Goal: Task Accomplishment & Management: Use online tool/utility

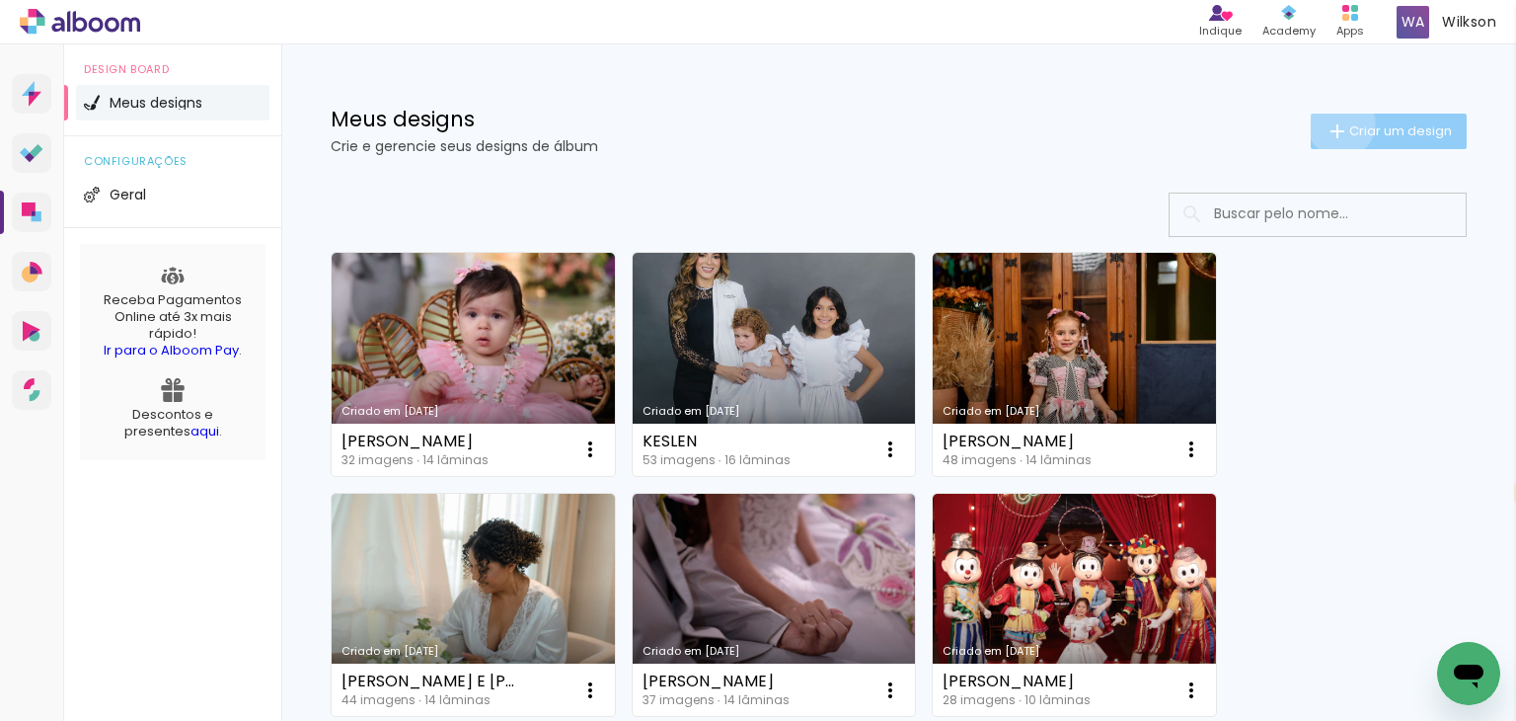
click at [1326, 123] on iron-icon at bounding box center [1338, 131] width 24 height 24
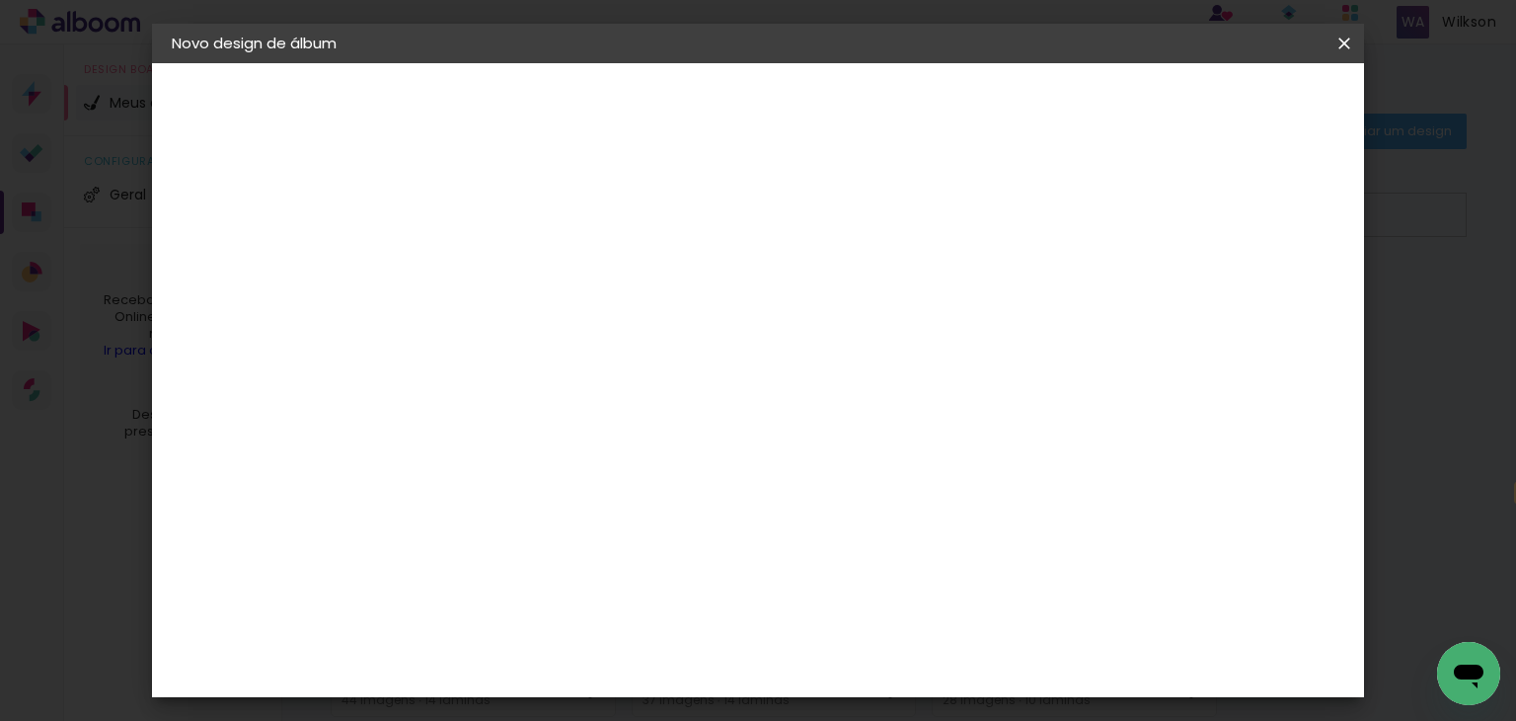
click at [495, 259] on input at bounding box center [495, 265] width 0 height 31
type input "d"
type input "G"
type input "THAINY E CAIO"
type paper-input "THAINY E CAIO"
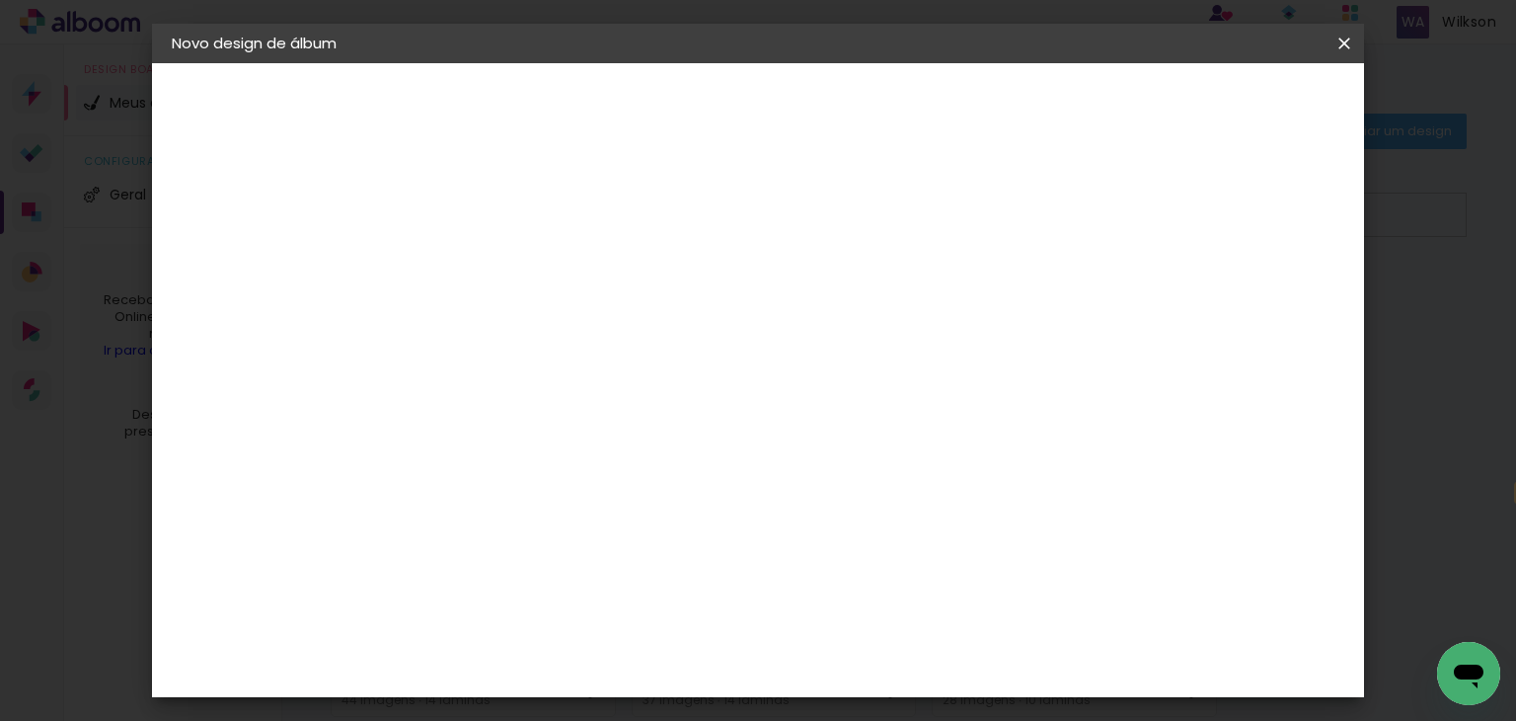
click at [0, 0] on slot "Avançar" at bounding box center [0, 0] width 0 height 0
click at [593, 371] on input at bounding box center [544, 375] width 199 height 25
type input "IP"
type paper-input "IP"
click at [547, 519] on div "IpsisPRO" at bounding box center [514, 527] width 66 height 16
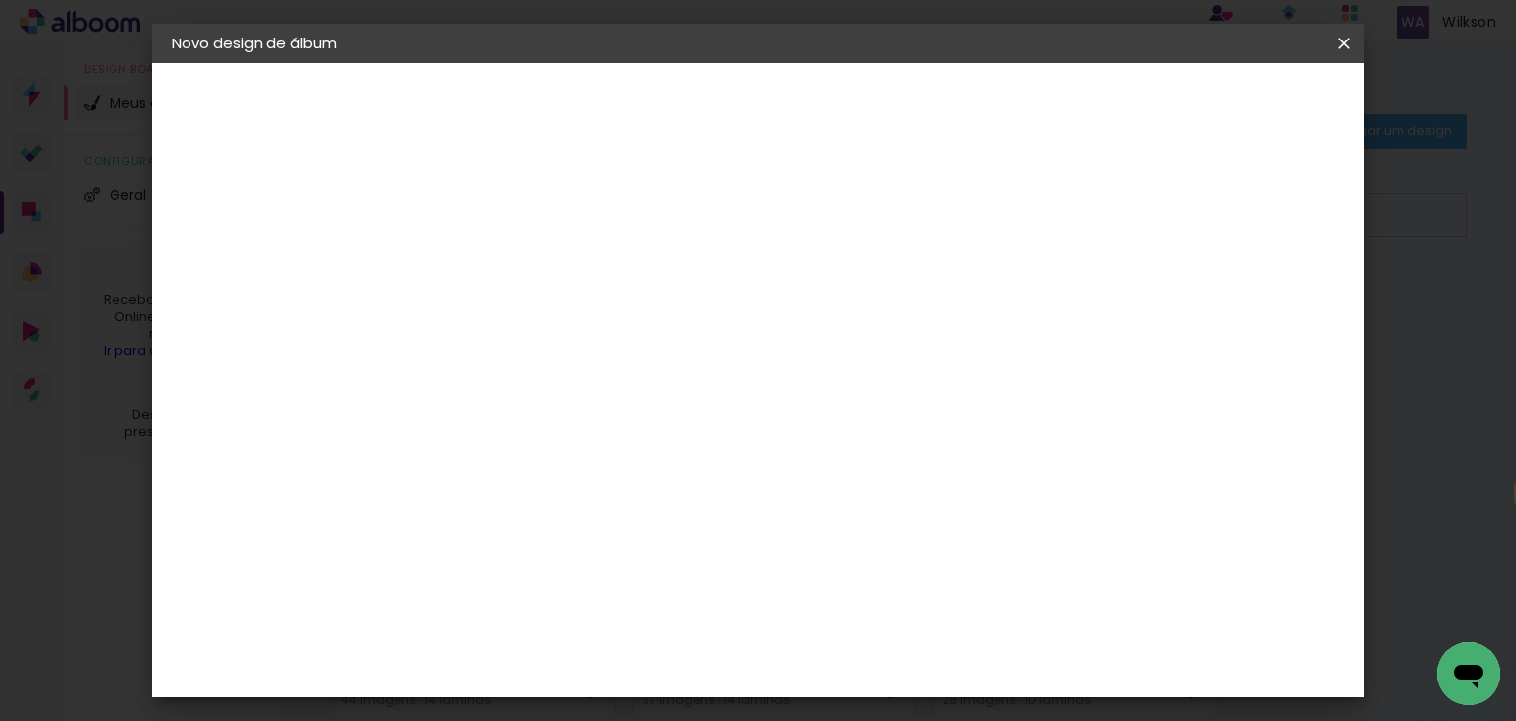
click at [0, 0] on slot "Avançar" at bounding box center [0, 0] width 0 height 0
click at [572, 329] on input "text" at bounding box center [533, 344] width 77 height 31
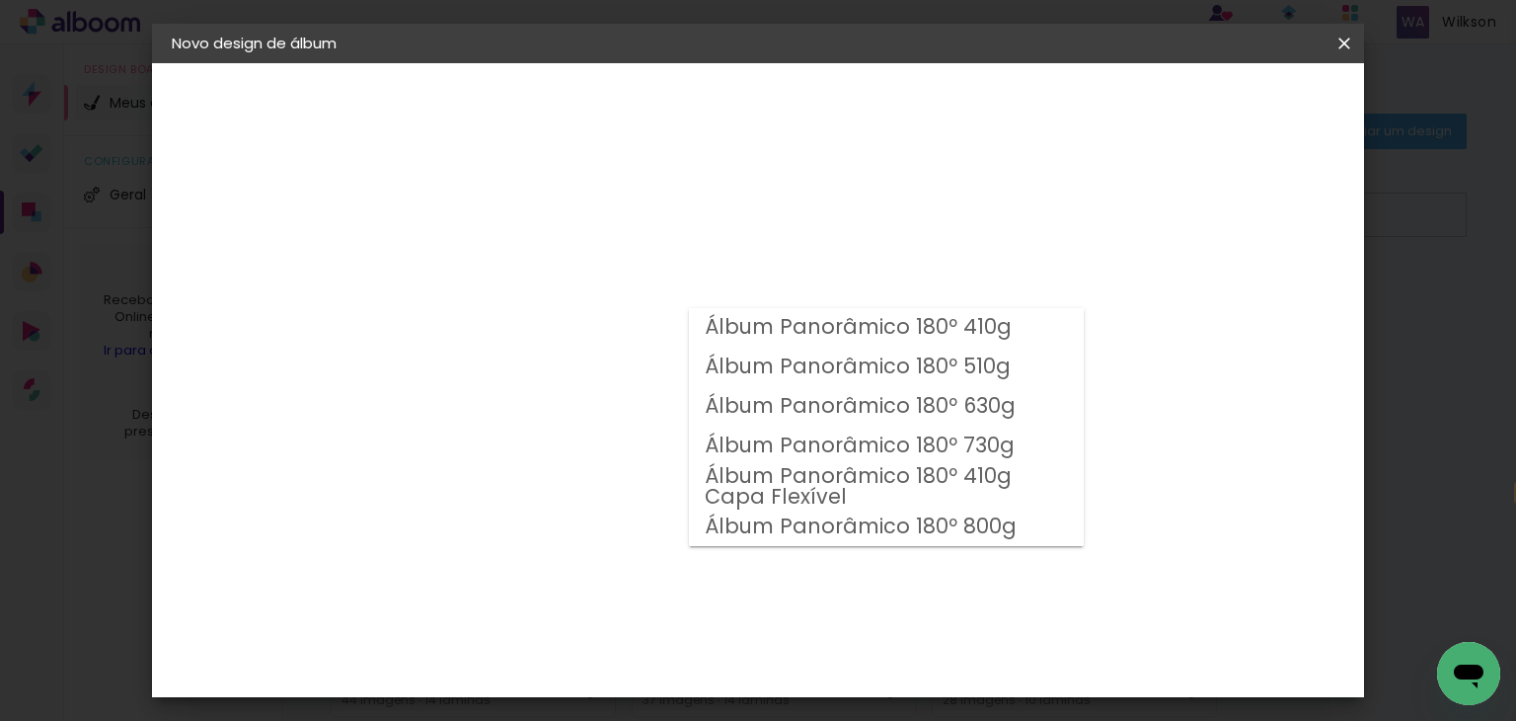
click at [0, 0] on slot "Álbum Panorâmico 180º 730g" at bounding box center [0, 0] width 0 height 0
type input "Álbum Panorâmico 180º 730g"
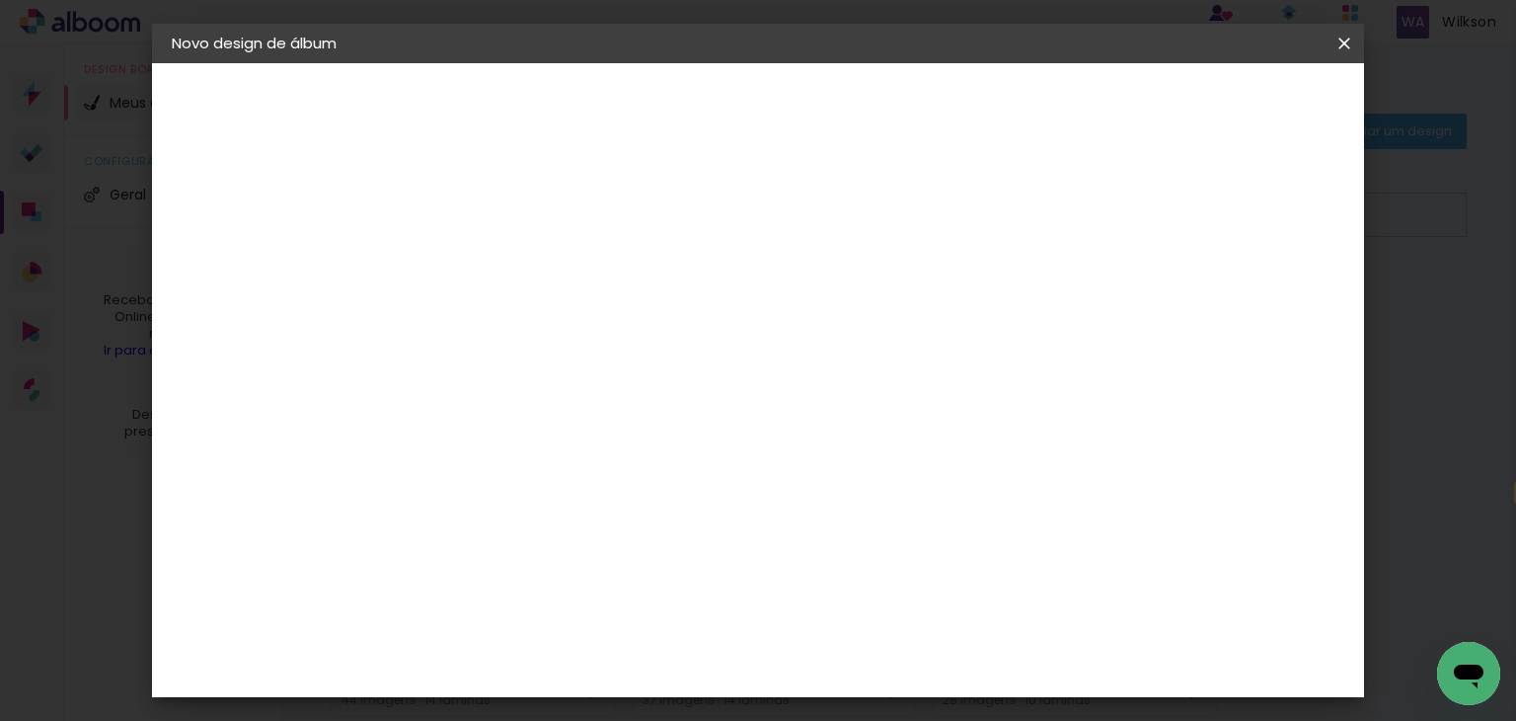
click at [628, 509] on span "28 × 21" at bounding box center [582, 535] width 92 height 52
click at [0, 0] on slot "Avançar" at bounding box center [0, 0] width 0 height 0
click at [1109, 211] on div at bounding box center [1101, 213] width 18 height 18
type paper-checkbox "on"
click at [1221, 112] on span "Iniciar design" at bounding box center [1176, 105] width 90 height 14
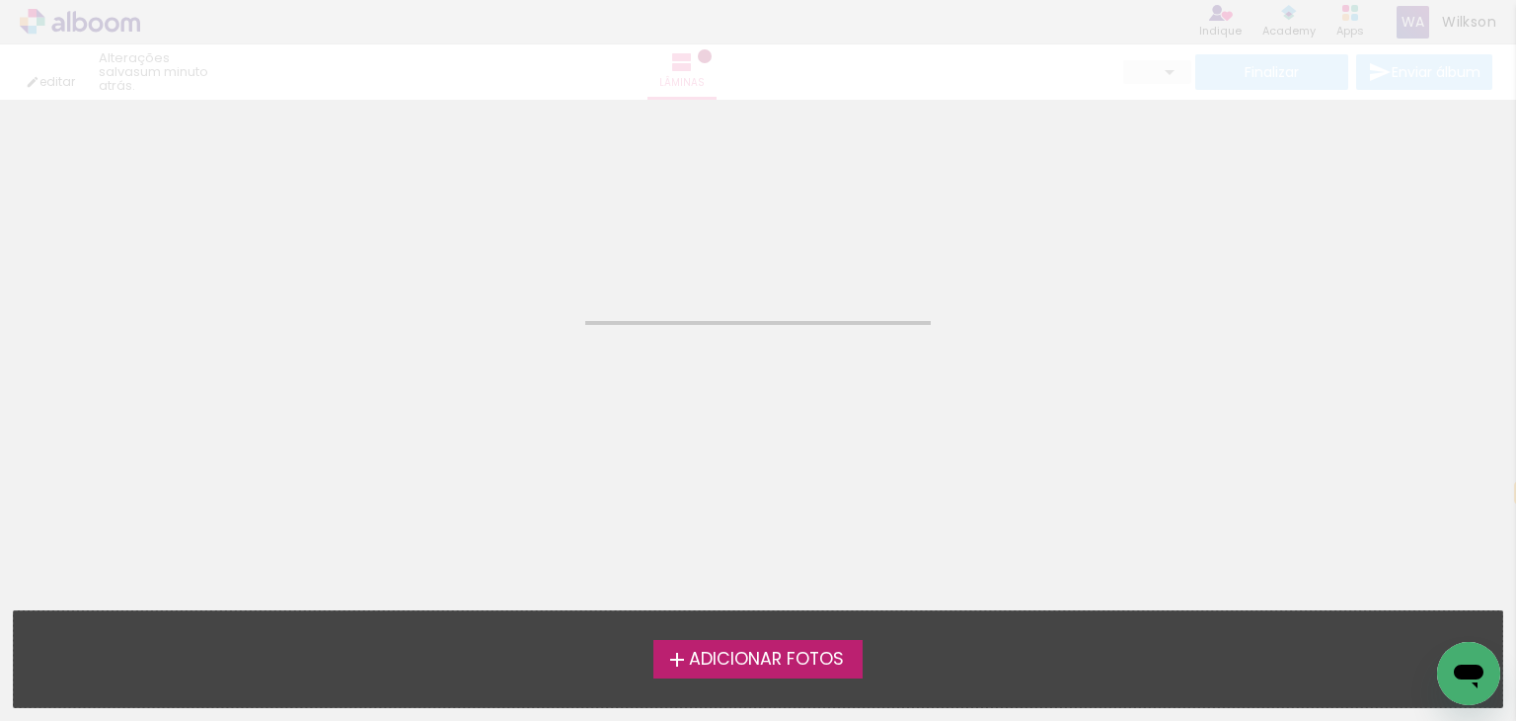
click at [767, 656] on span "Adicionar Fotos" at bounding box center [766, 659] width 155 height 18
click at [0, 0] on input "file" at bounding box center [0, 0] width 0 height 0
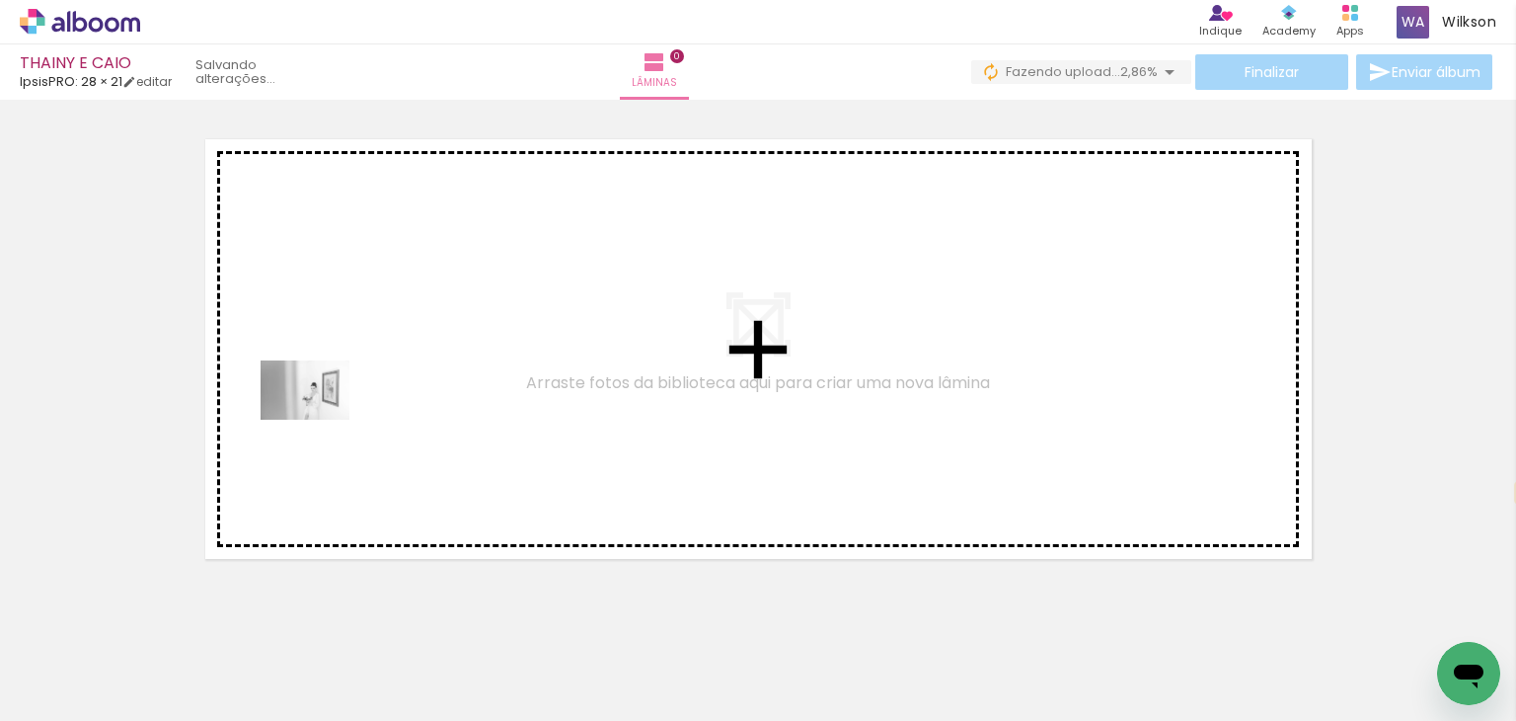
drag, startPoint x: 213, startPoint y: 670, endPoint x: 290, endPoint y: 537, distance: 153.9
click at [328, 408] on quentale-workspace at bounding box center [758, 360] width 1516 height 721
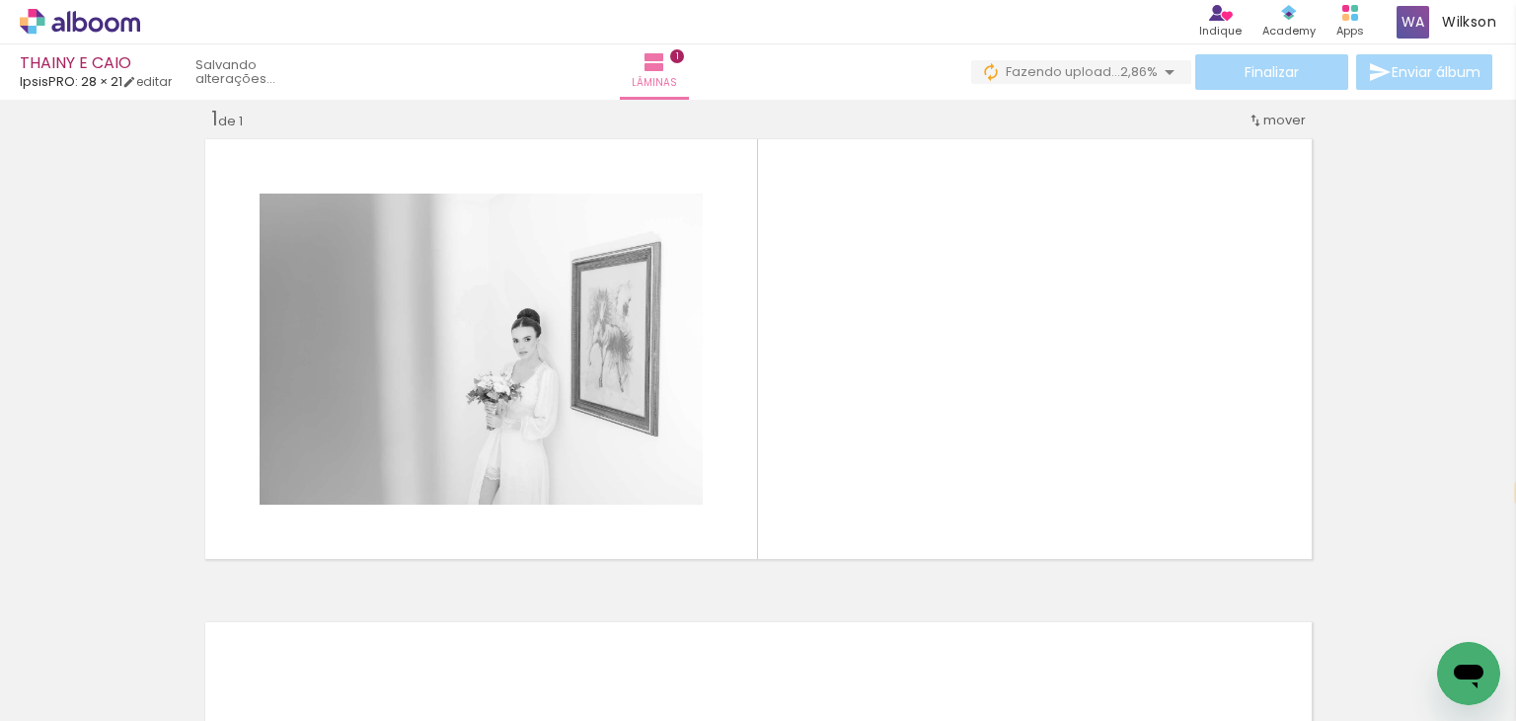
scroll to position [25, 0]
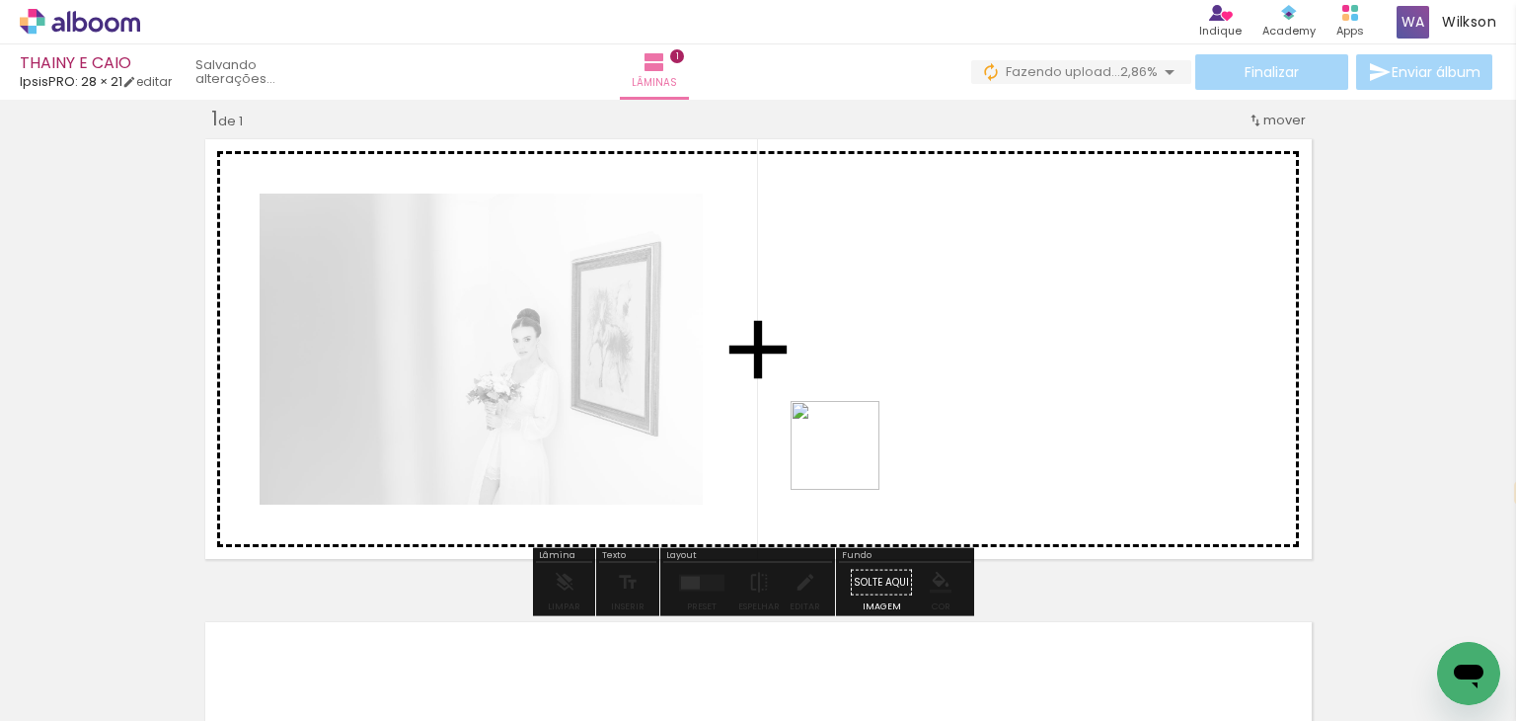
drag, startPoint x: 319, startPoint y: 664, endPoint x: 924, endPoint y: 424, distance: 650.9
click at [924, 424] on quentale-workspace at bounding box center [758, 360] width 1516 height 721
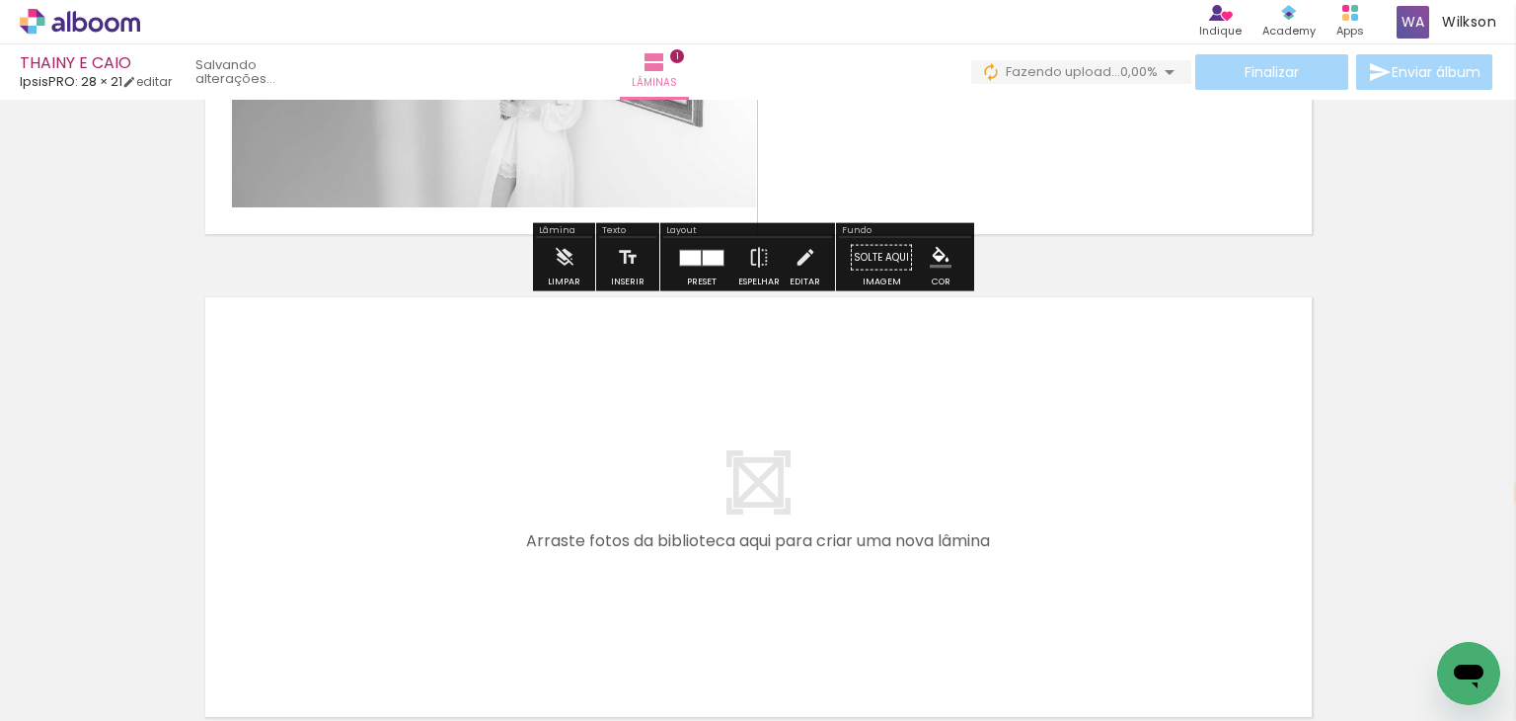
scroll to position [354, 0]
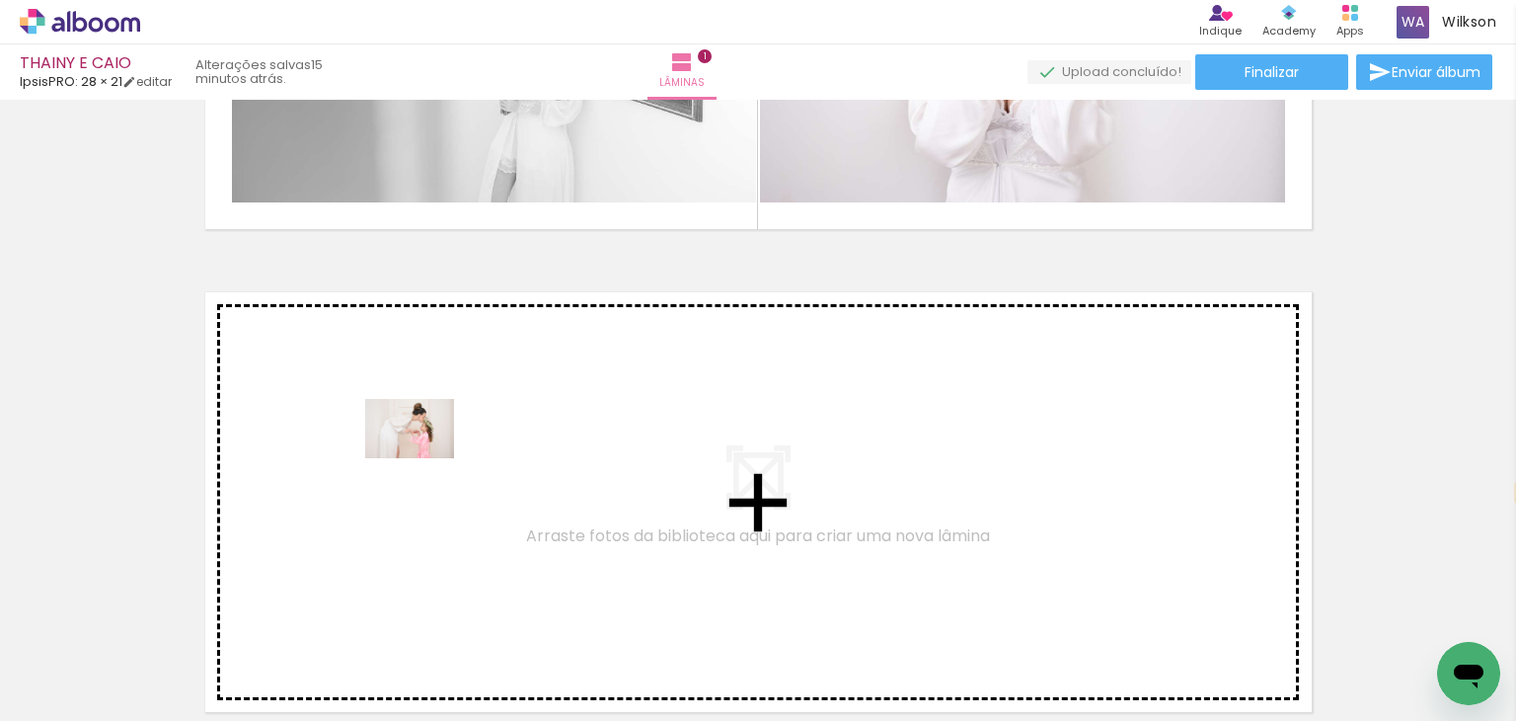
drag, startPoint x: 443, startPoint y: 662, endPoint x: 424, endPoint y: 458, distance: 205.2
click at [424, 458] on quentale-workspace at bounding box center [758, 360] width 1516 height 721
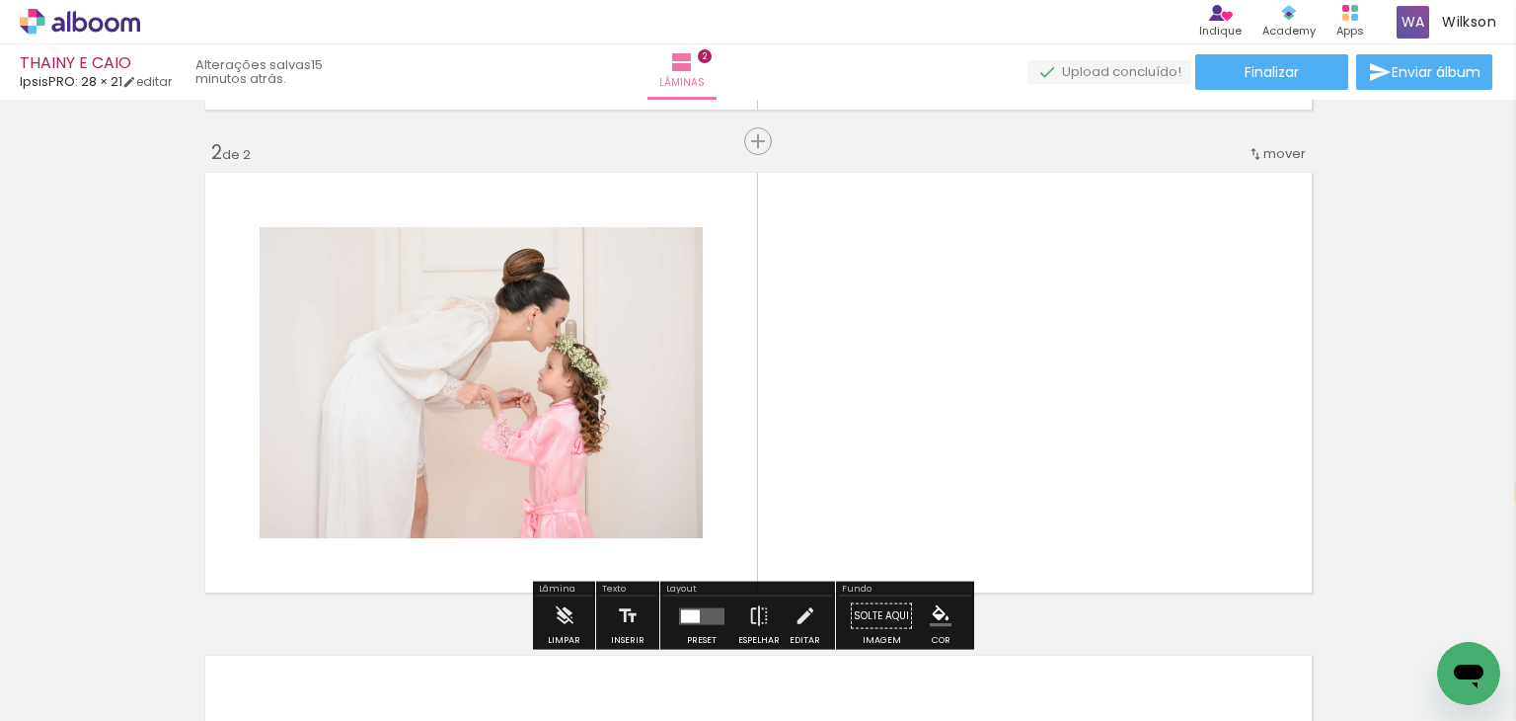
scroll to position [507, 0]
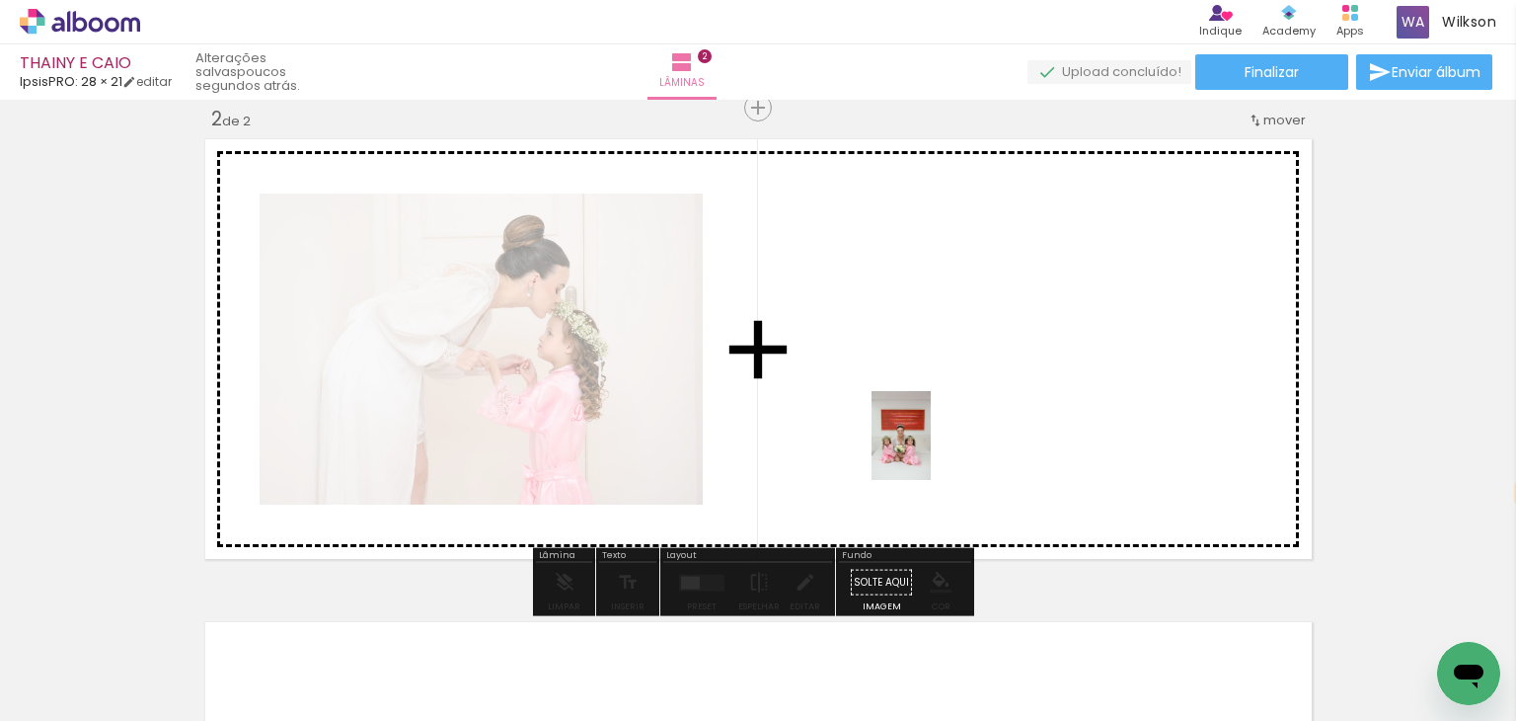
drag, startPoint x: 979, startPoint y: 669, endPoint x: 928, endPoint y: 446, distance: 228.9
click at [928, 446] on quentale-workspace at bounding box center [758, 360] width 1516 height 721
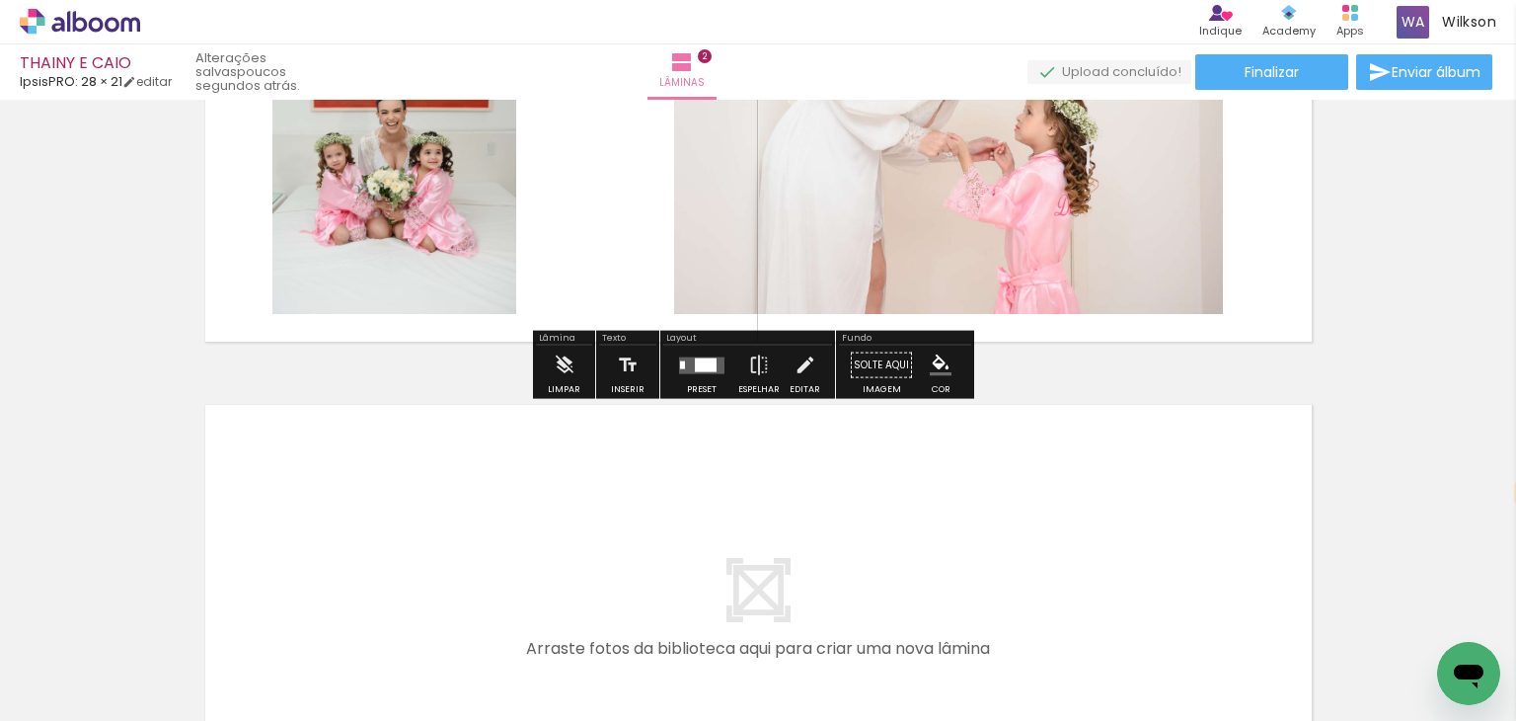
scroll to position [770, 0]
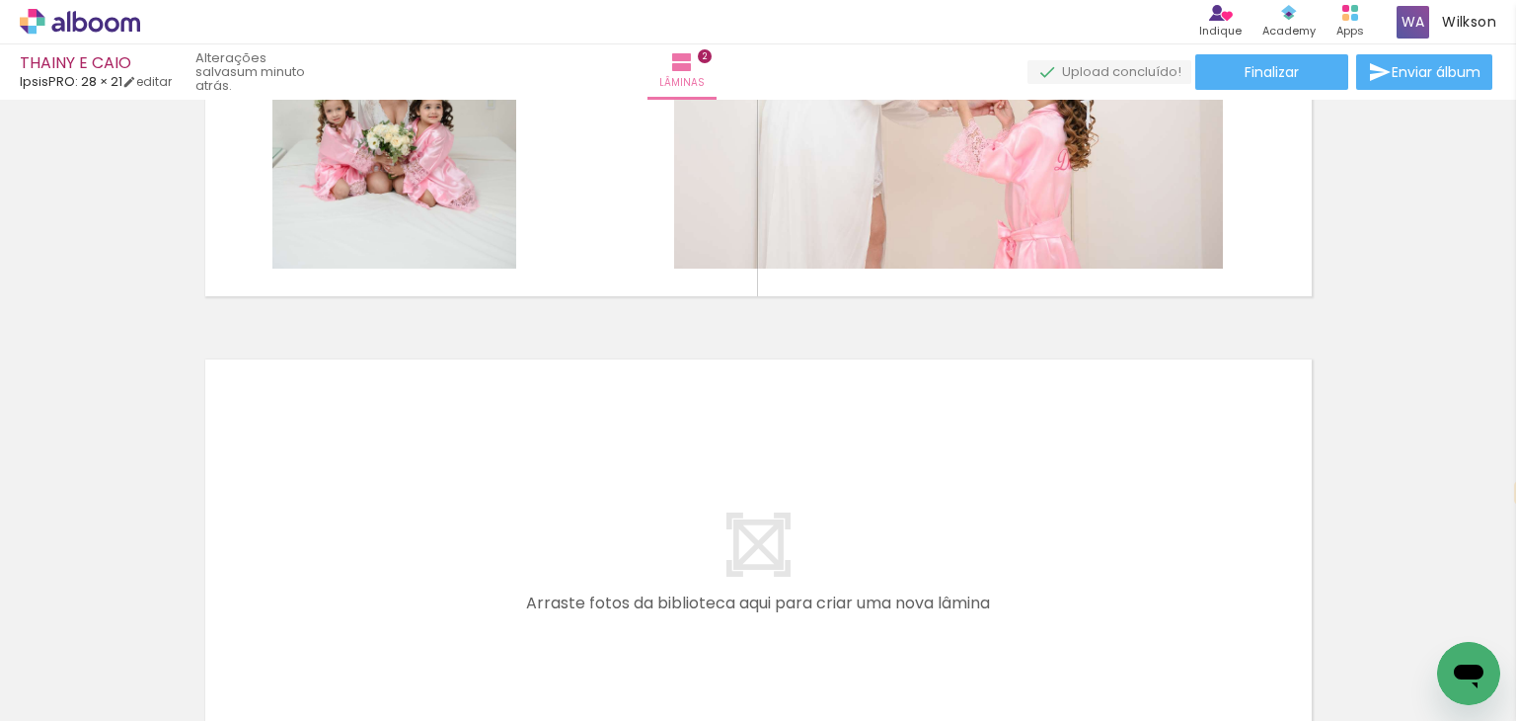
click at [58, 661] on input "Todas as fotos" at bounding box center [55, 660] width 75 height 17
click at [0, 0] on slot "Não utilizadas" at bounding box center [0, 0] width 0 height 0
type input "Não utilizadas"
drag, startPoint x: 206, startPoint y: 674, endPoint x: 351, endPoint y: 439, distance: 276.1
click at [351, 439] on quentale-workspace at bounding box center [758, 360] width 1516 height 721
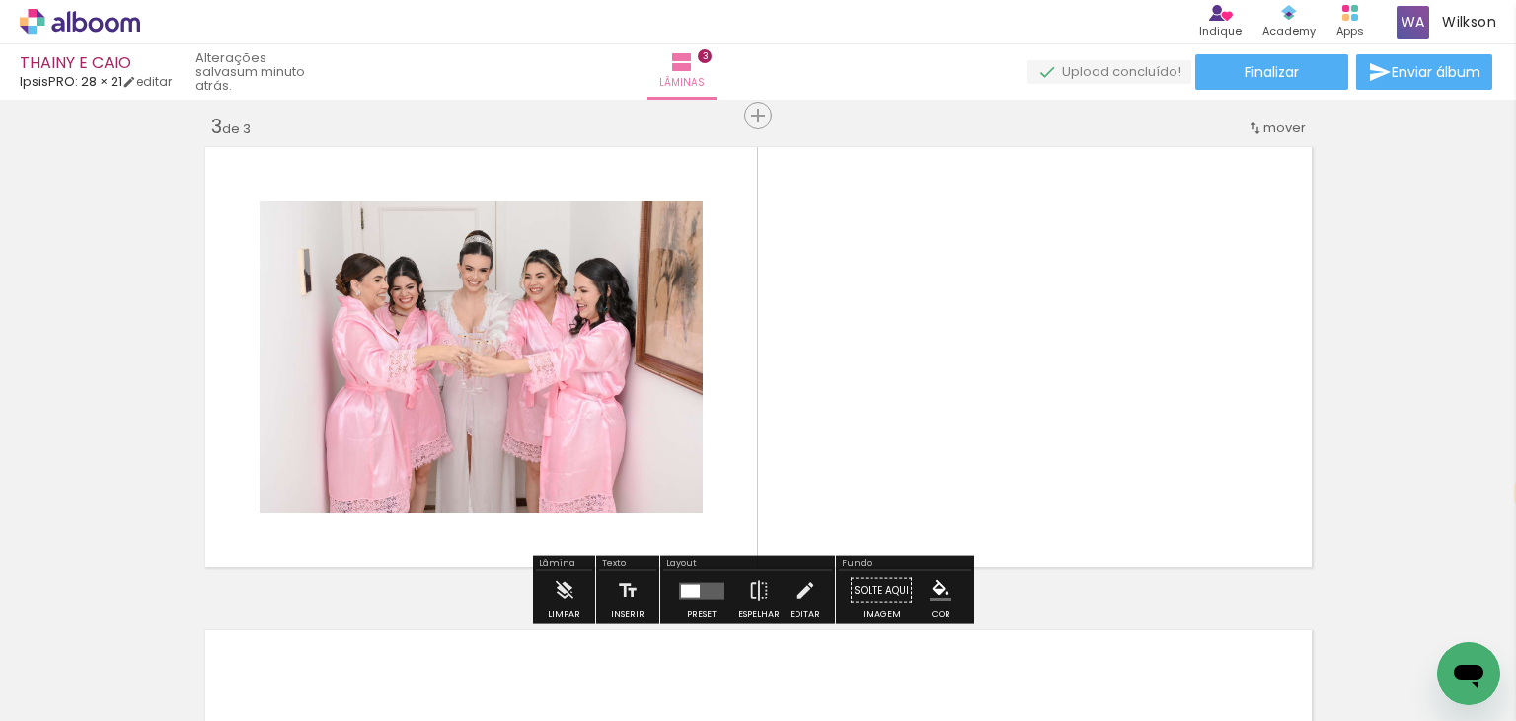
scroll to position [991, 0]
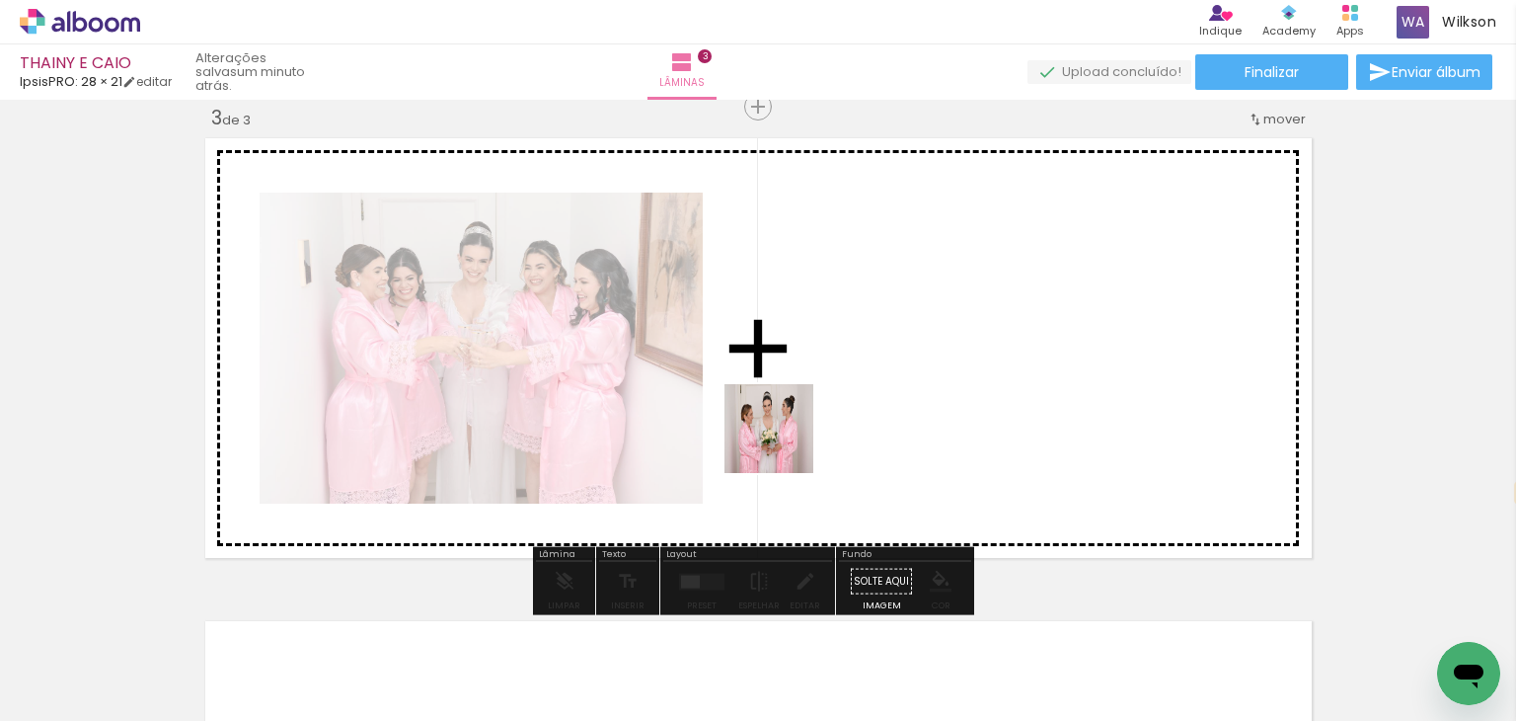
drag, startPoint x: 218, startPoint y: 656, endPoint x: 784, endPoint y: 443, distance: 604.4
click at [784, 443] on quentale-workspace at bounding box center [758, 360] width 1516 height 721
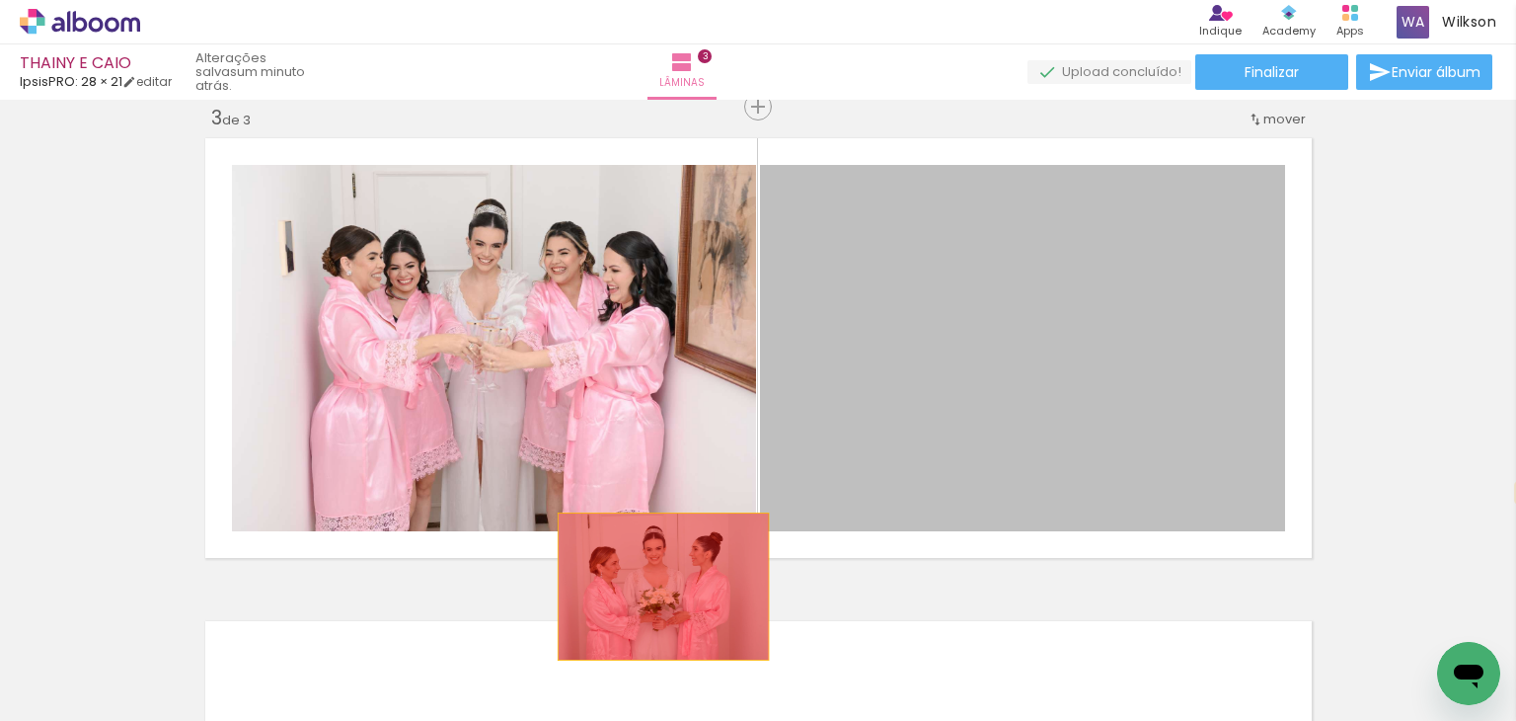
drag, startPoint x: 930, startPoint y: 300, endPoint x: 507, endPoint y: 721, distance: 596.1
click at [507, 720] on html "link( href="../../bower_components/polymer/polymer.html" rel="import" ) picture…" at bounding box center [758, 360] width 1516 height 721
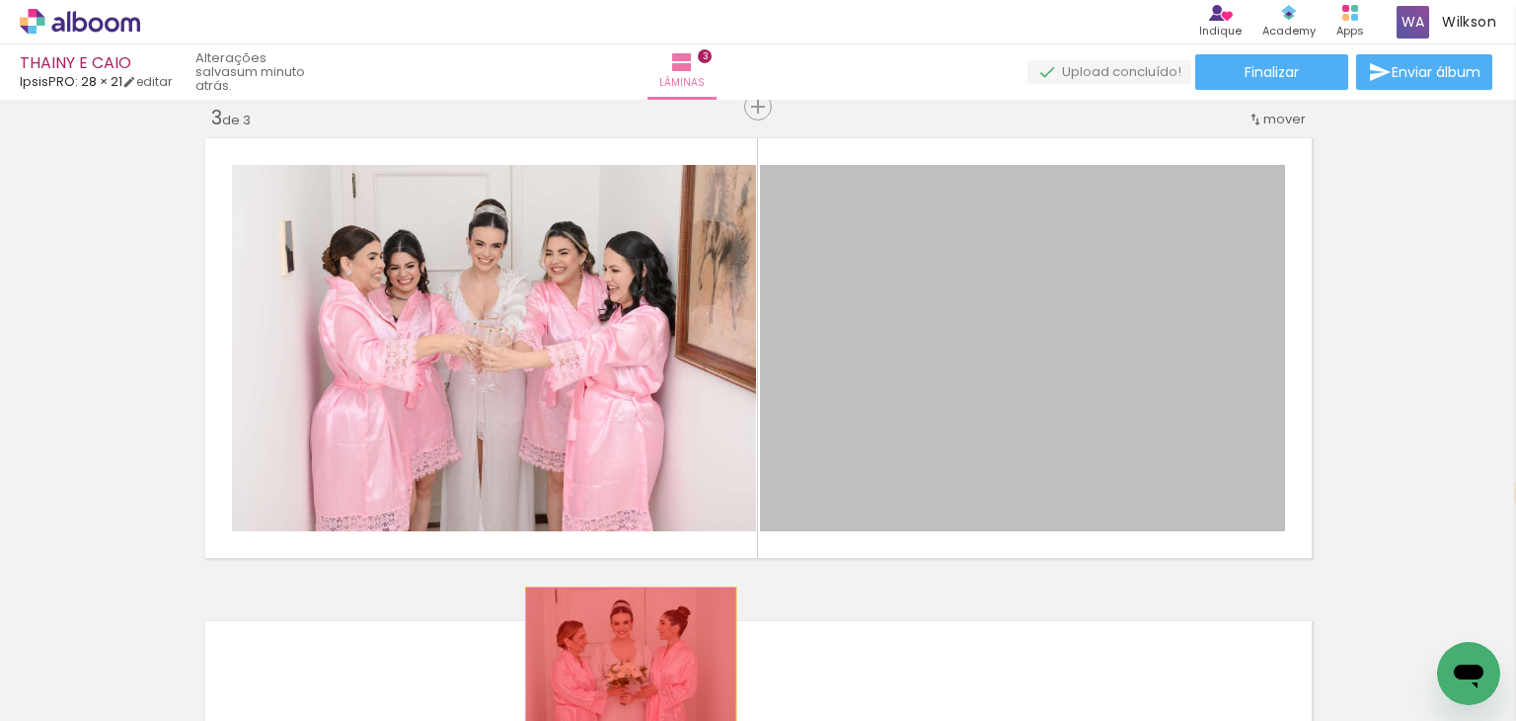
drag, startPoint x: 958, startPoint y: 361, endPoint x: 547, endPoint y: 696, distance: 530.5
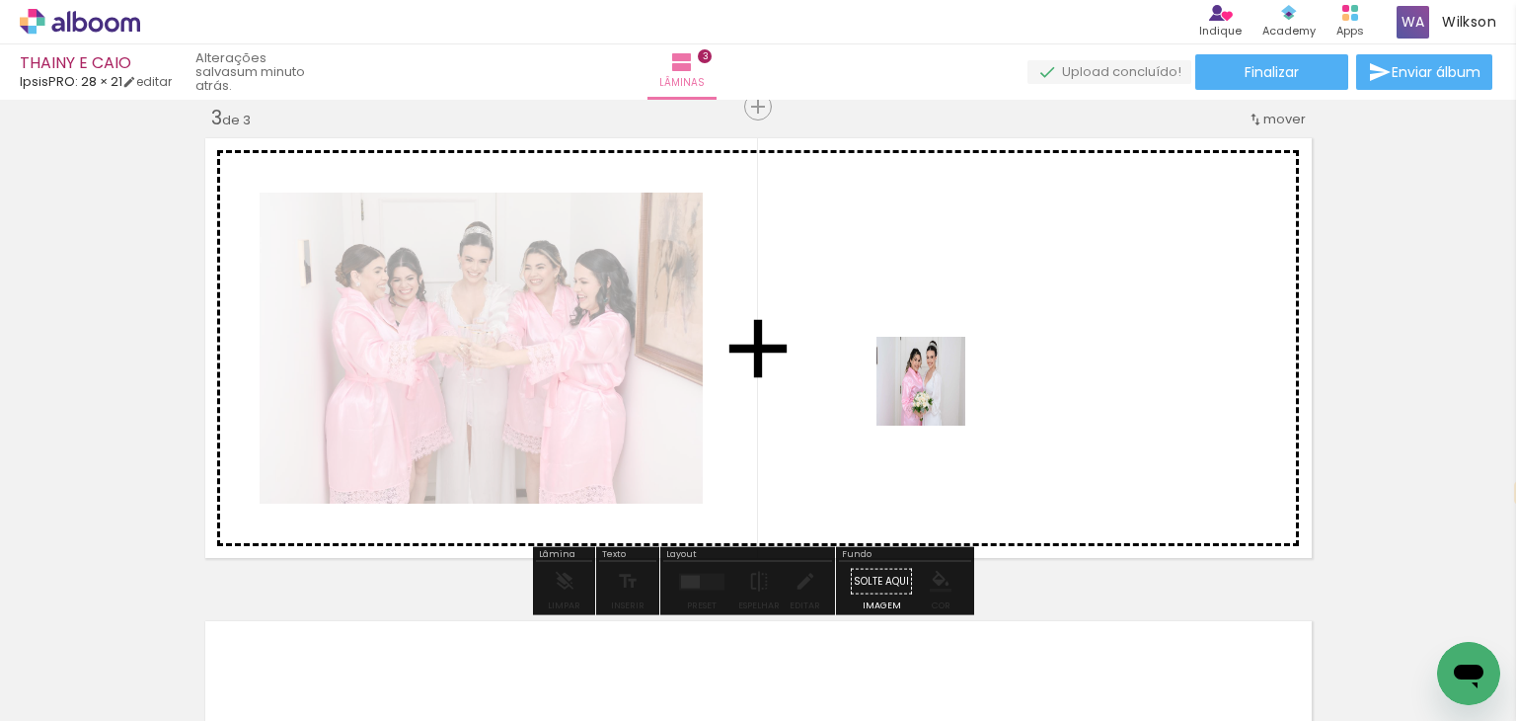
drag, startPoint x: 649, startPoint y: 667, endPoint x: 936, endPoint y: 396, distance: 395.2
click at [936, 396] on quentale-workspace at bounding box center [758, 360] width 1516 height 721
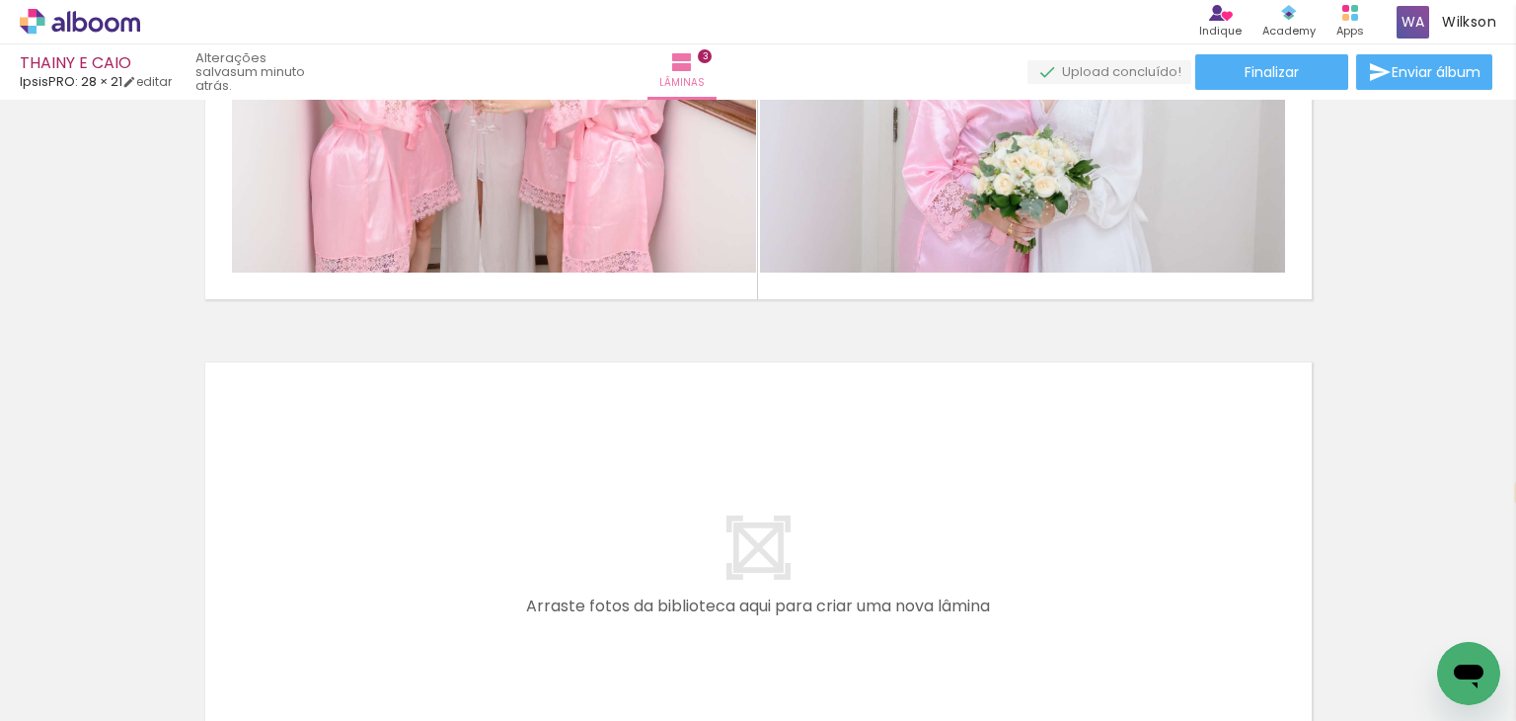
scroll to position [1254, 0]
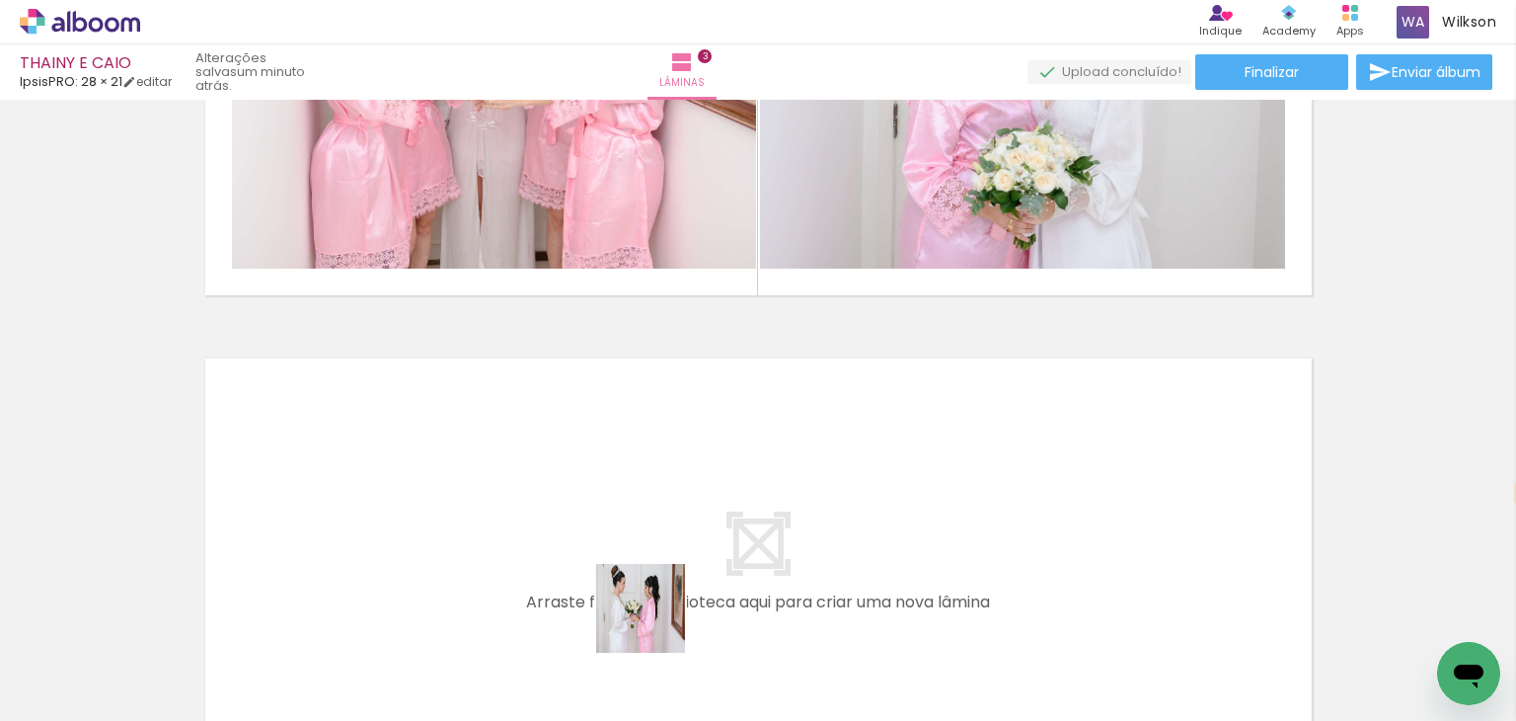
drag, startPoint x: 653, startPoint y: 672, endPoint x: 631, endPoint y: 549, distance: 125.5
click at [631, 549] on quentale-workspace at bounding box center [758, 360] width 1516 height 721
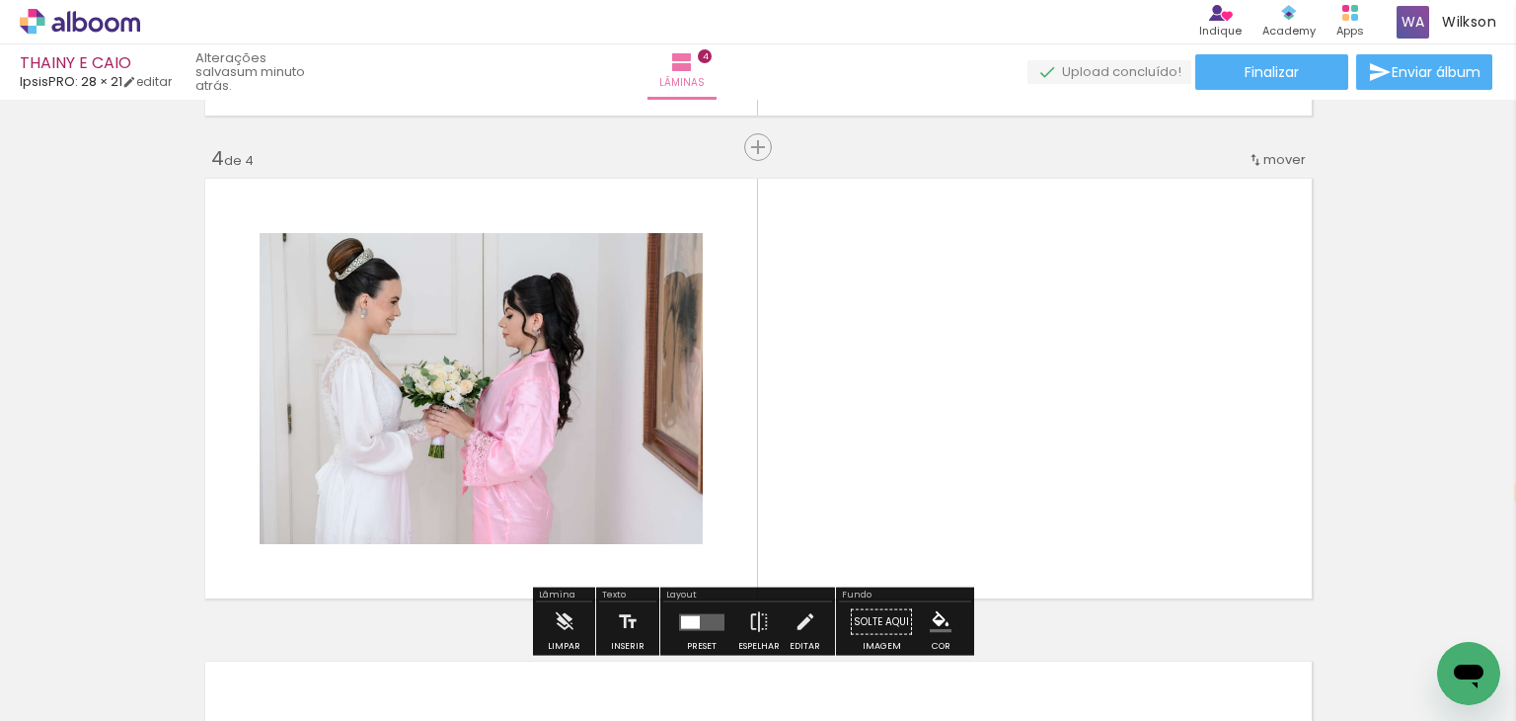
scroll to position [1473, 0]
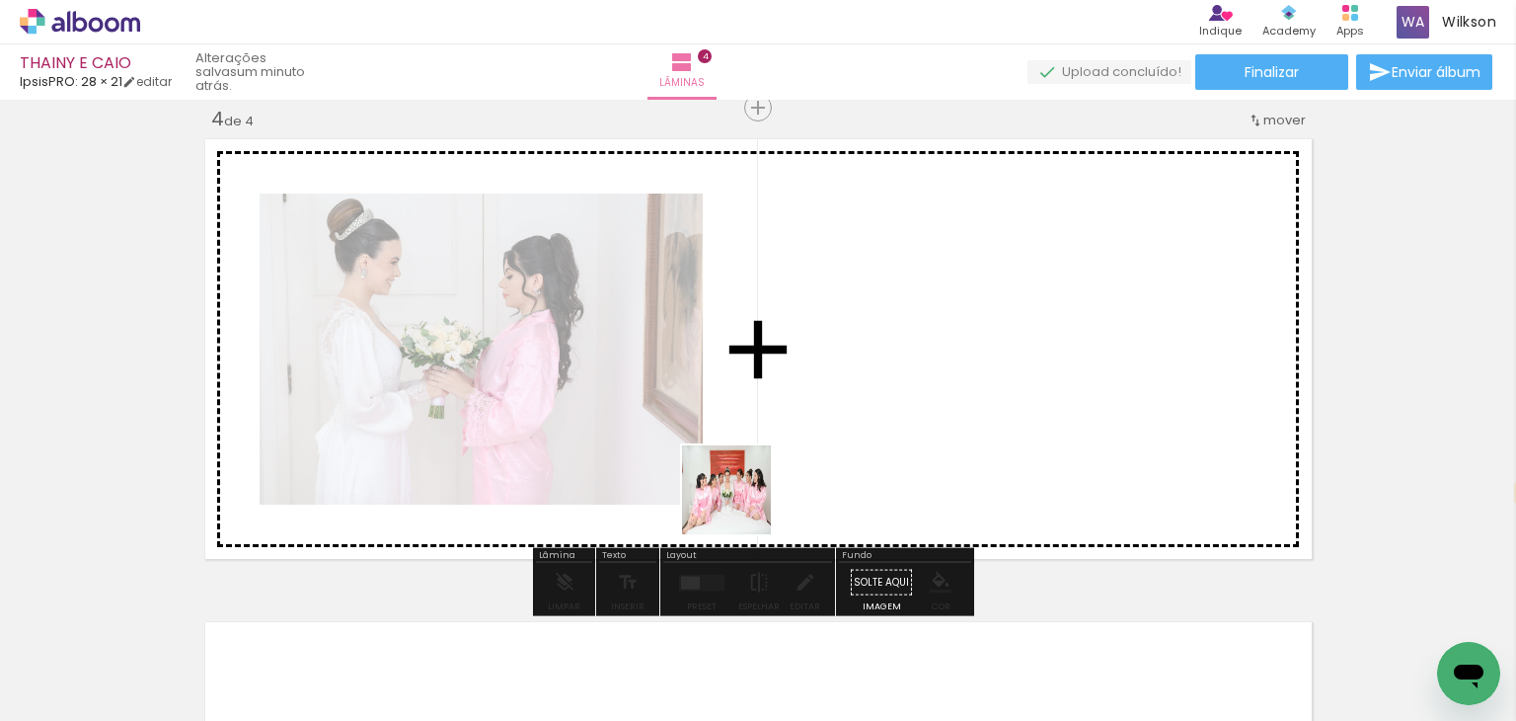
drag, startPoint x: 541, startPoint y: 668, endPoint x: 881, endPoint y: 413, distance: 425.8
click at [881, 413] on quentale-workspace at bounding box center [758, 360] width 1516 height 721
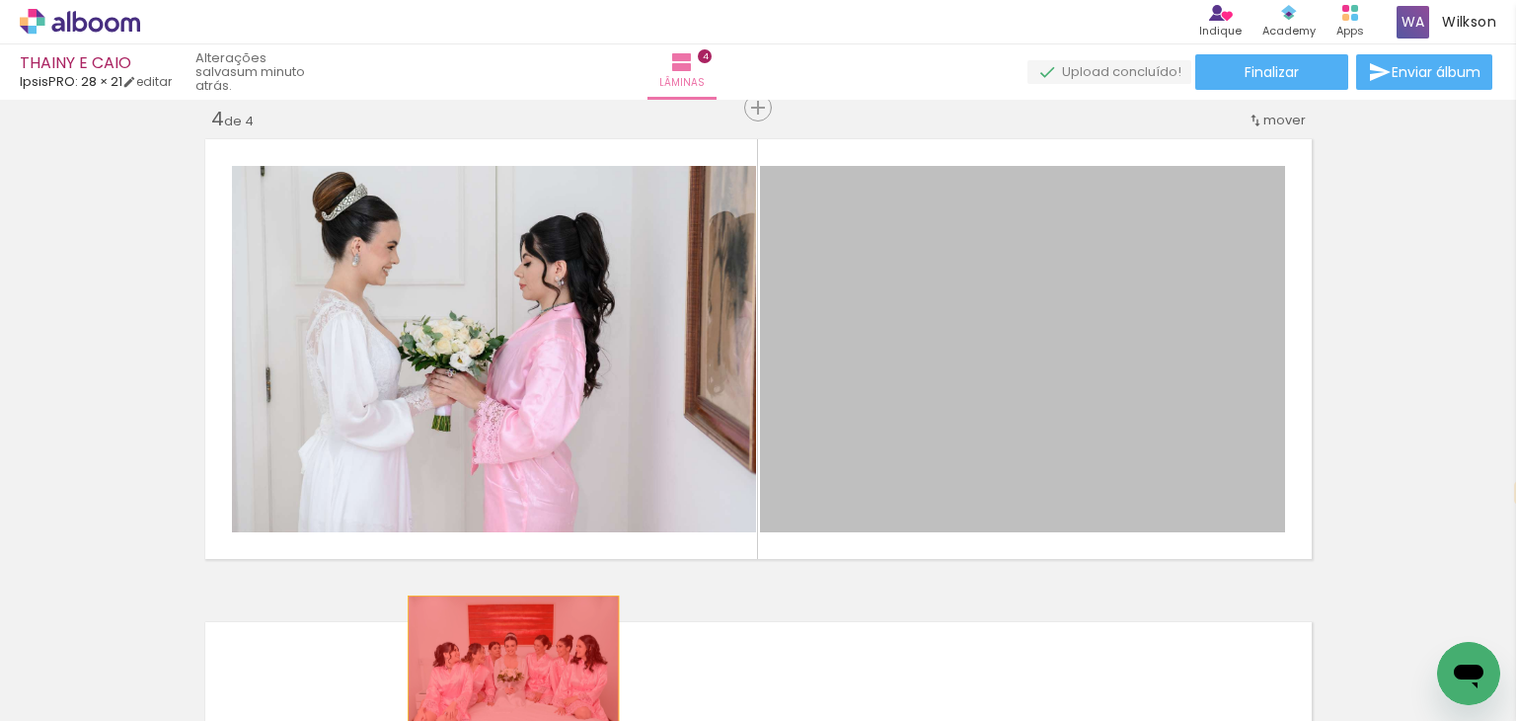
drag, startPoint x: 957, startPoint y: 372, endPoint x: 474, endPoint y: 676, distance: 571.3
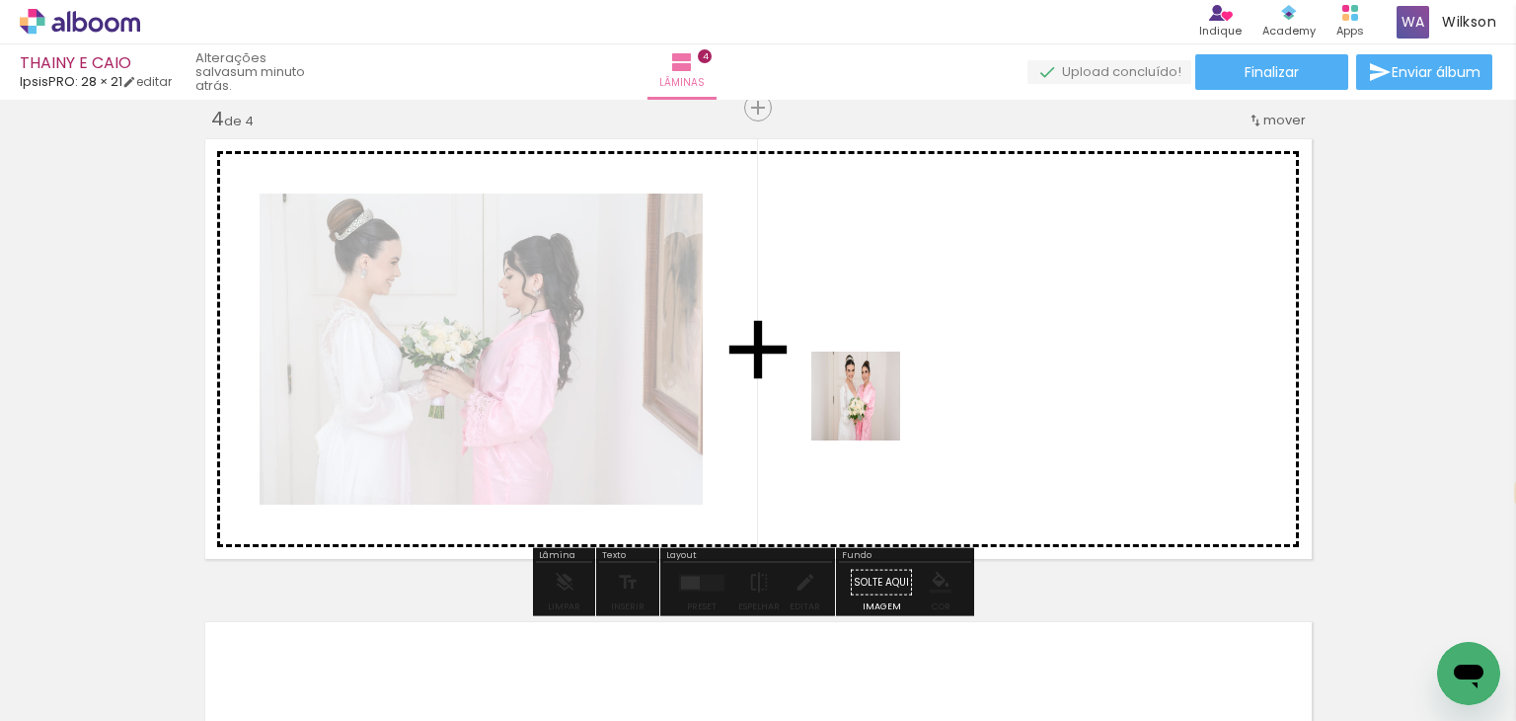
drag, startPoint x: 446, startPoint y: 645, endPoint x: 884, endPoint y: 407, distance: 498.7
click at [884, 407] on quentale-workspace at bounding box center [758, 360] width 1516 height 721
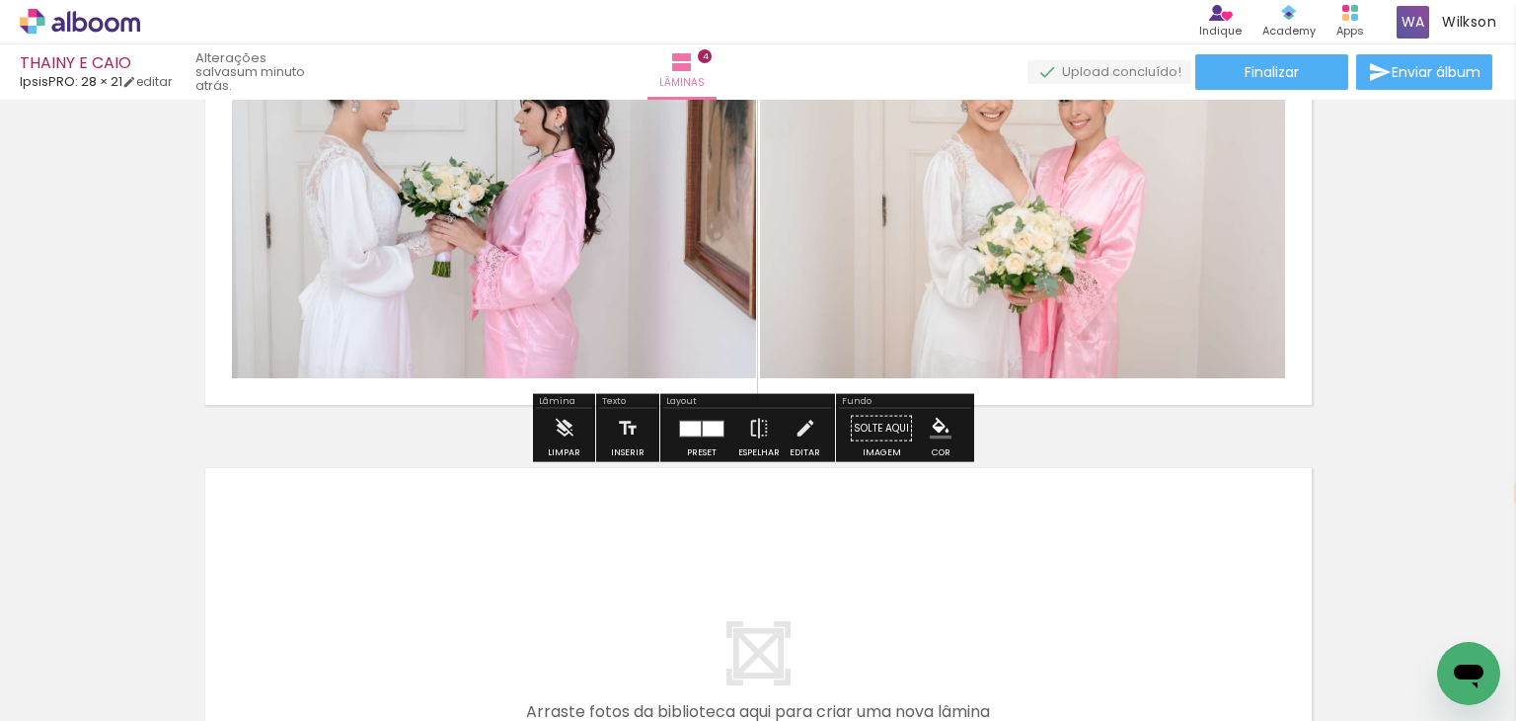
scroll to position [1670, 0]
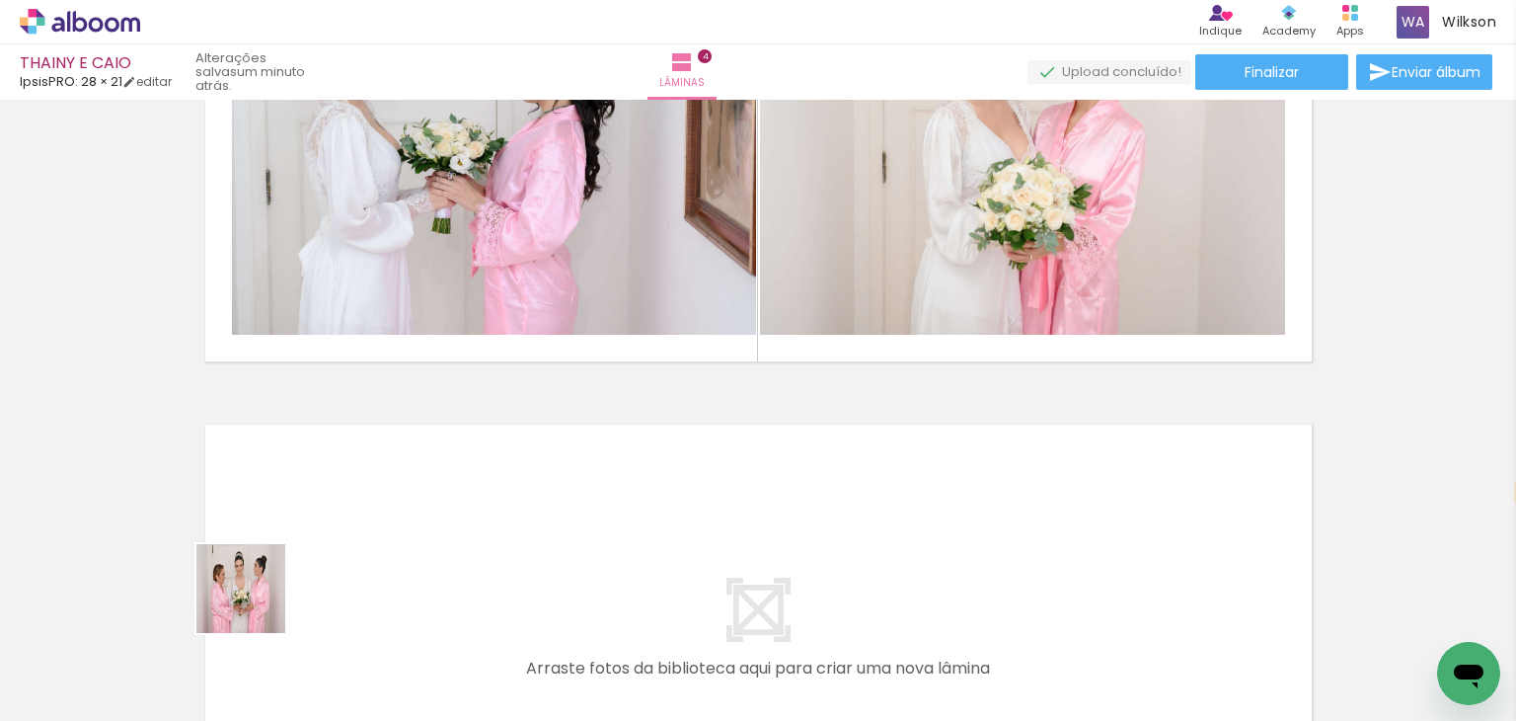
drag, startPoint x: 207, startPoint y: 671, endPoint x: 282, endPoint y: 577, distance: 120.1
click at [282, 577] on quentale-workspace at bounding box center [758, 360] width 1516 height 721
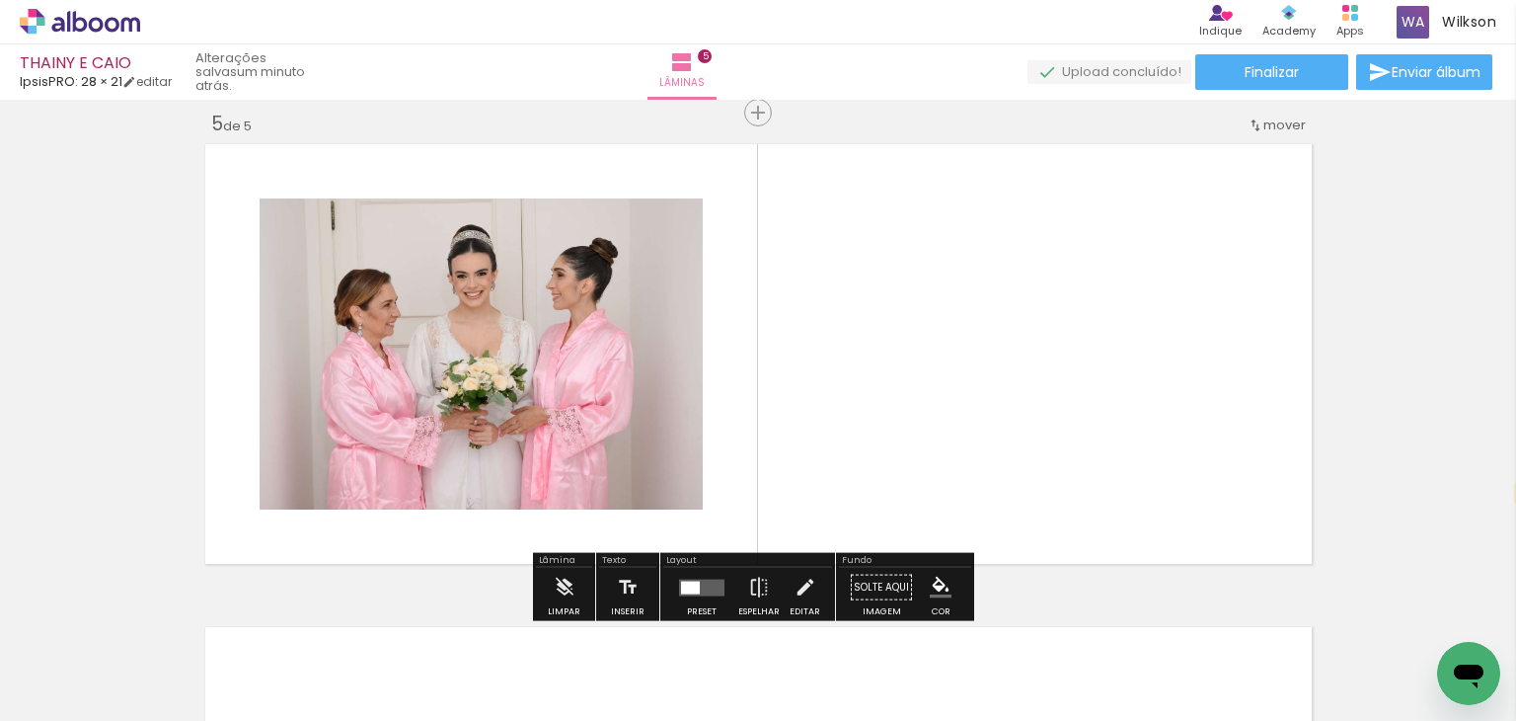
scroll to position [1955, 0]
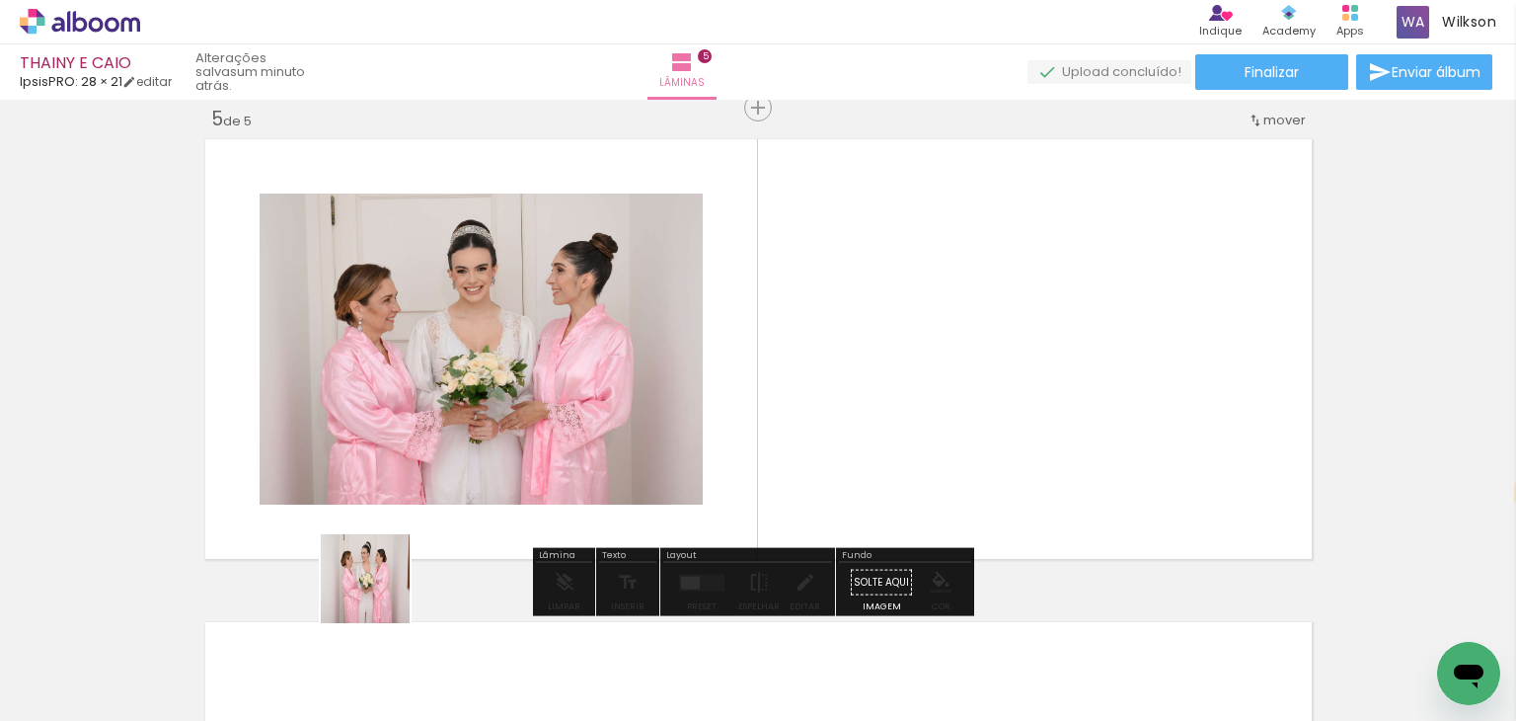
drag, startPoint x: 215, startPoint y: 660, endPoint x: 874, endPoint y: 400, distance: 708.1
click at [874, 400] on quentale-workspace at bounding box center [758, 360] width 1516 height 721
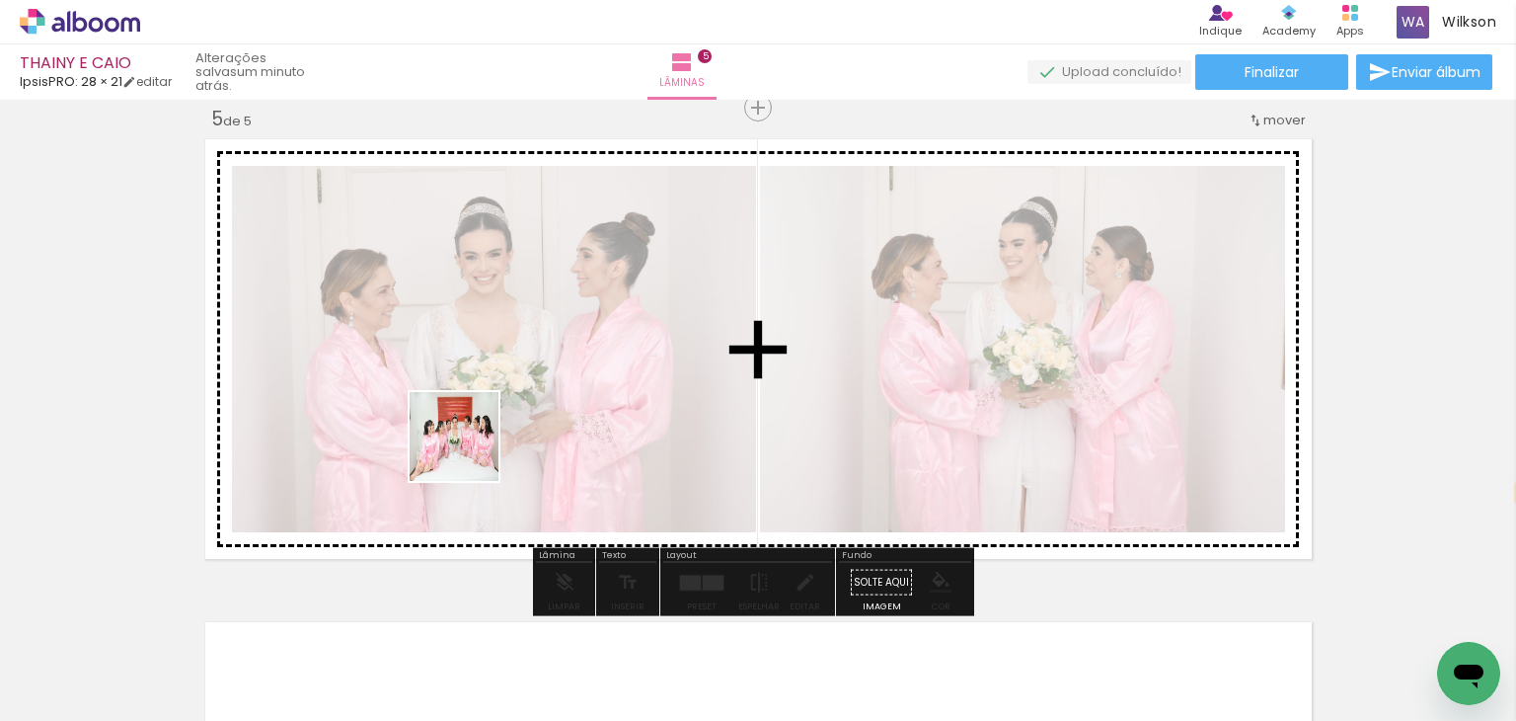
drag, startPoint x: 215, startPoint y: 671, endPoint x: 469, endPoint y: 451, distance: 335.9
click at [469, 451] on quentale-workspace at bounding box center [758, 360] width 1516 height 721
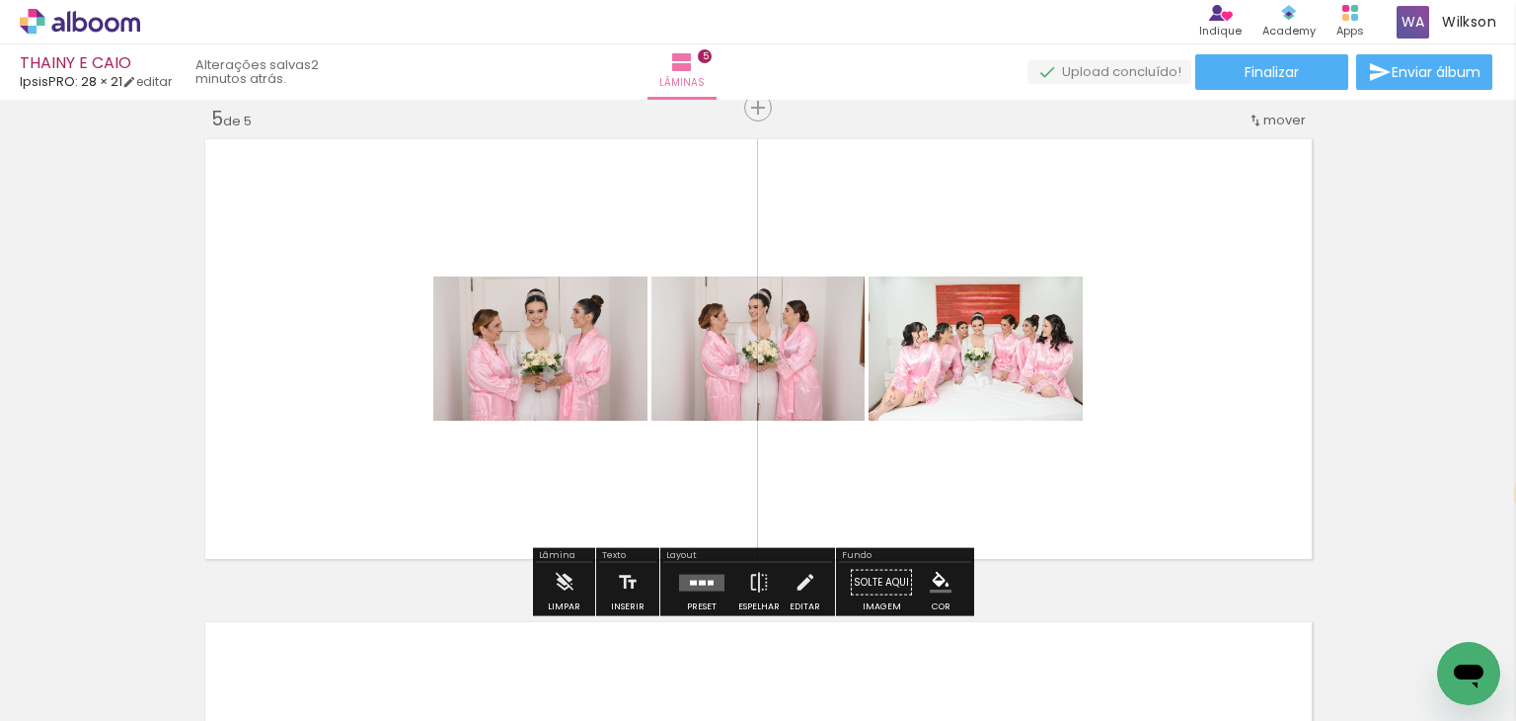
click at [695, 586] on quentale-layouter at bounding box center [701, 581] width 45 height 17
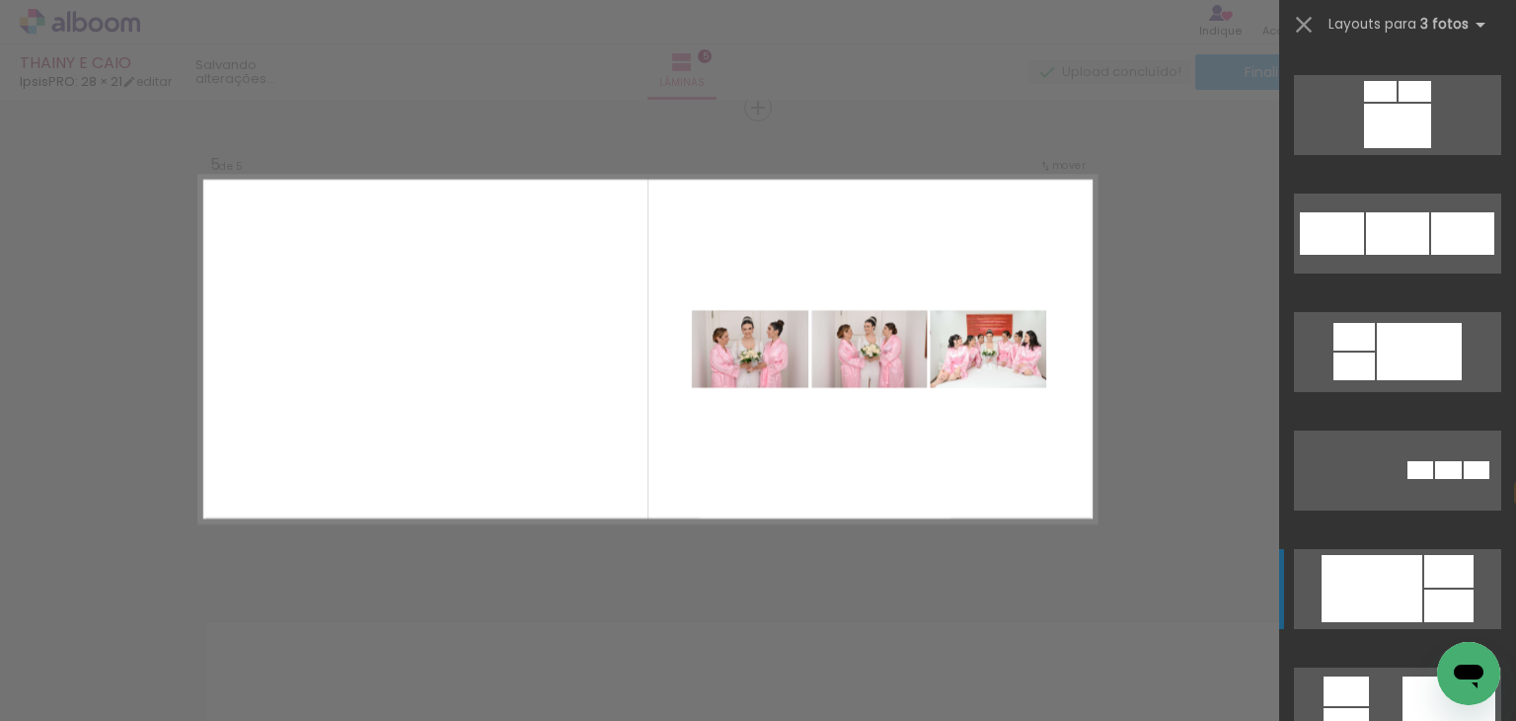
scroll to position [1908, 0]
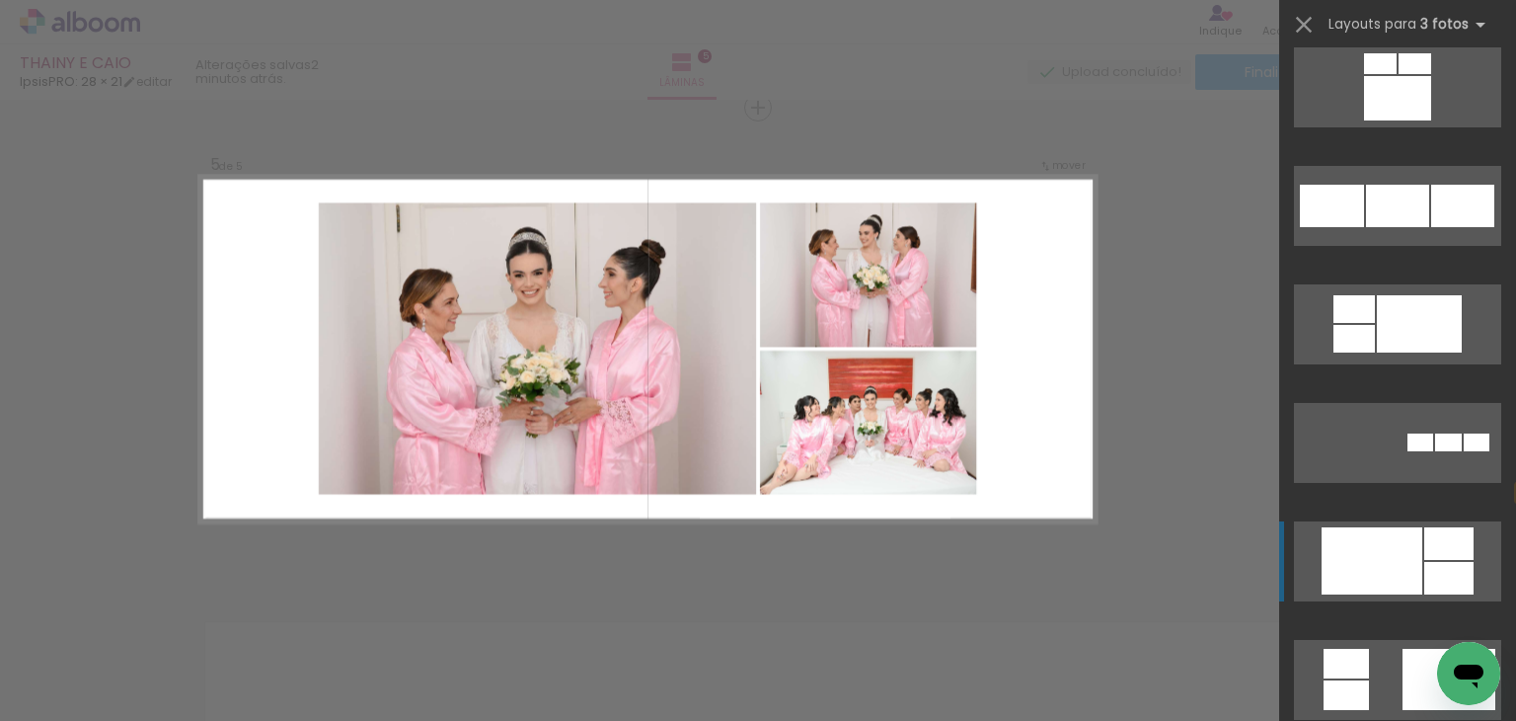
click at [1383, 558] on div at bounding box center [1372, 560] width 101 height 67
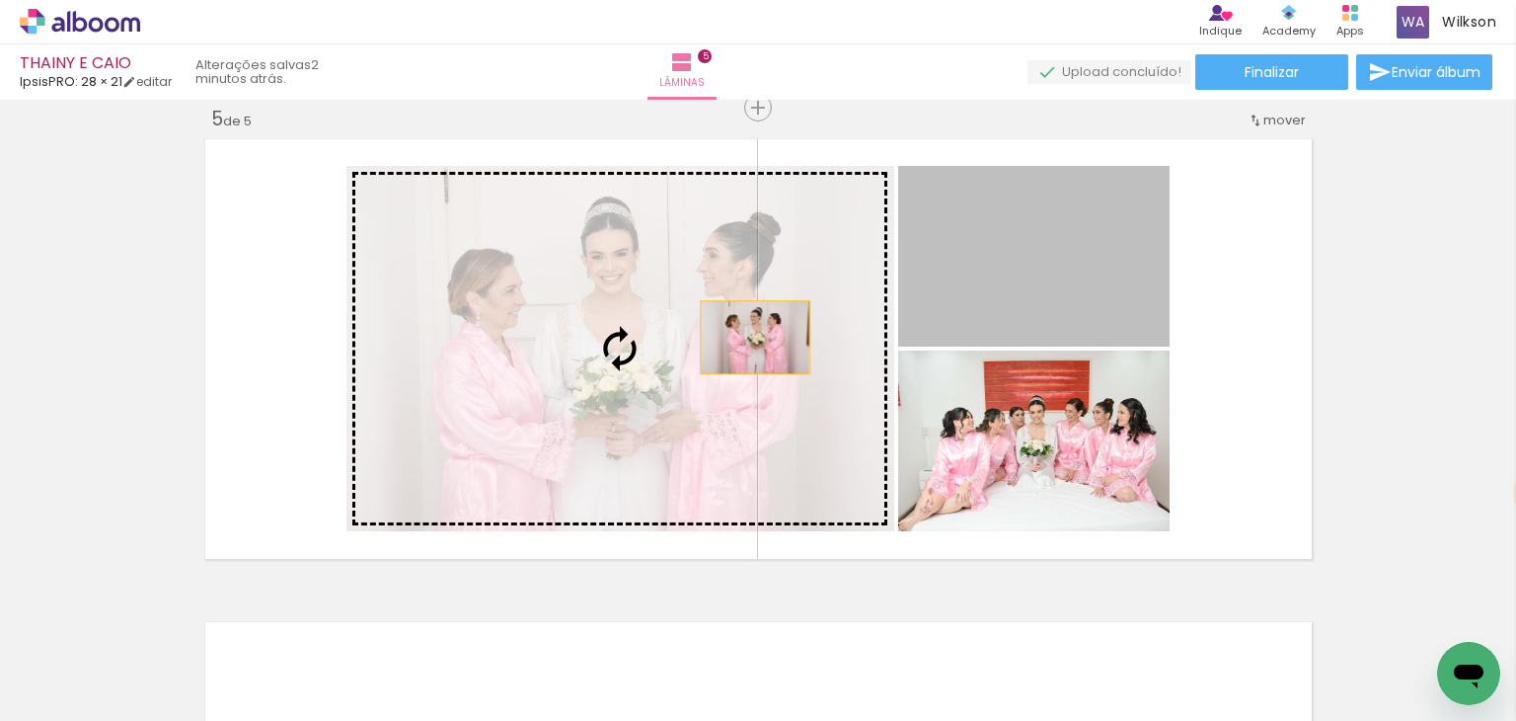
drag, startPoint x: 996, startPoint y: 282, endPoint x: 743, endPoint y: 337, distance: 258.5
click at [0, 0] on slot at bounding box center [0, 0] width 0 height 0
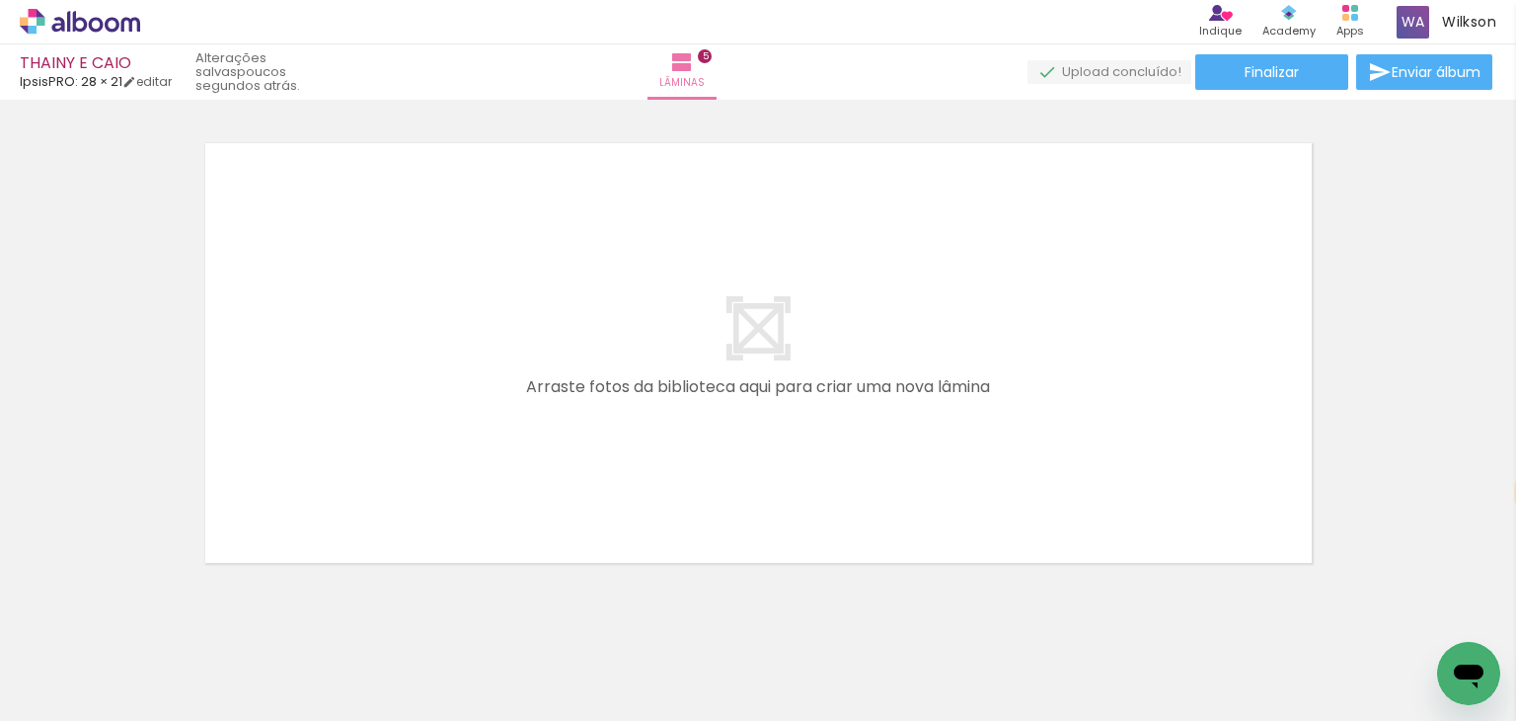
scroll to position [0, 0]
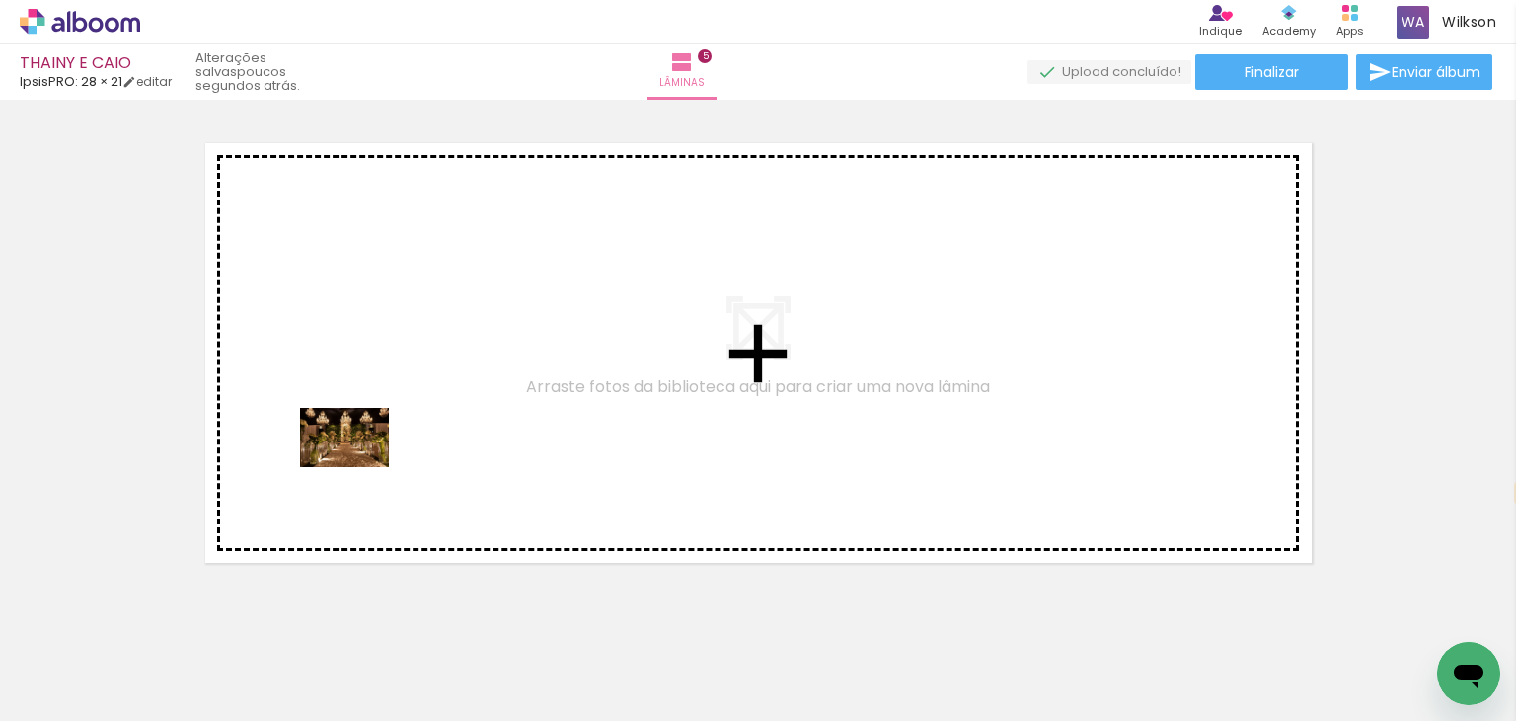
drag, startPoint x: 224, startPoint y: 669, endPoint x: 360, endPoint y: 462, distance: 248.0
click at [360, 463] on quentale-workspace at bounding box center [758, 360] width 1516 height 721
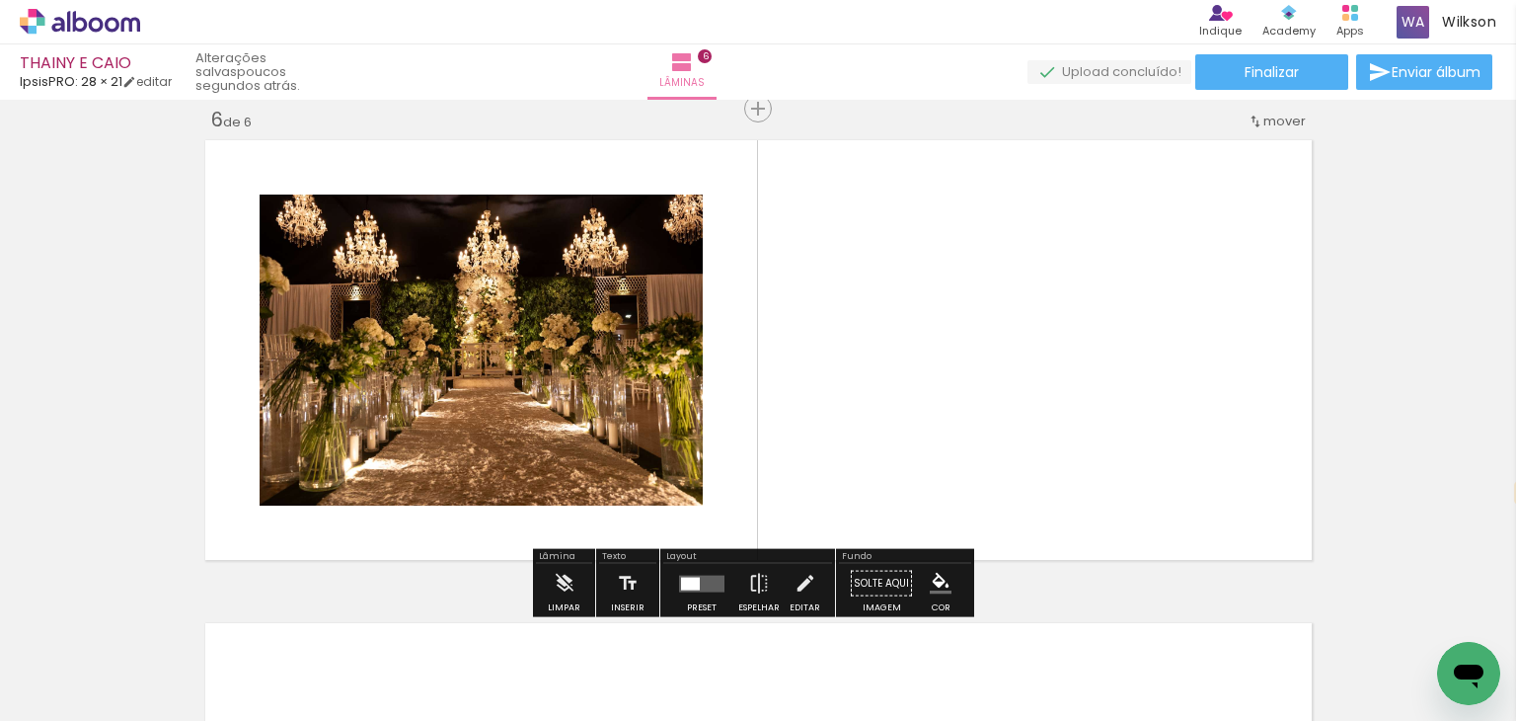
scroll to position [2438, 0]
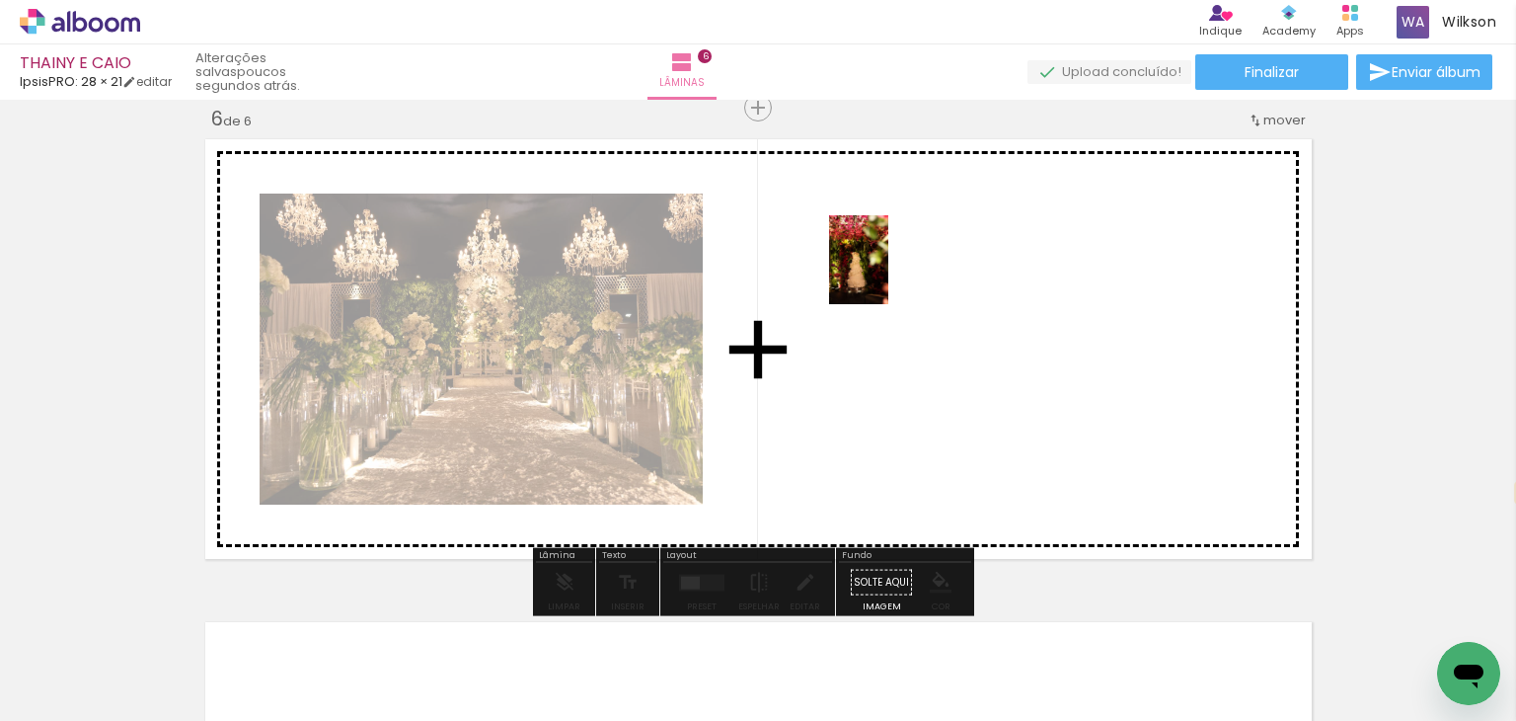
drag, startPoint x: 217, startPoint y: 678, endPoint x: 888, endPoint y: 274, distance: 783.3
click at [888, 274] on quentale-workspace at bounding box center [758, 360] width 1516 height 721
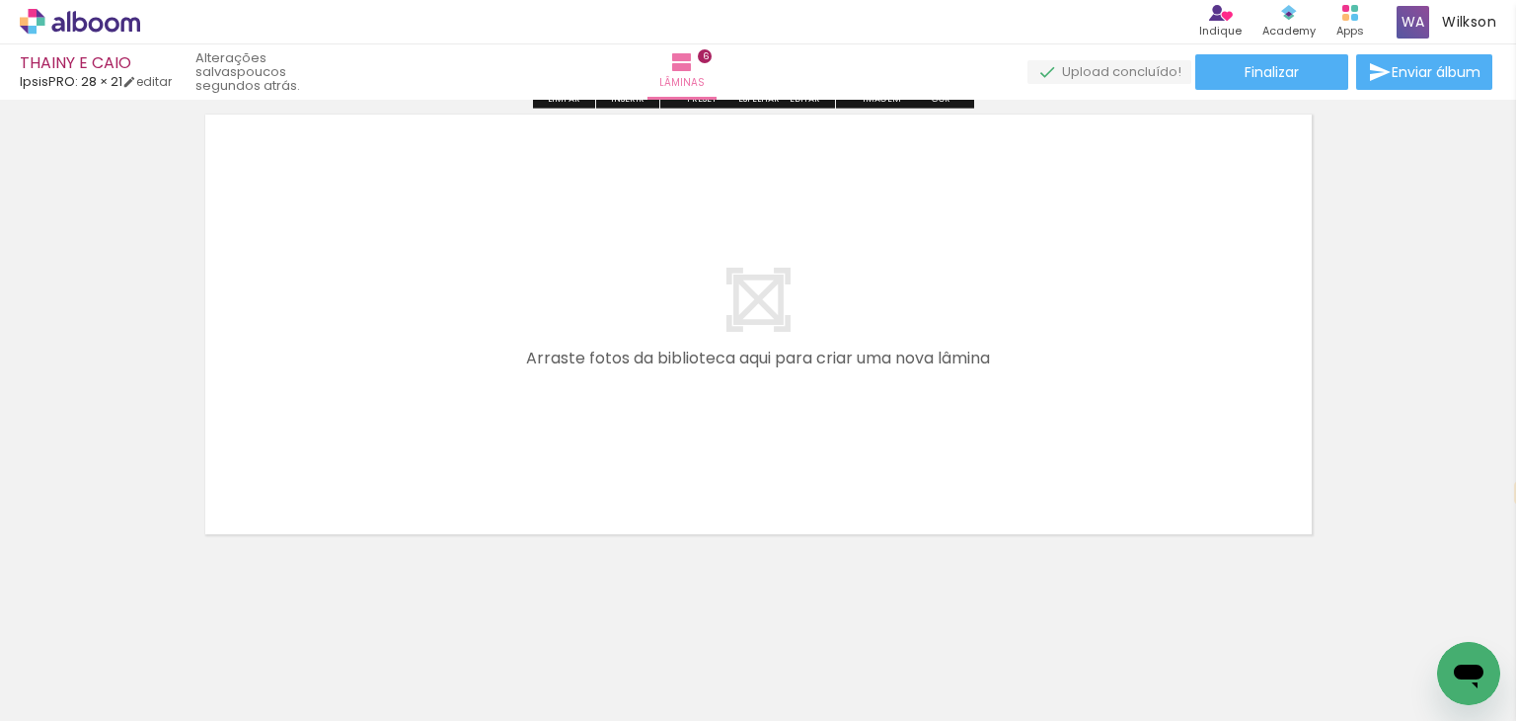
scroll to position [2958, 0]
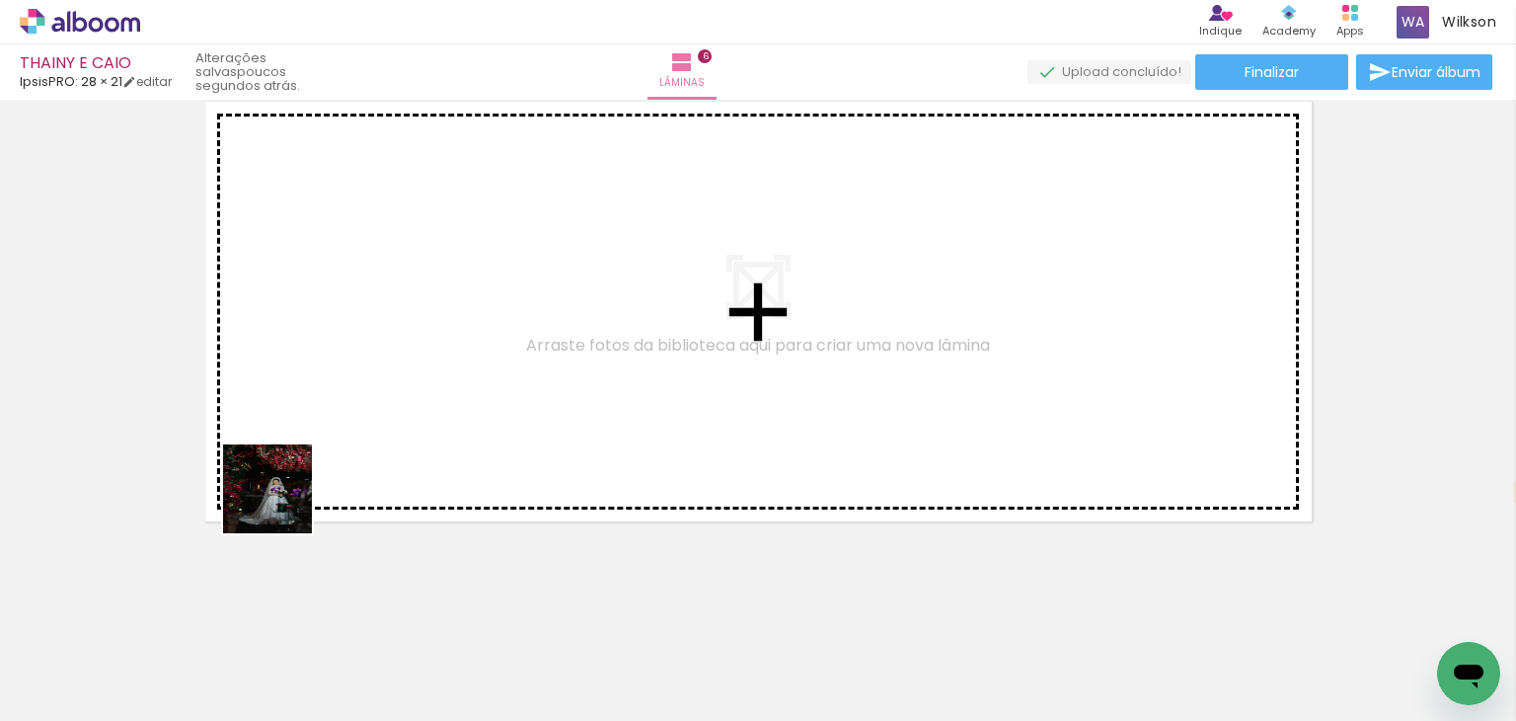
drag, startPoint x: 210, startPoint y: 666, endPoint x: 279, endPoint y: 598, distance: 97.0
click at [282, 499] on quentale-workspace at bounding box center [758, 360] width 1516 height 721
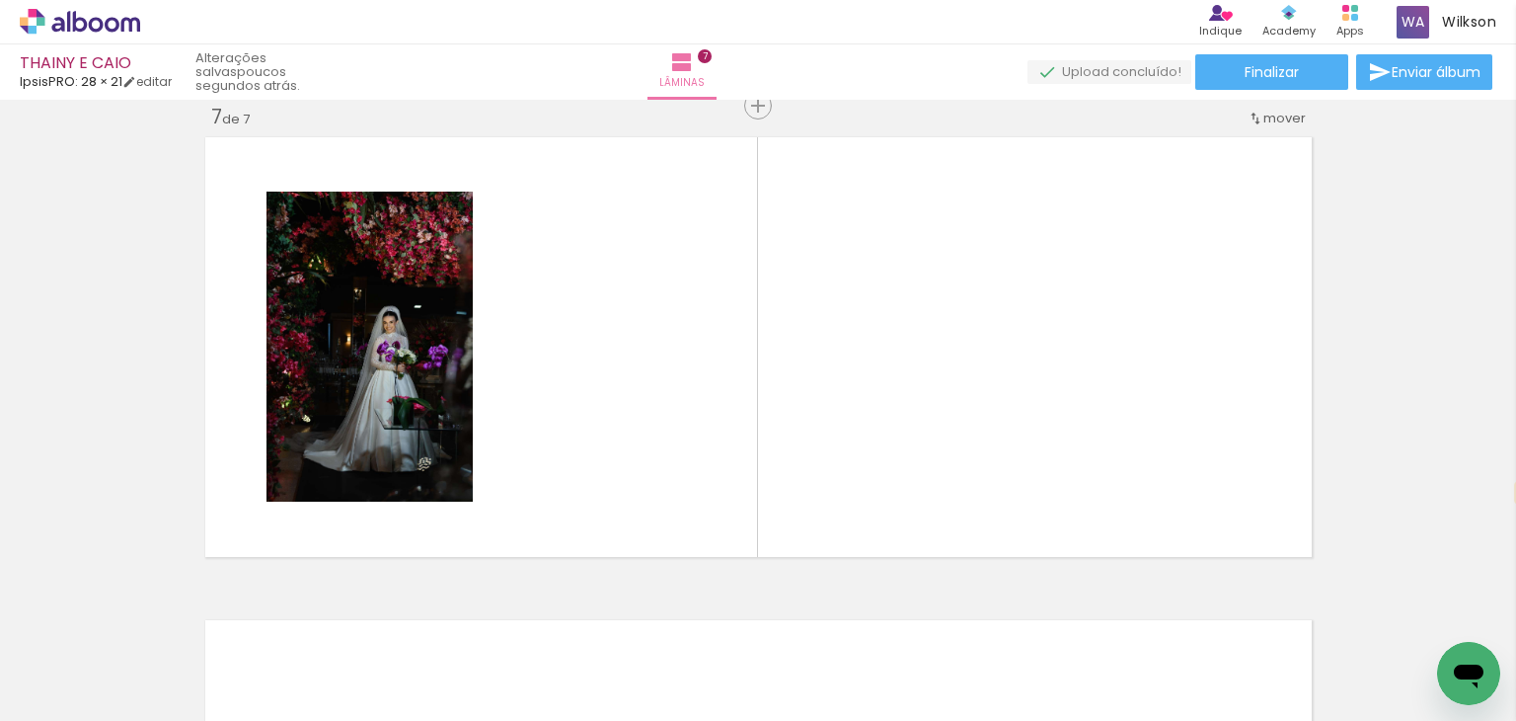
scroll to position [2922, 0]
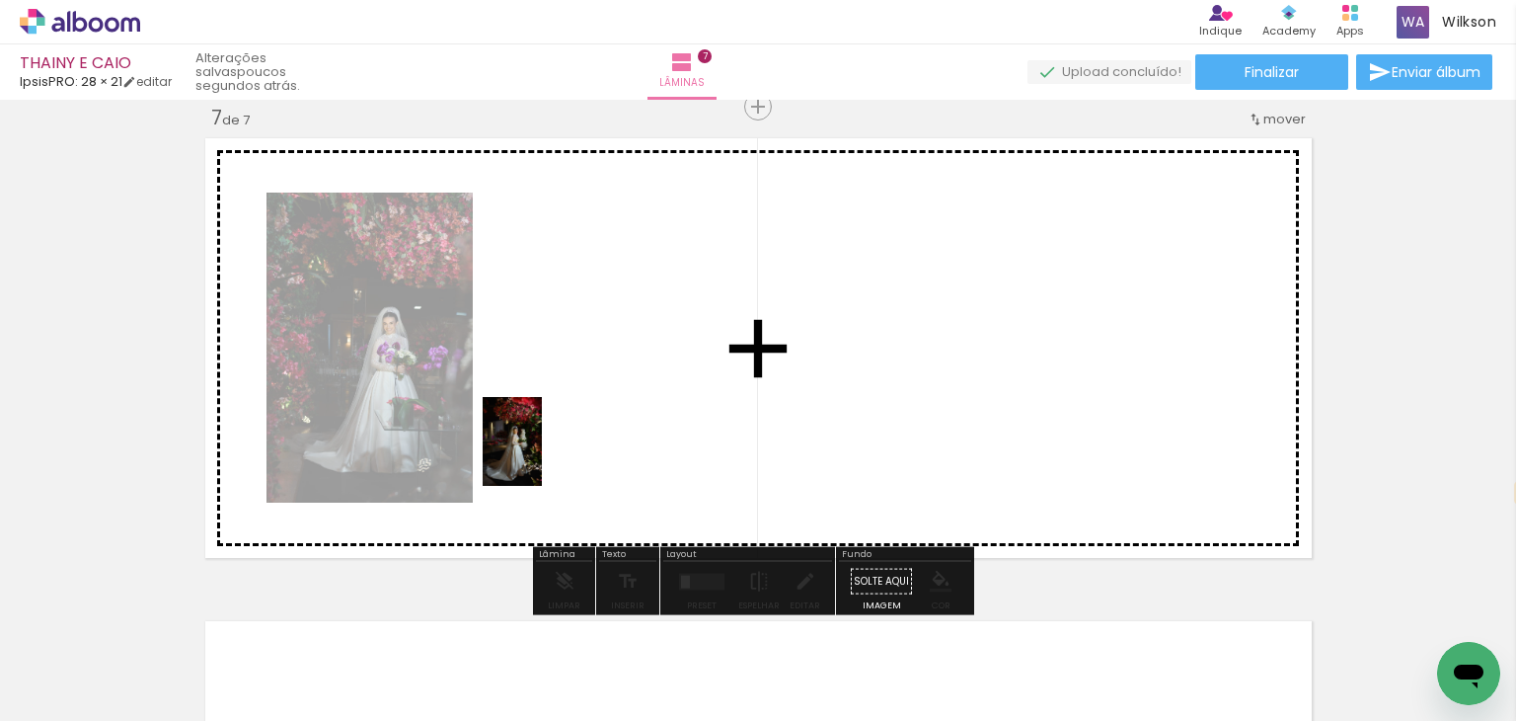
drag, startPoint x: 209, startPoint y: 680, endPoint x: 542, endPoint y: 456, distance: 401.1
click at [542, 456] on quentale-workspace at bounding box center [758, 360] width 1516 height 721
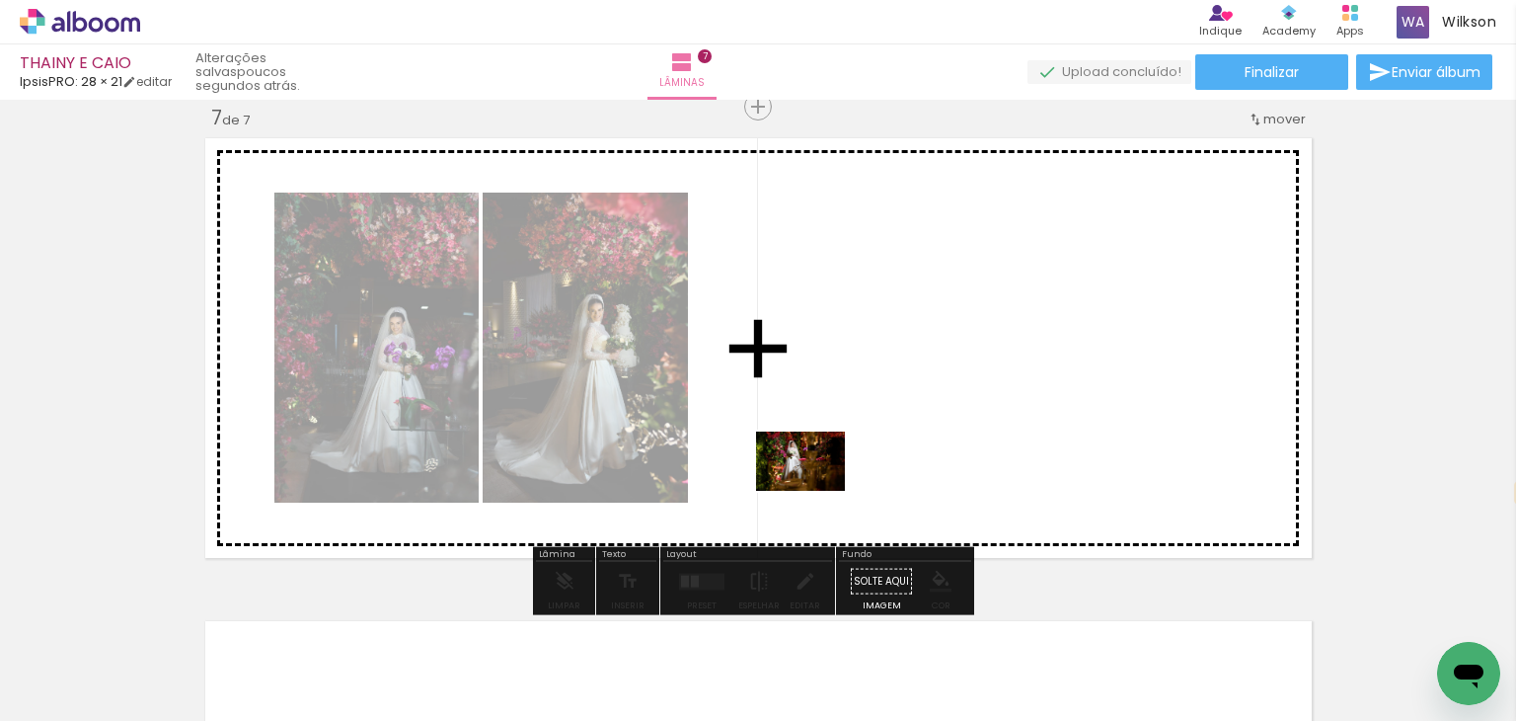
drag, startPoint x: 191, startPoint y: 684, endPoint x: 815, endPoint y: 491, distance: 653.1
click at [815, 491] on quentale-workspace at bounding box center [758, 360] width 1516 height 721
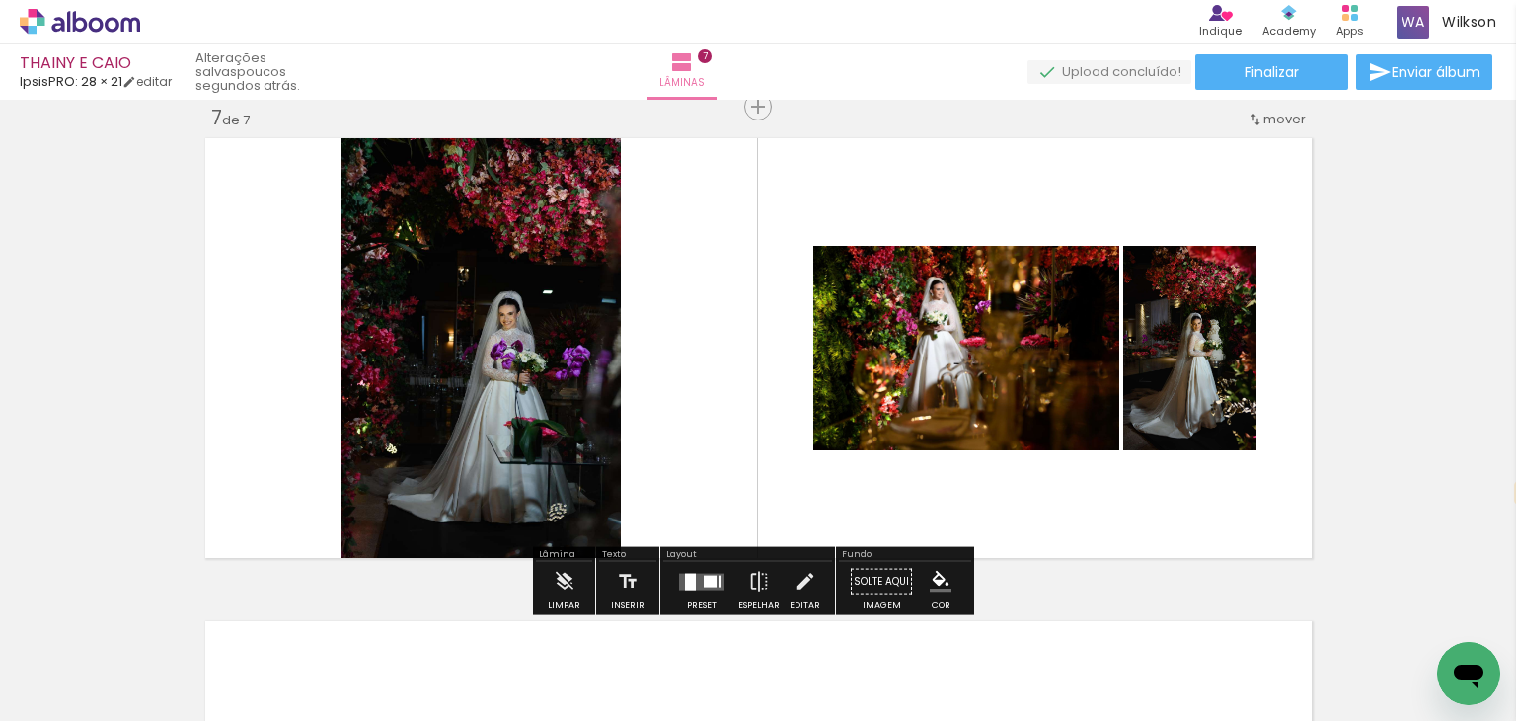
click at [688, 582] on div at bounding box center [690, 581] width 11 height 17
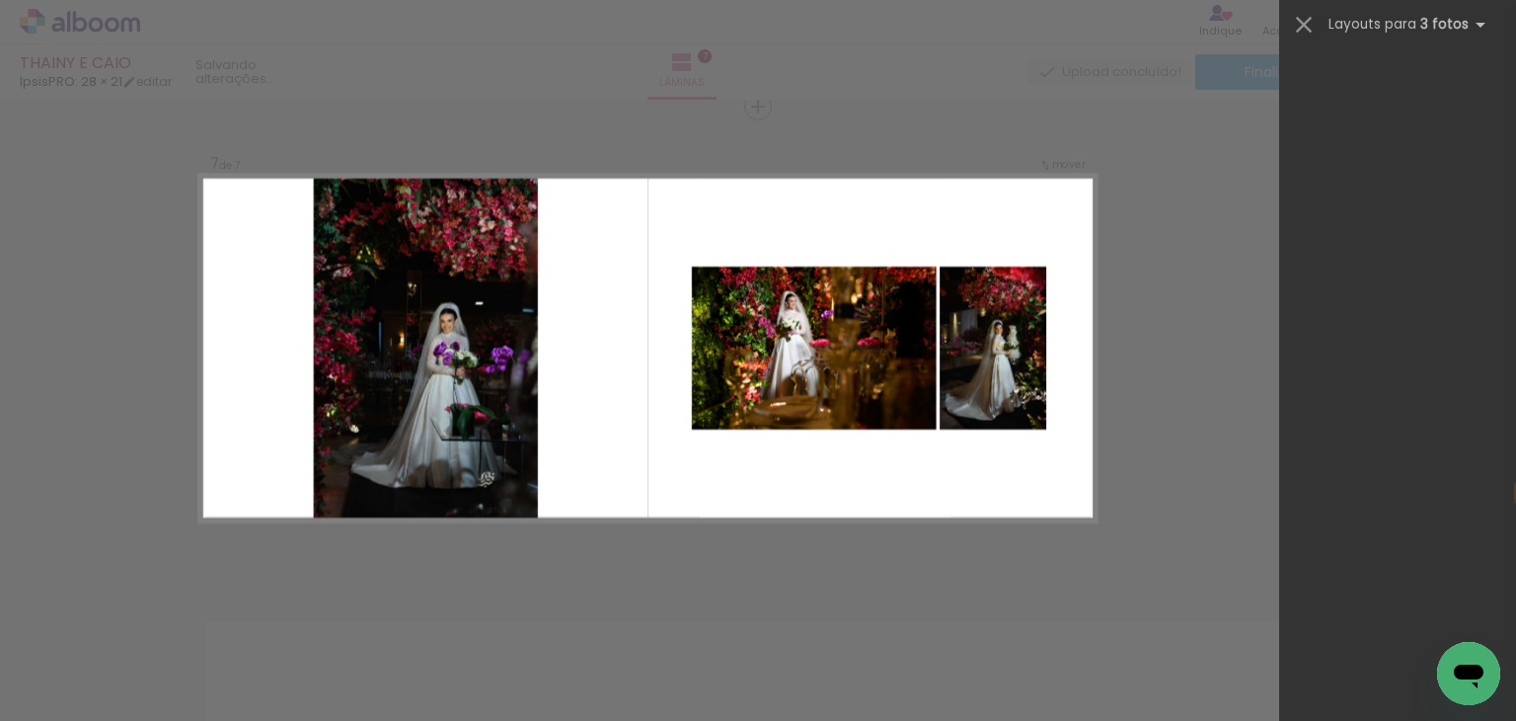
scroll to position [0, 0]
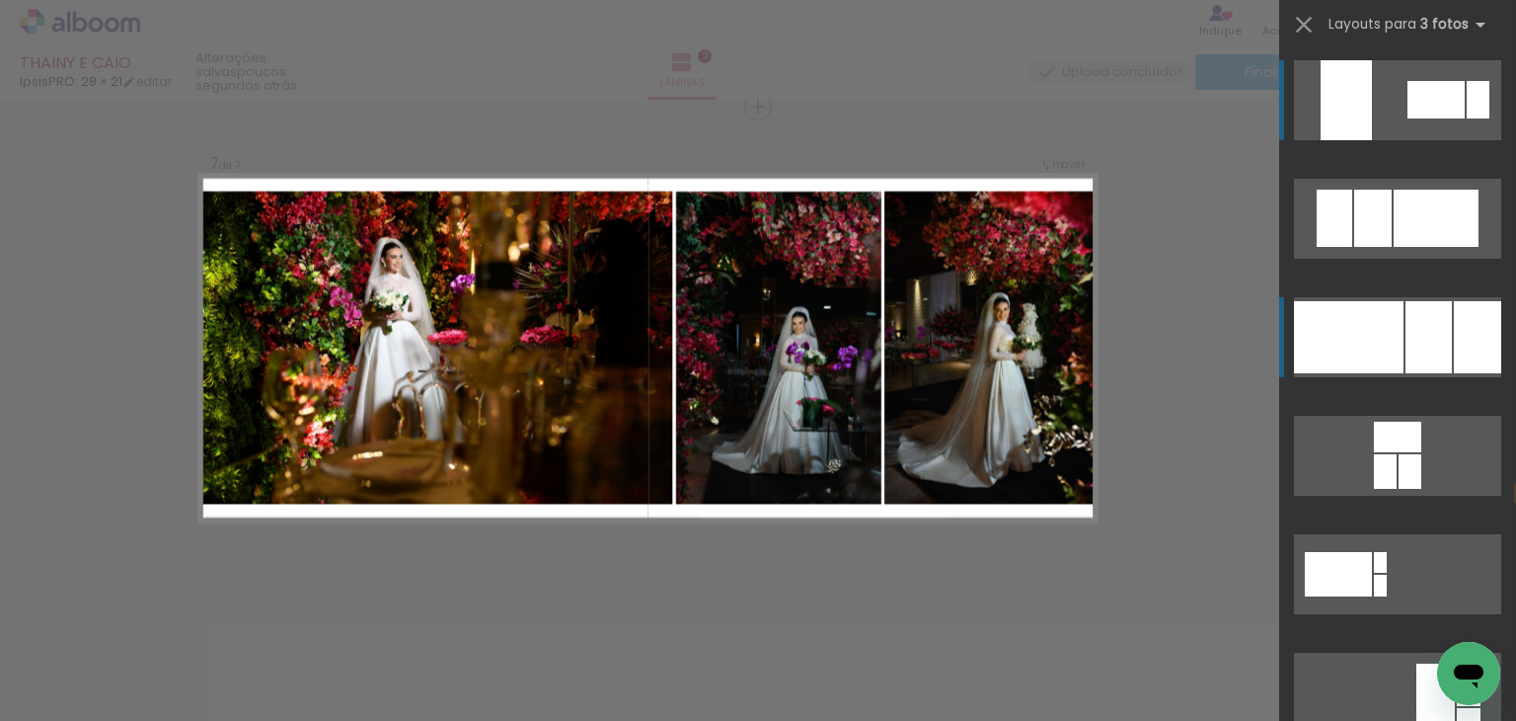
click at [1441, 342] on div at bounding box center [1429, 337] width 46 height 72
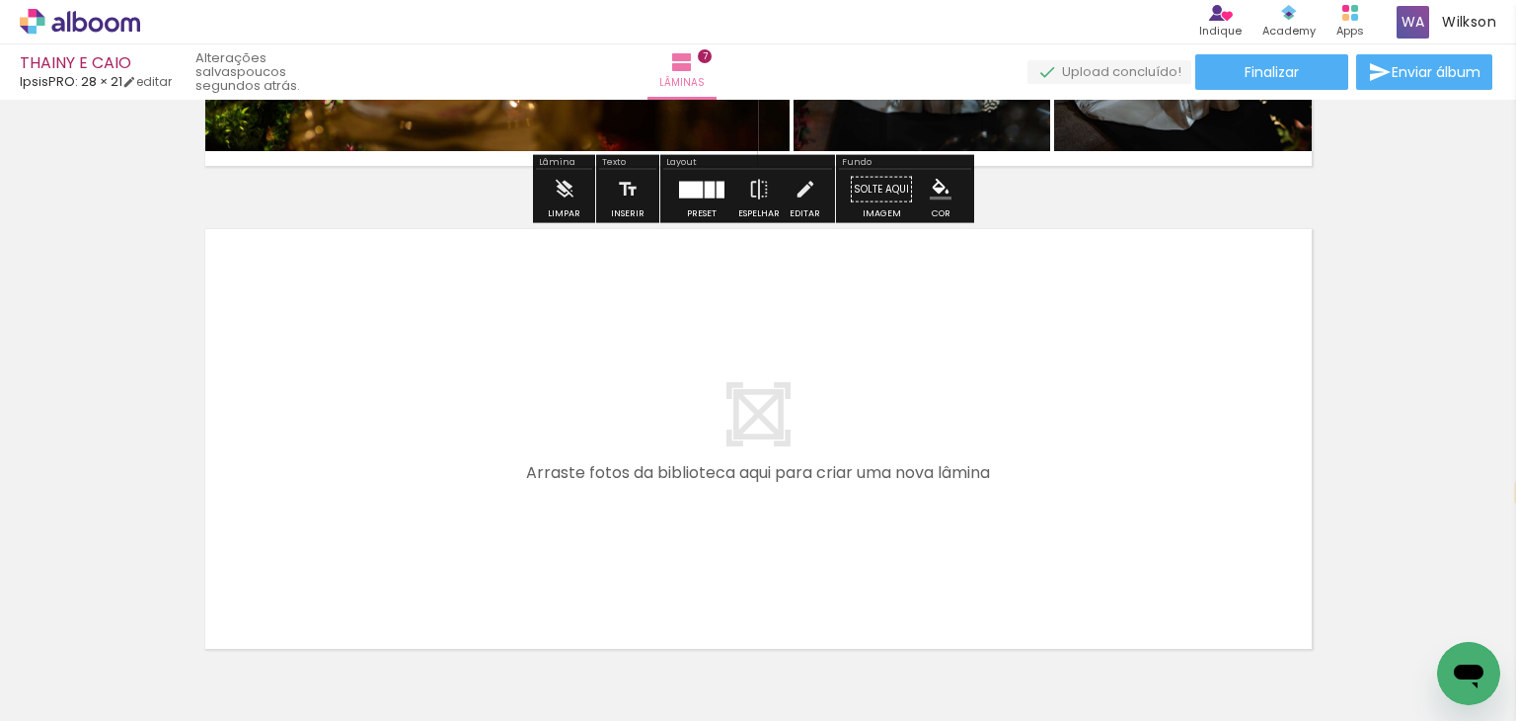
scroll to position [3317, 0]
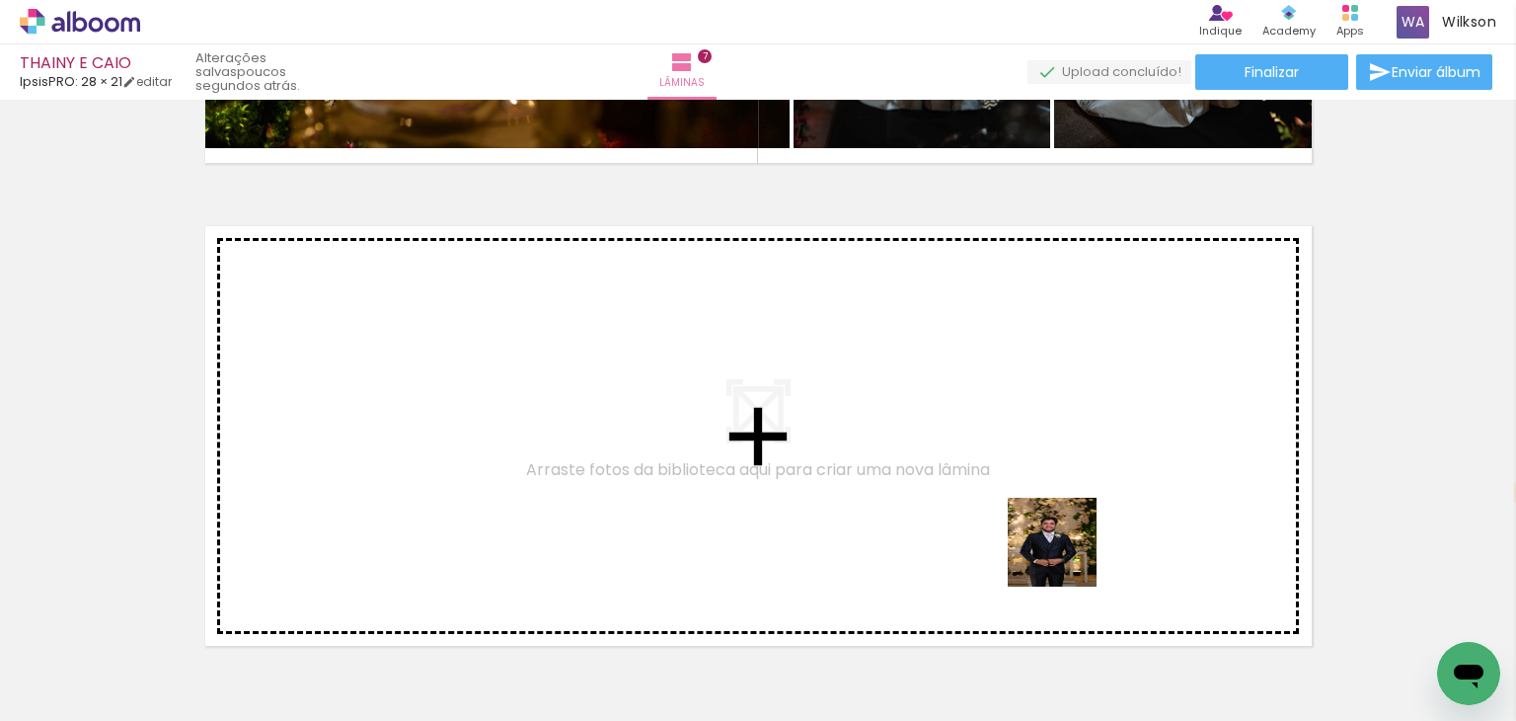
drag, startPoint x: 1211, startPoint y: 681, endPoint x: 951, endPoint y: 464, distance: 339.2
click at [951, 464] on quentale-workspace at bounding box center [758, 360] width 1516 height 721
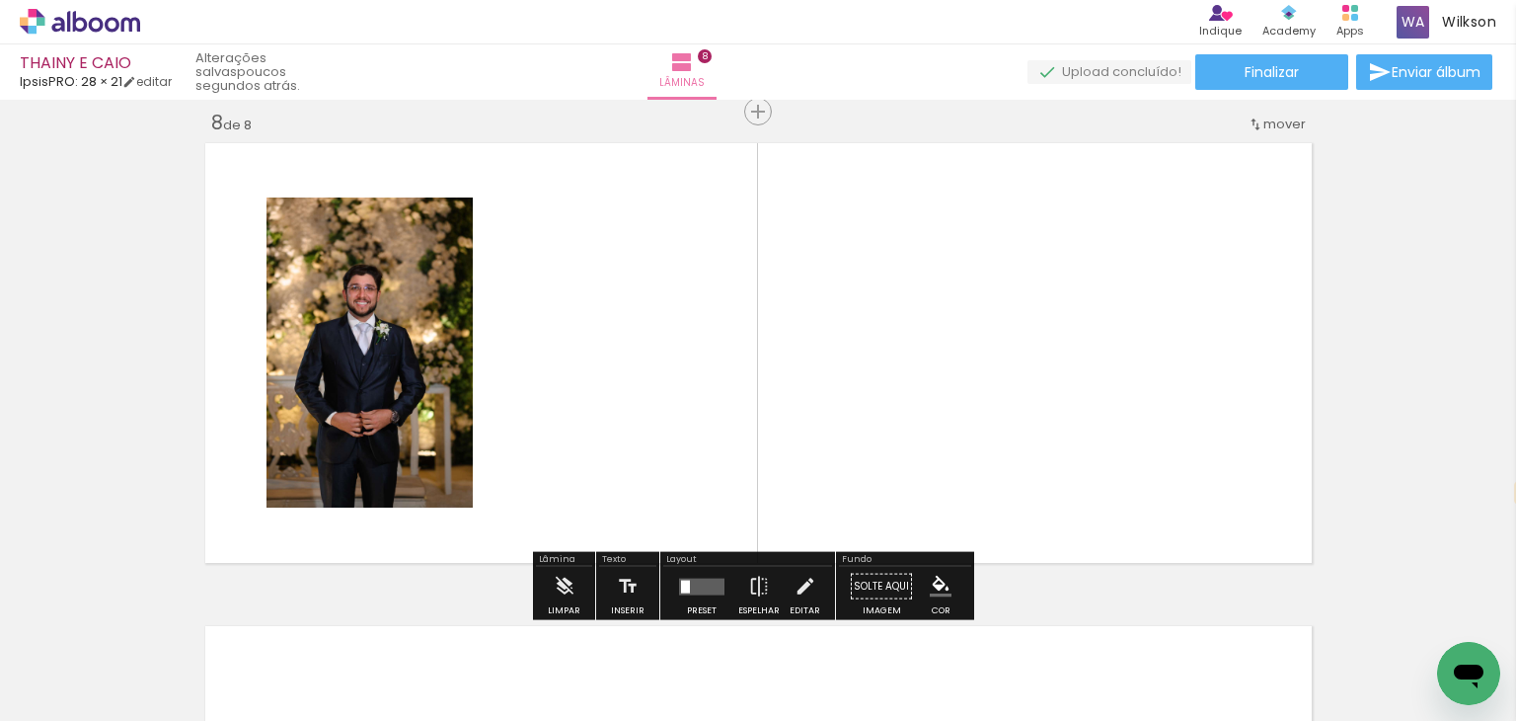
scroll to position [3403, 0]
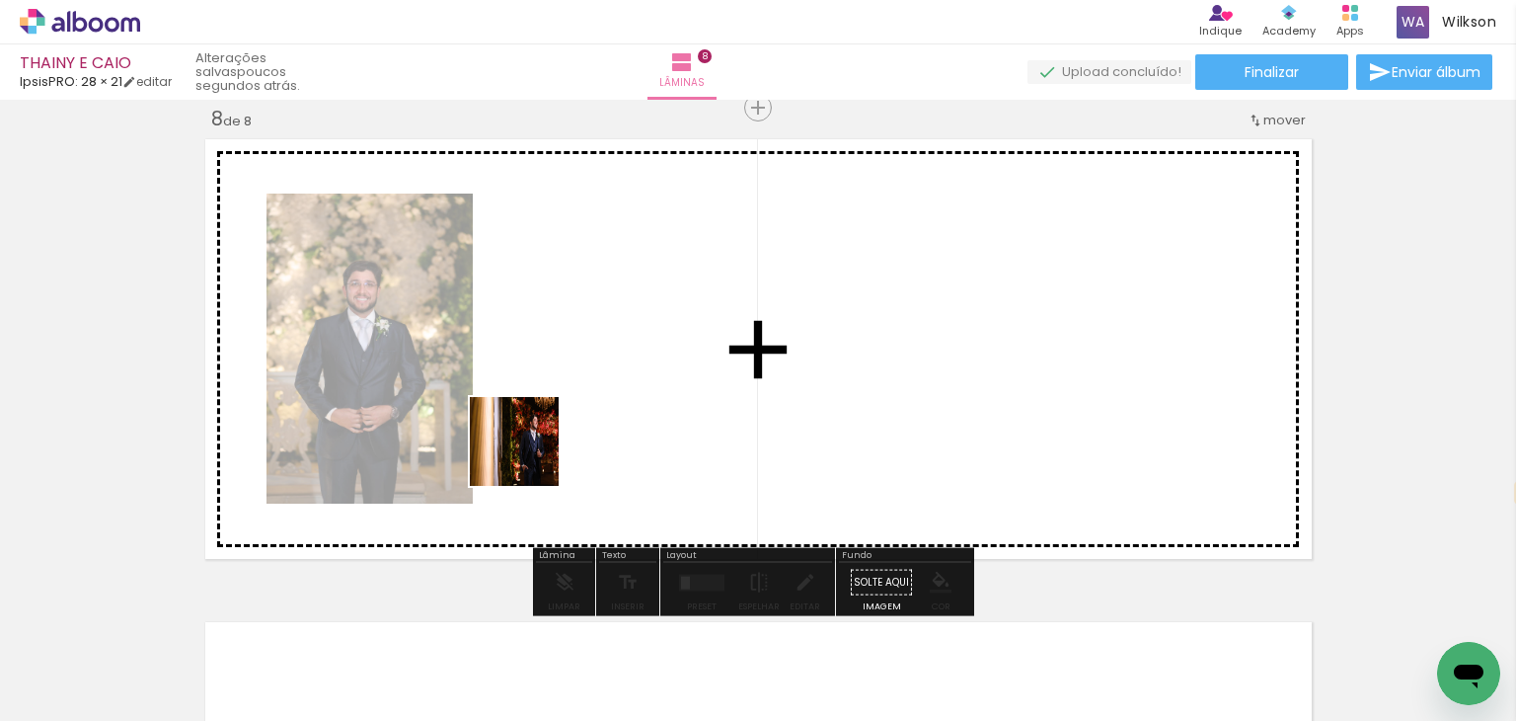
drag, startPoint x: 213, startPoint y: 672, endPoint x: 553, endPoint y: 441, distance: 410.7
click at [551, 432] on quentale-workspace at bounding box center [758, 360] width 1516 height 721
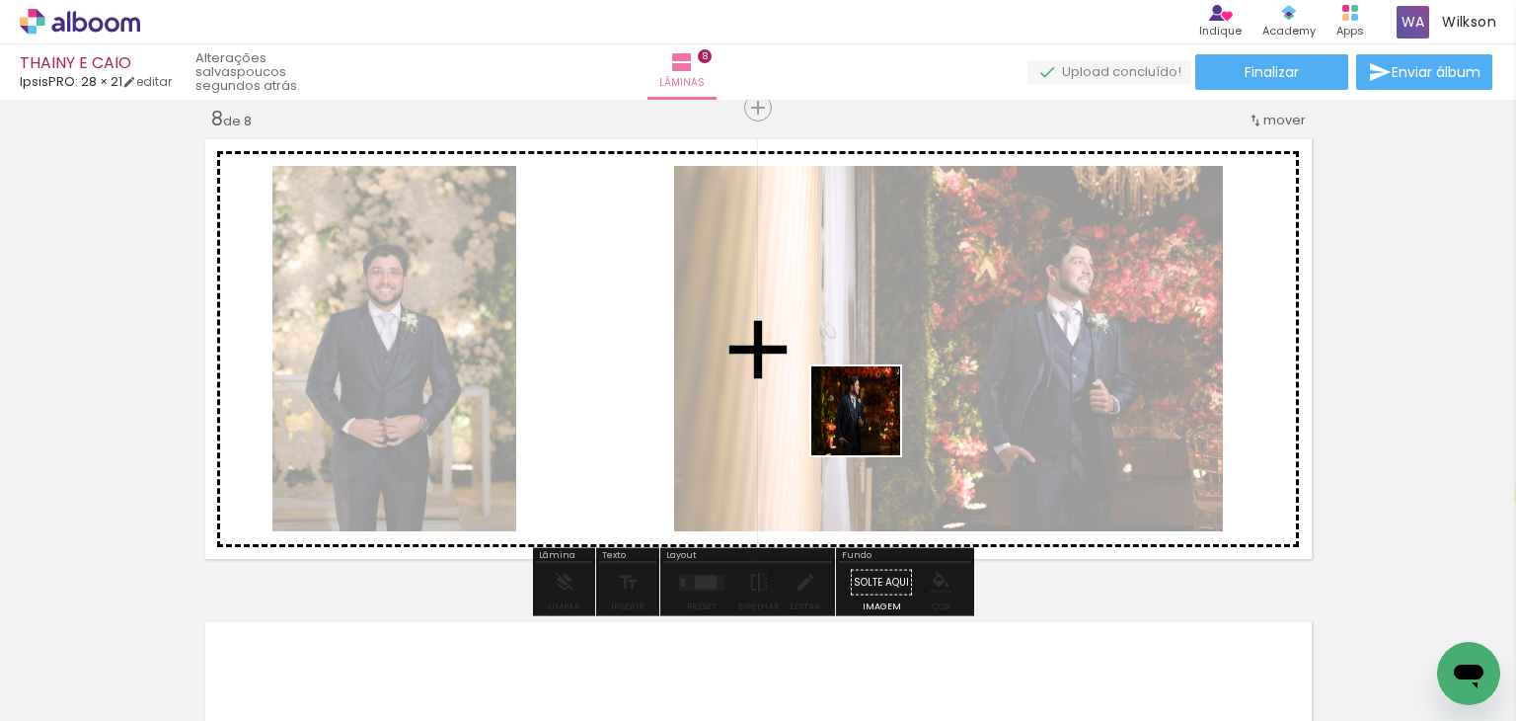
drag, startPoint x: 1125, startPoint y: 674, endPoint x: 871, endPoint y: 425, distance: 356.0
click at [871, 425] on quentale-workspace at bounding box center [758, 360] width 1516 height 721
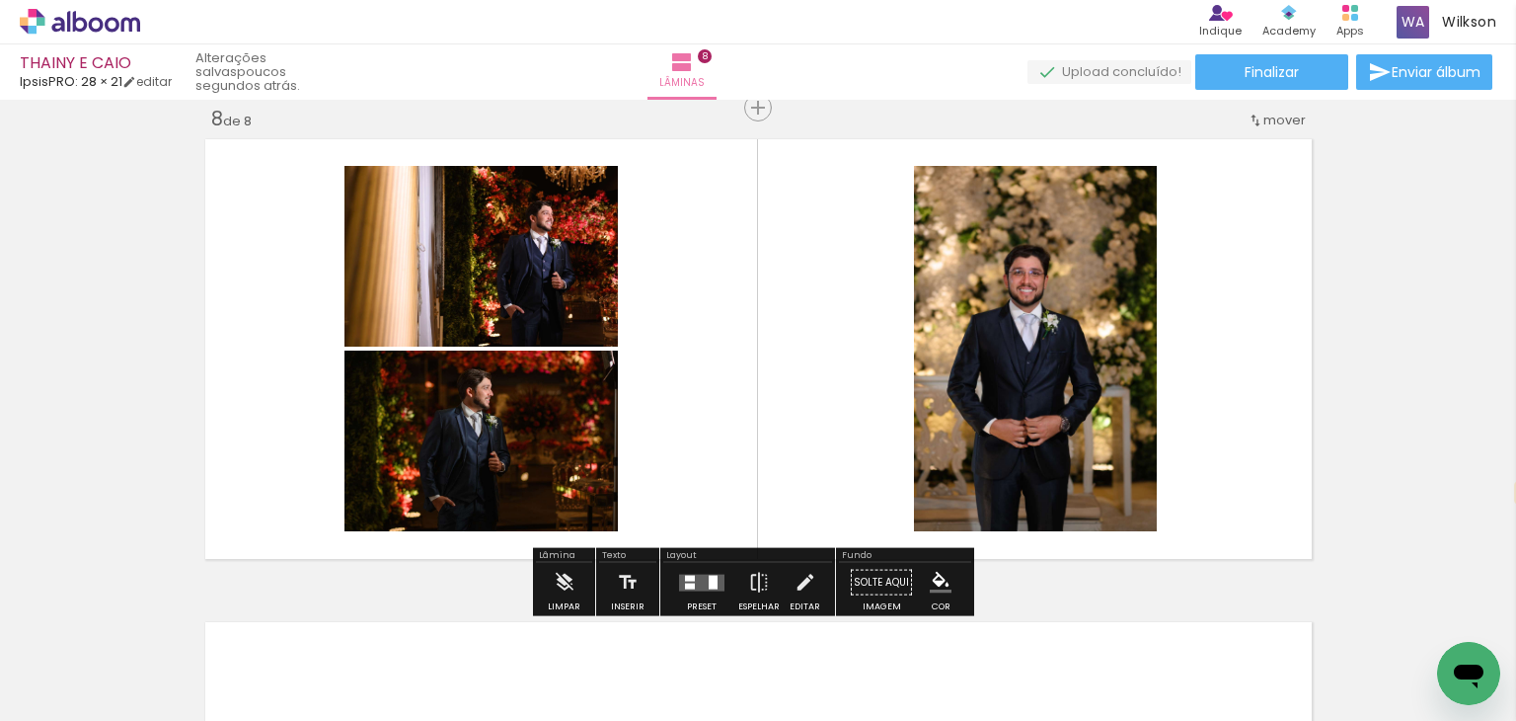
click at [687, 583] on div at bounding box center [690, 585] width 10 height 6
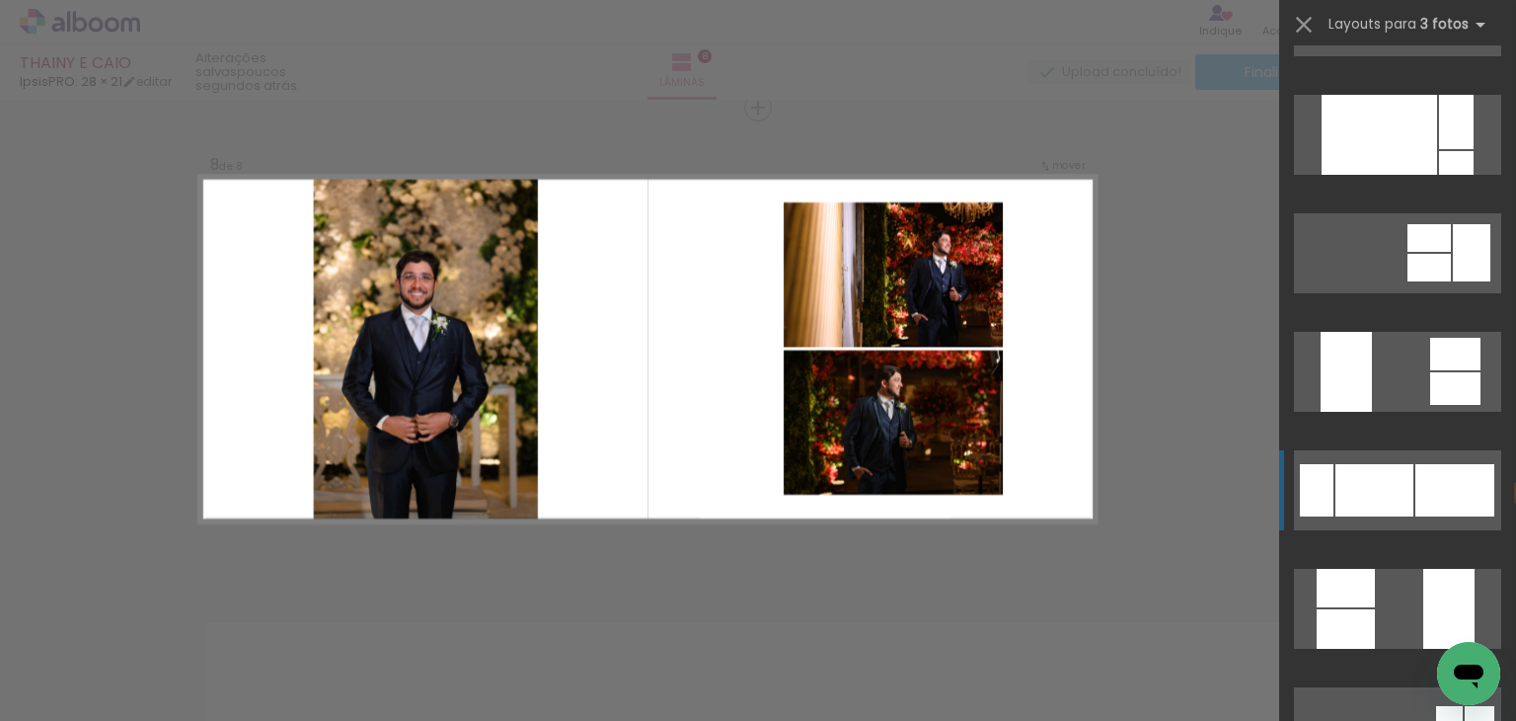
scroll to position [328, 0]
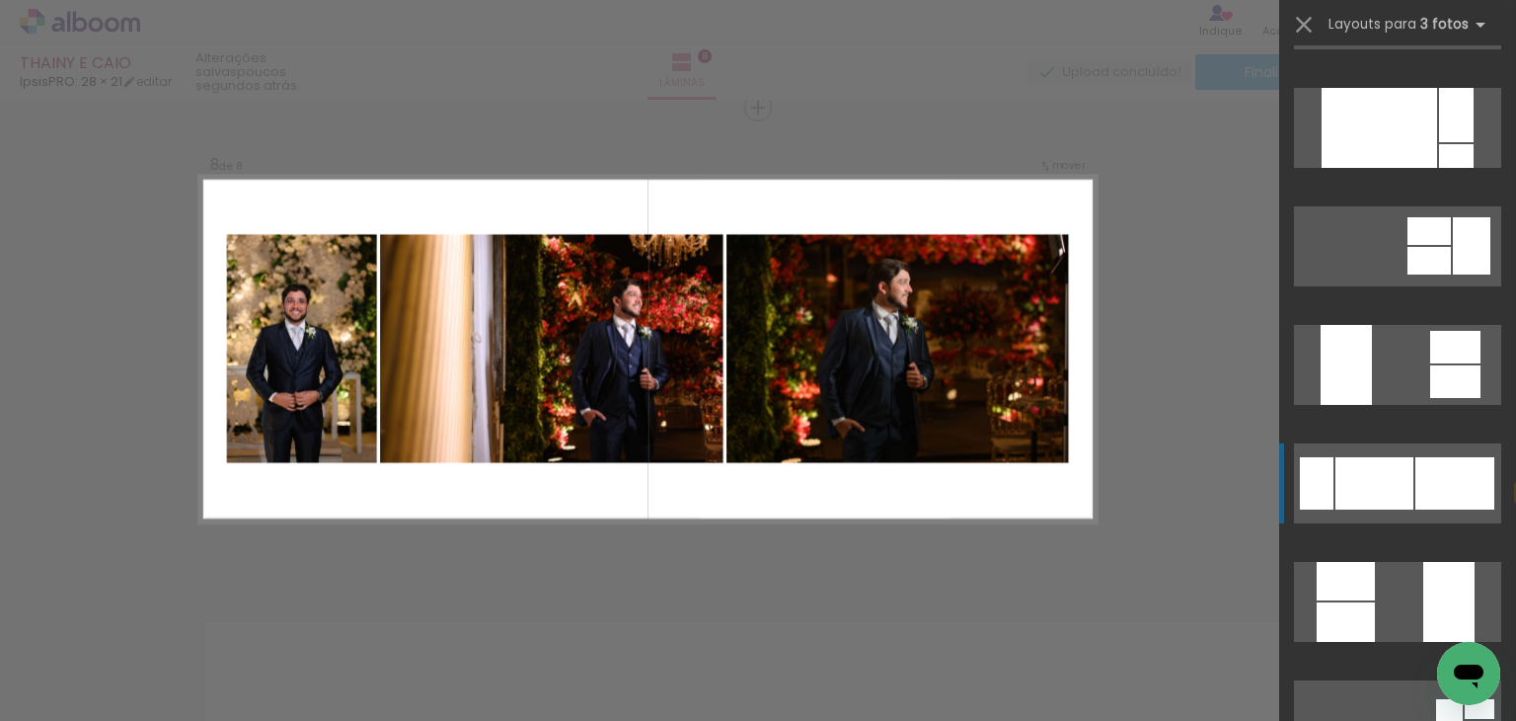
click at [1367, 477] on div at bounding box center [1375, 483] width 78 height 52
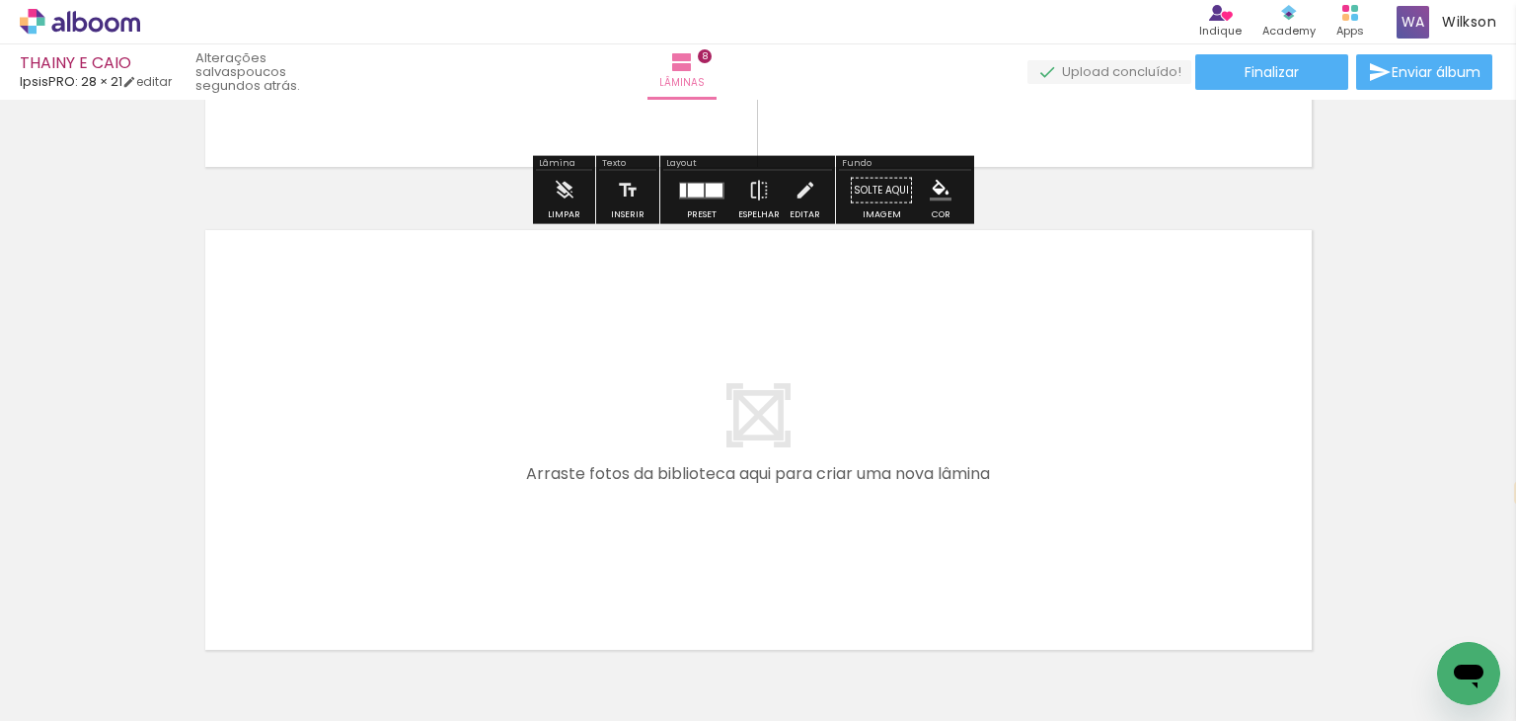
scroll to position [3798, 0]
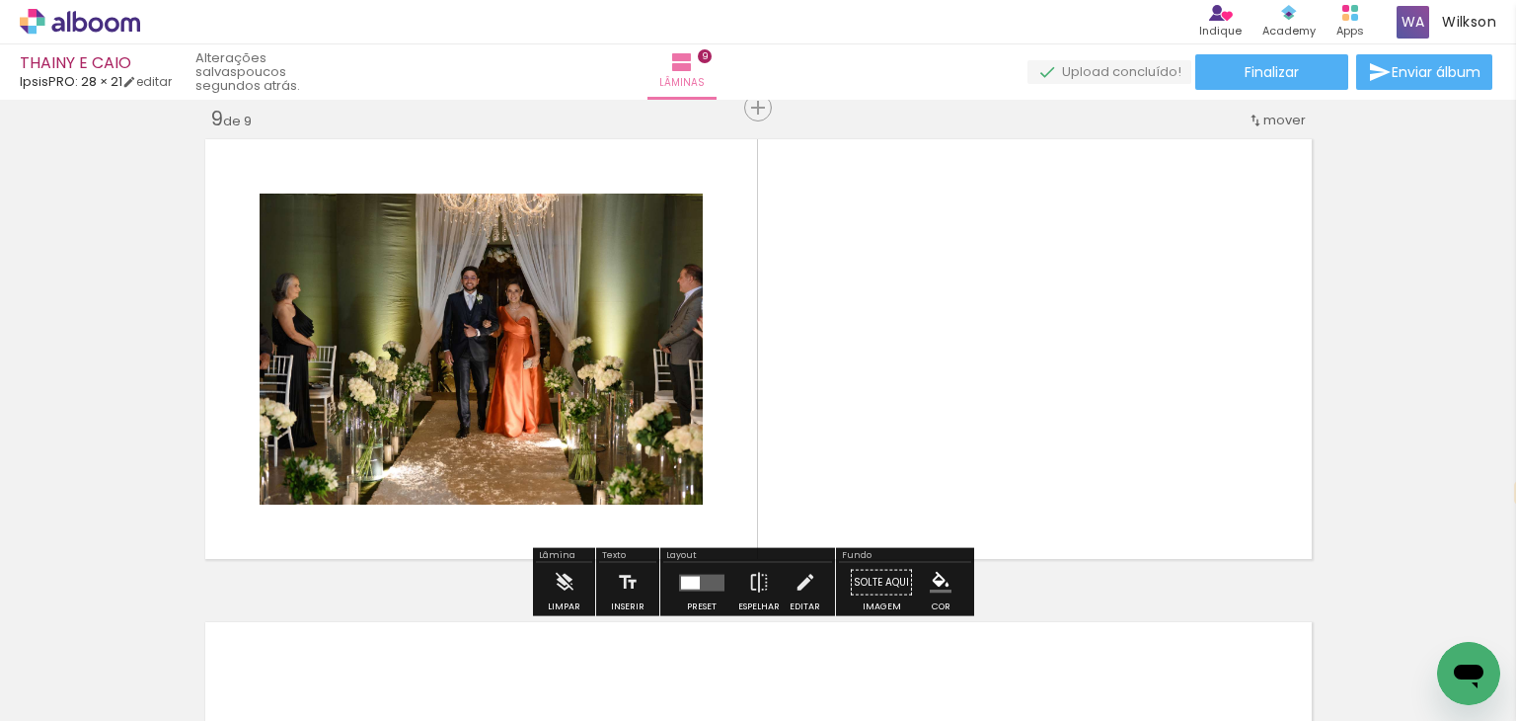
scroll to position [328, 0]
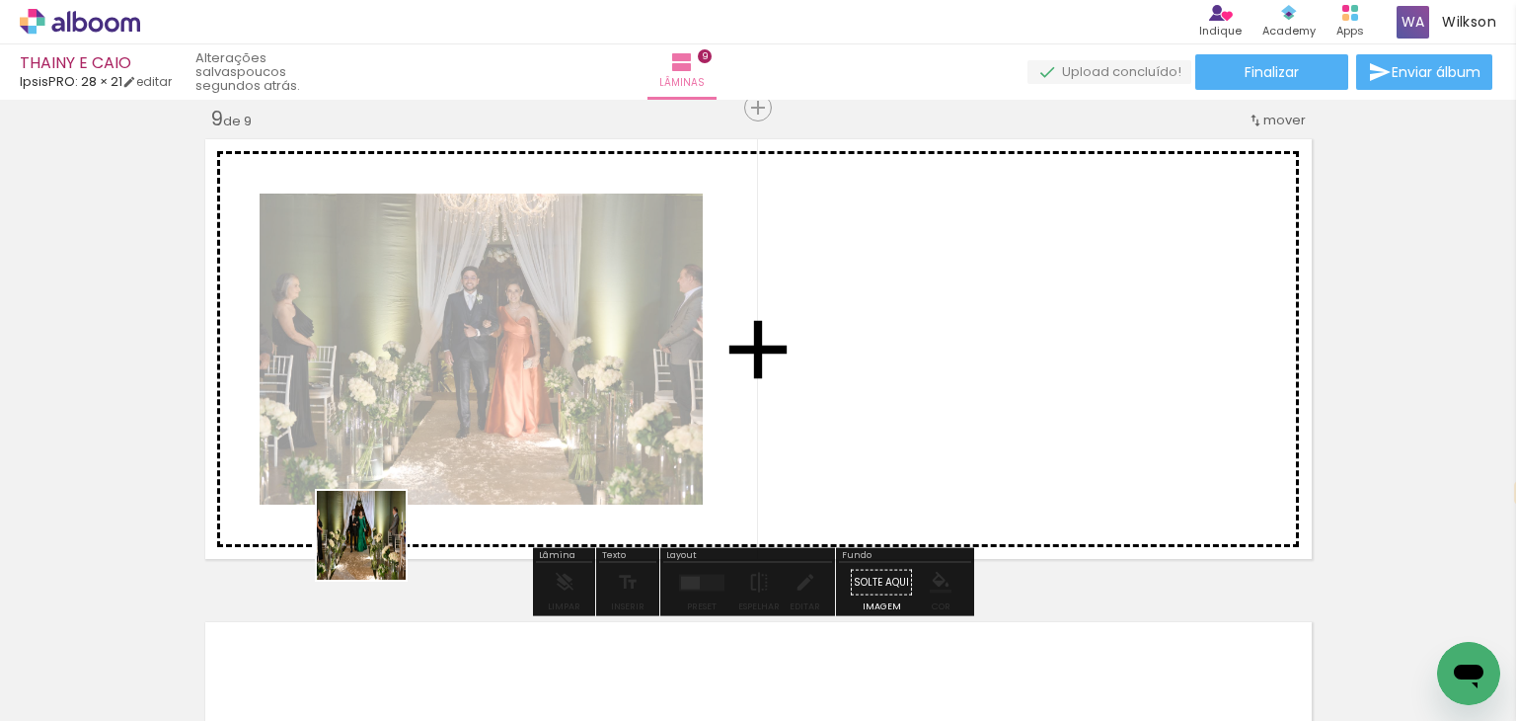
drag, startPoint x: 198, startPoint y: 664, endPoint x: 896, endPoint y: 346, distance: 766.8
click at [896, 346] on quentale-workspace at bounding box center [758, 360] width 1516 height 721
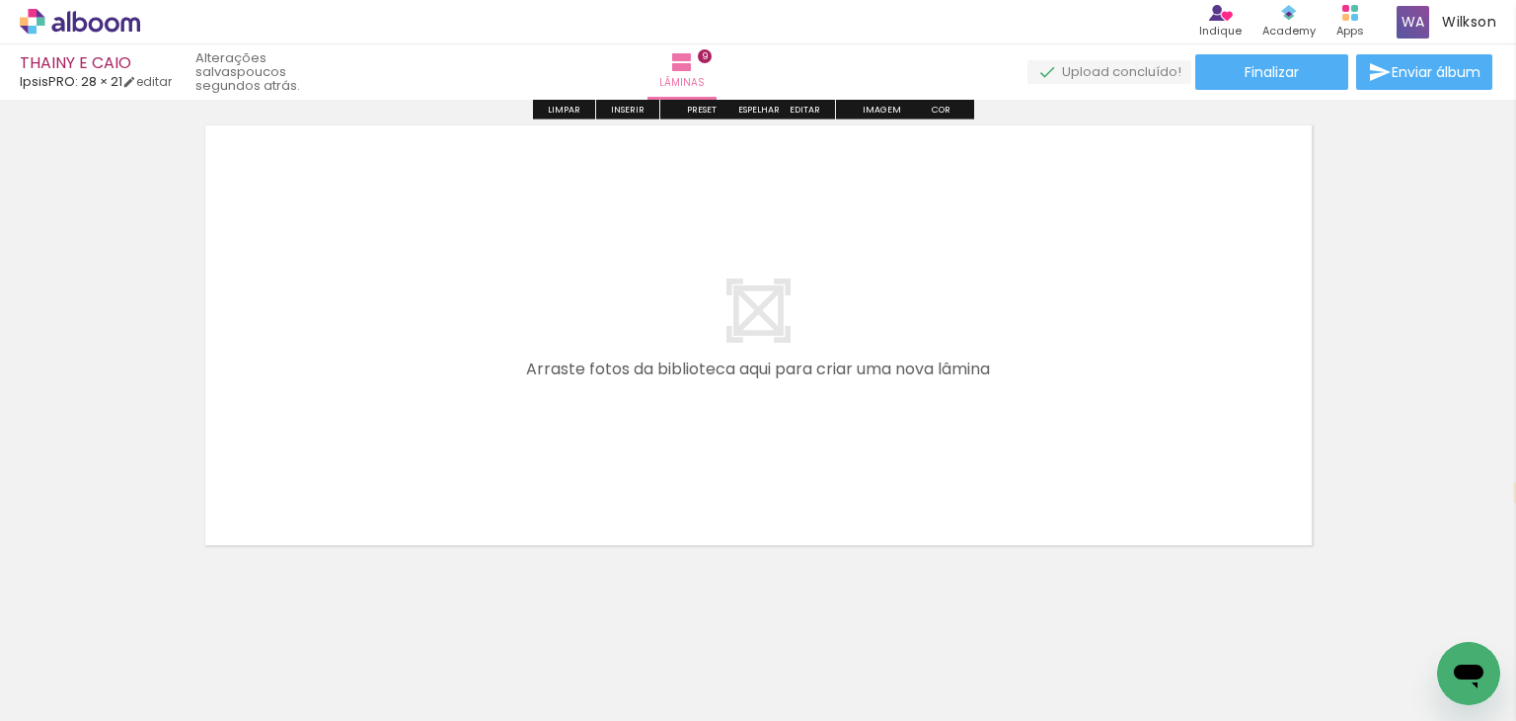
scroll to position [4406, 0]
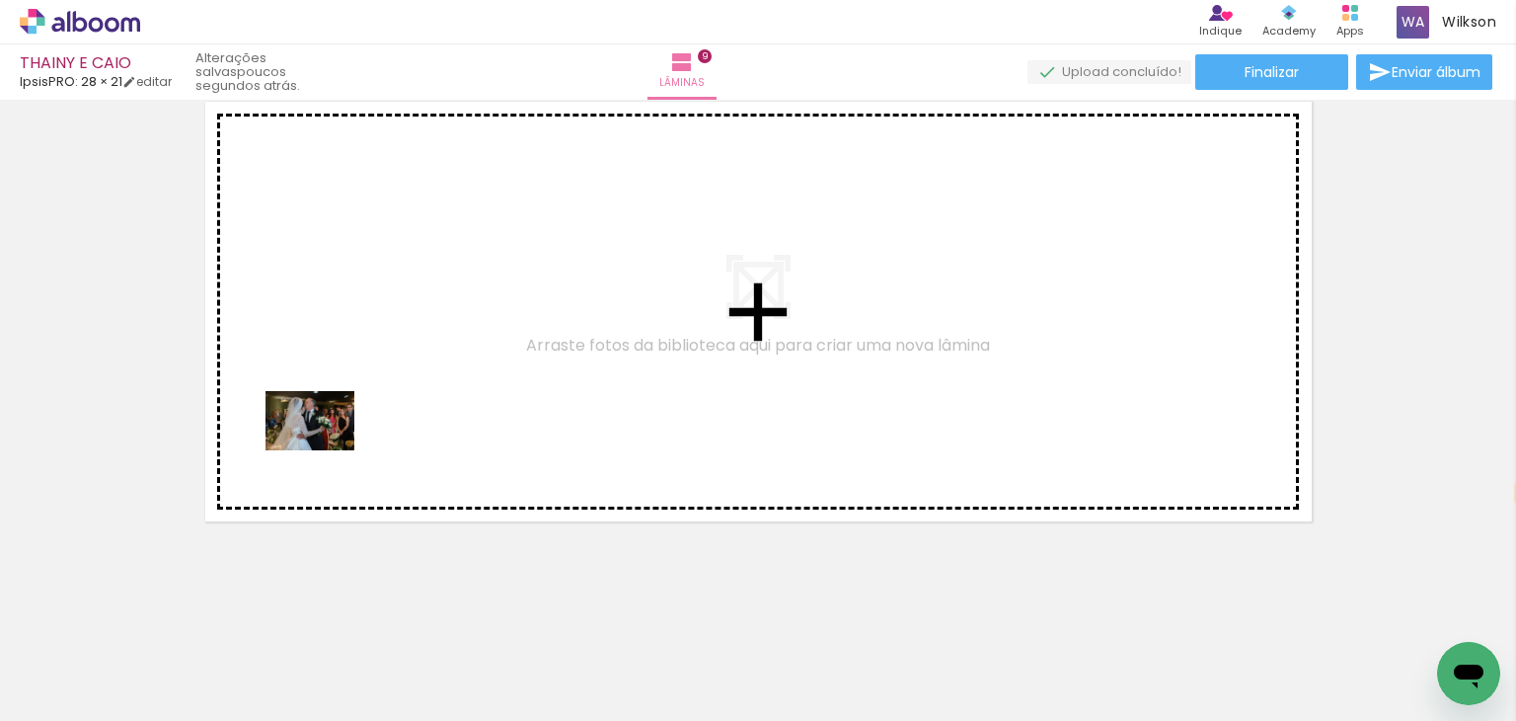
drag, startPoint x: 208, startPoint y: 673, endPoint x: 325, endPoint y: 450, distance: 251.7
click at [325, 450] on quentale-workspace at bounding box center [758, 360] width 1516 height 721
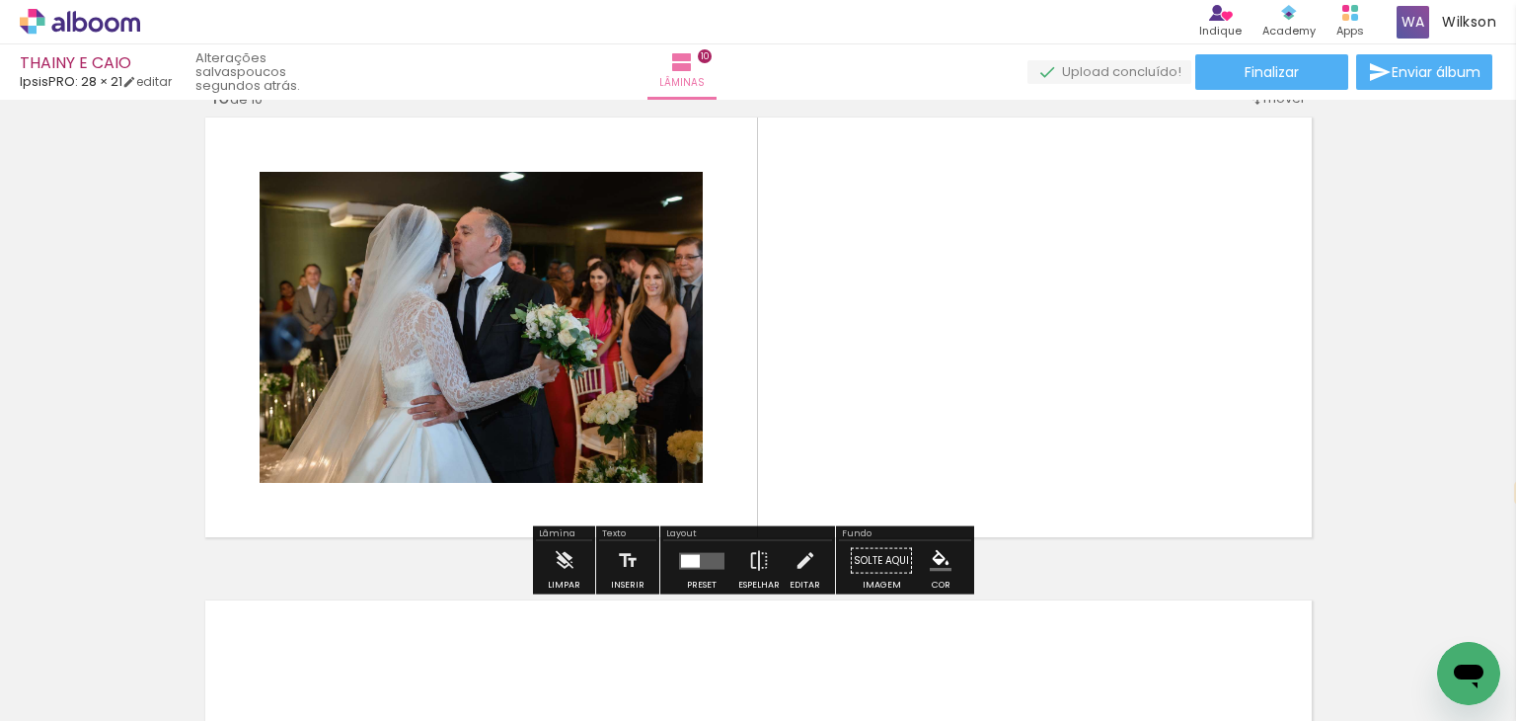
scroll to position [4434, 0]
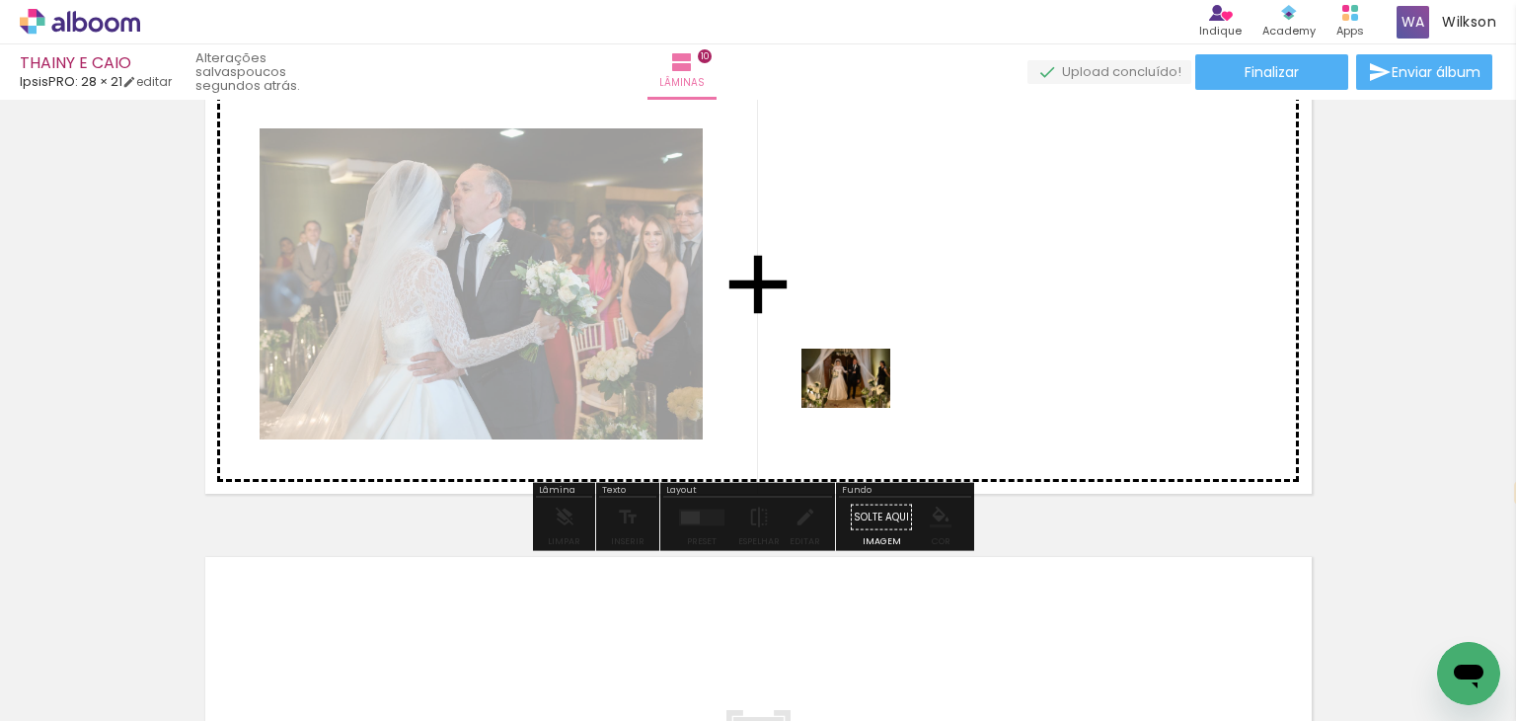
drag, startPoint x: 750, startPoint y: 664, endPoint x: 861, endPoint y: 405, distance: 282.2
click at [861, 405] on quentale-workspace at bounding box center [758, 360] width 1516 height 721
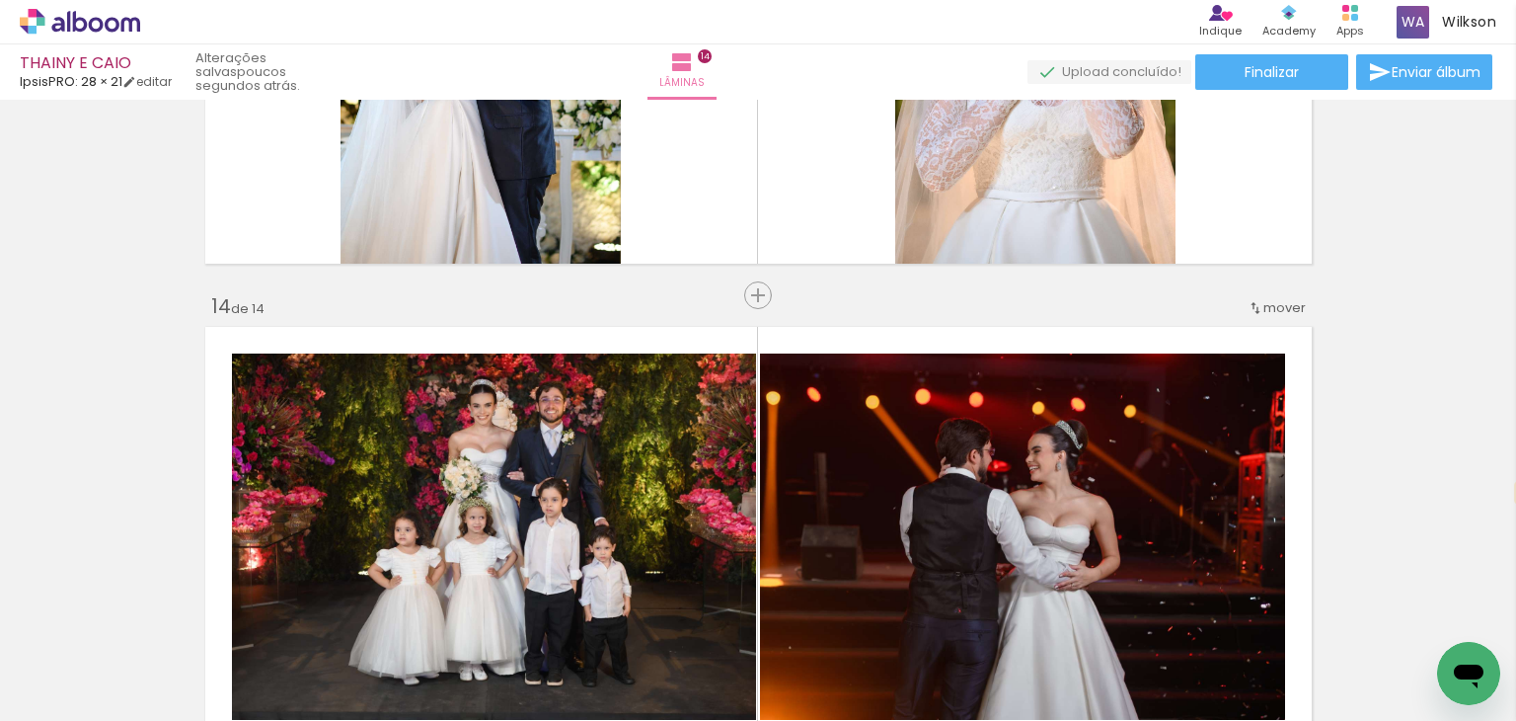
scroll to position [6102, 0]
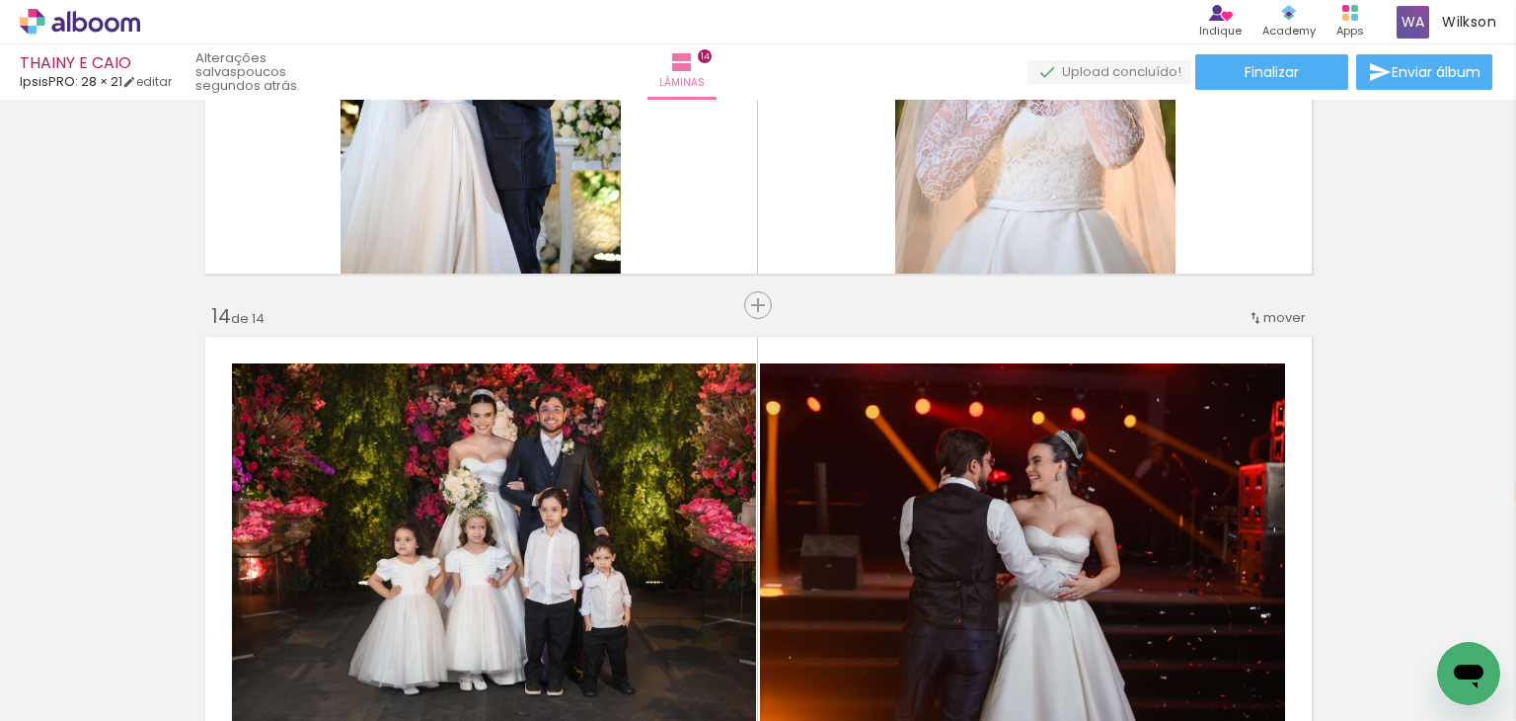
click at [1251, 321] on iron-icon at bounding box center [1256, 318] width 16 height 16
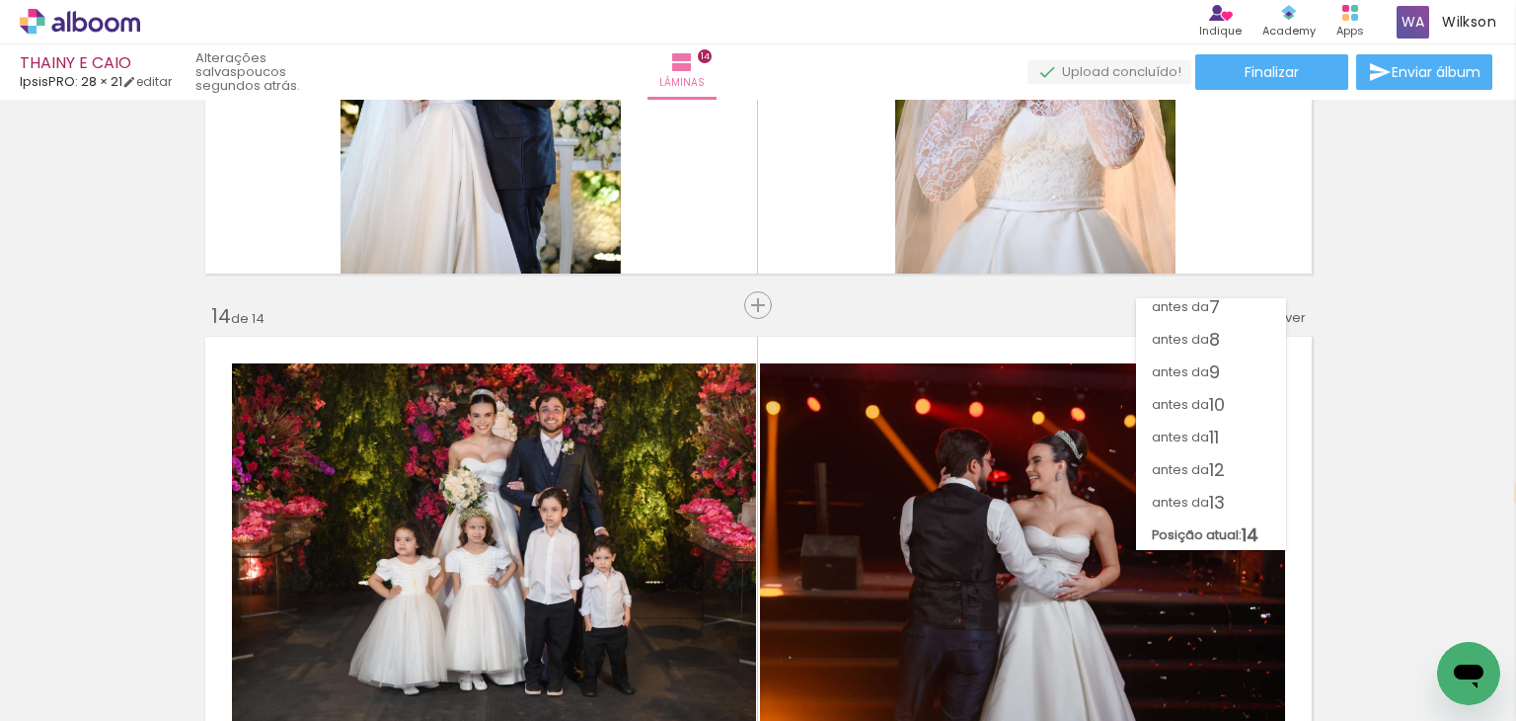
scroll to position [204, 0]
click at [1196, 499] on span "antes da" at bounding box center [1180, 502] width 57 height 33
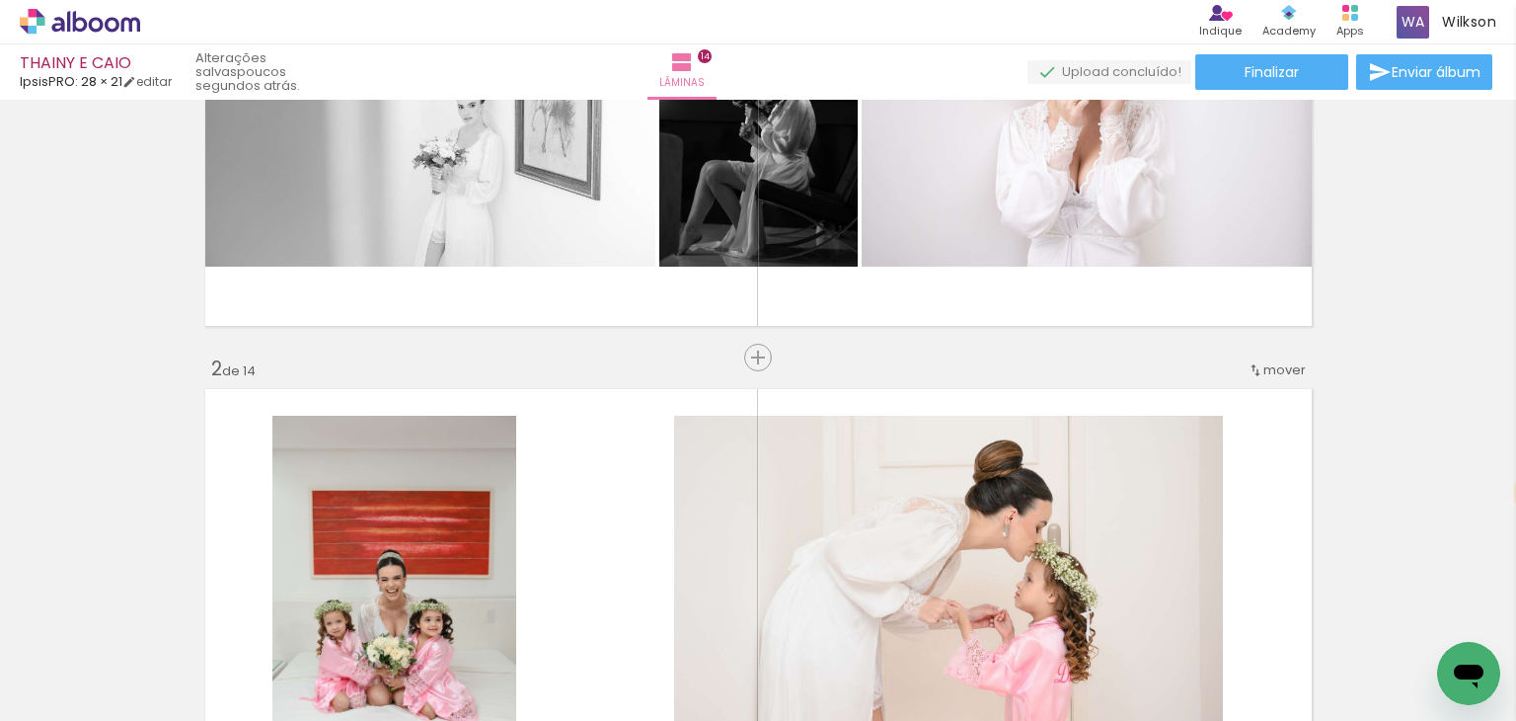
scroll to position [263, 0]
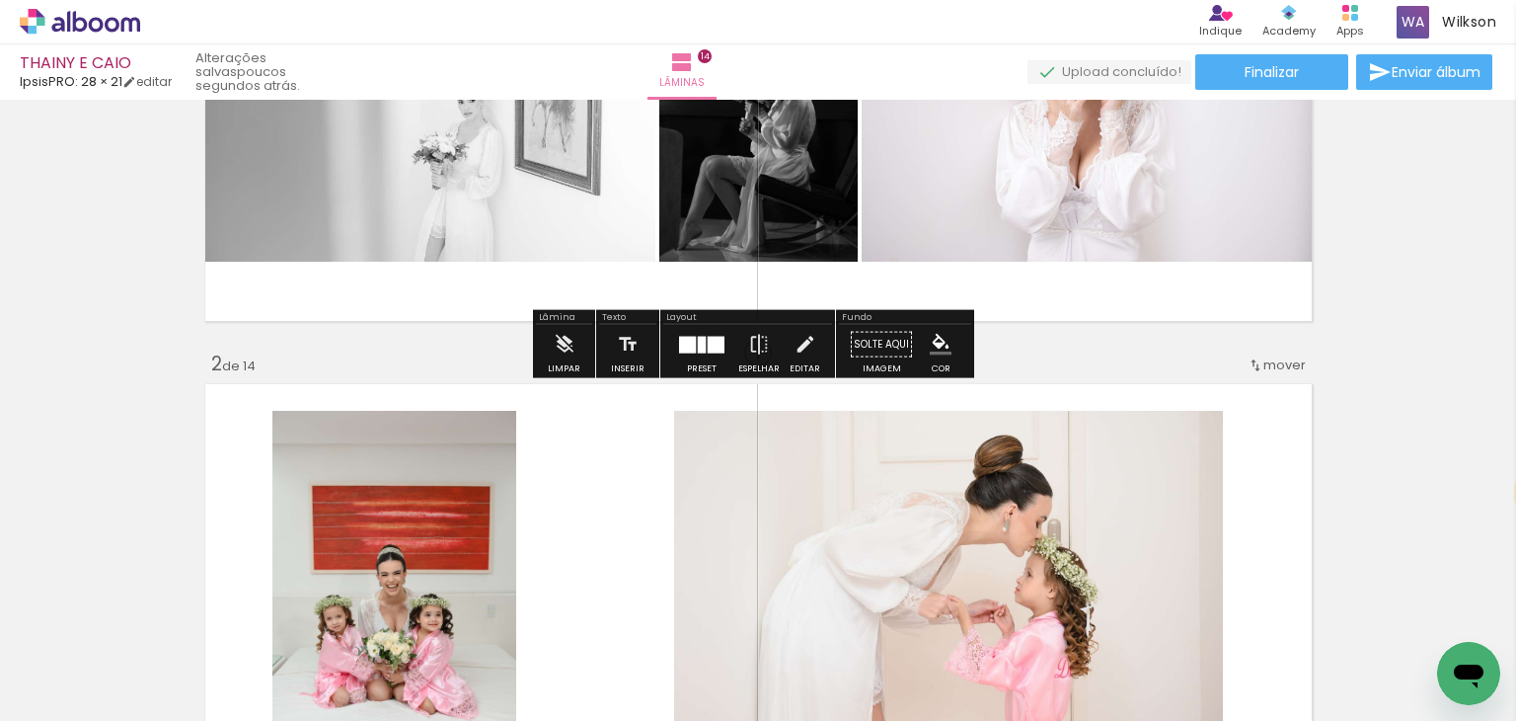
click at [698, 345] on div at bounding box center [702, 344] width 8 height 17
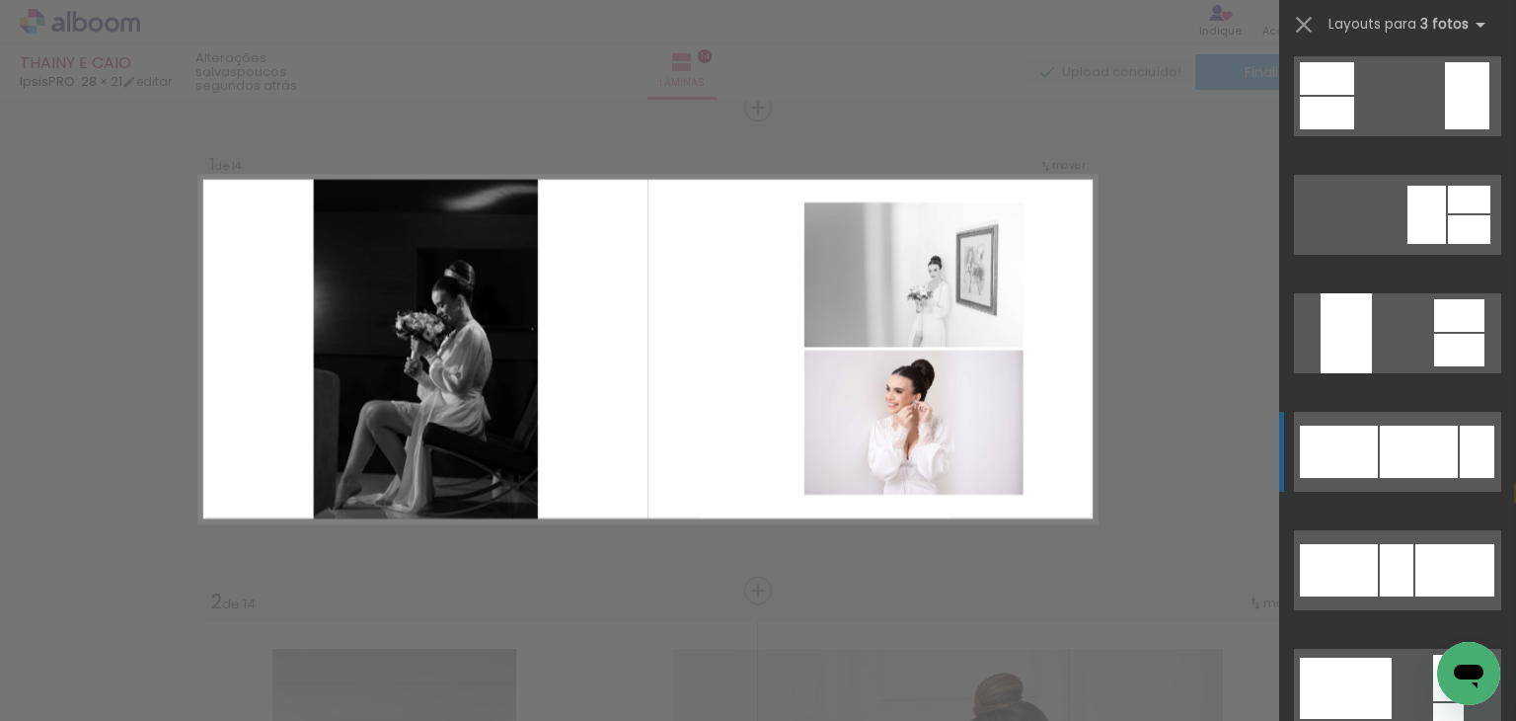
scroll to position [1552, 0]
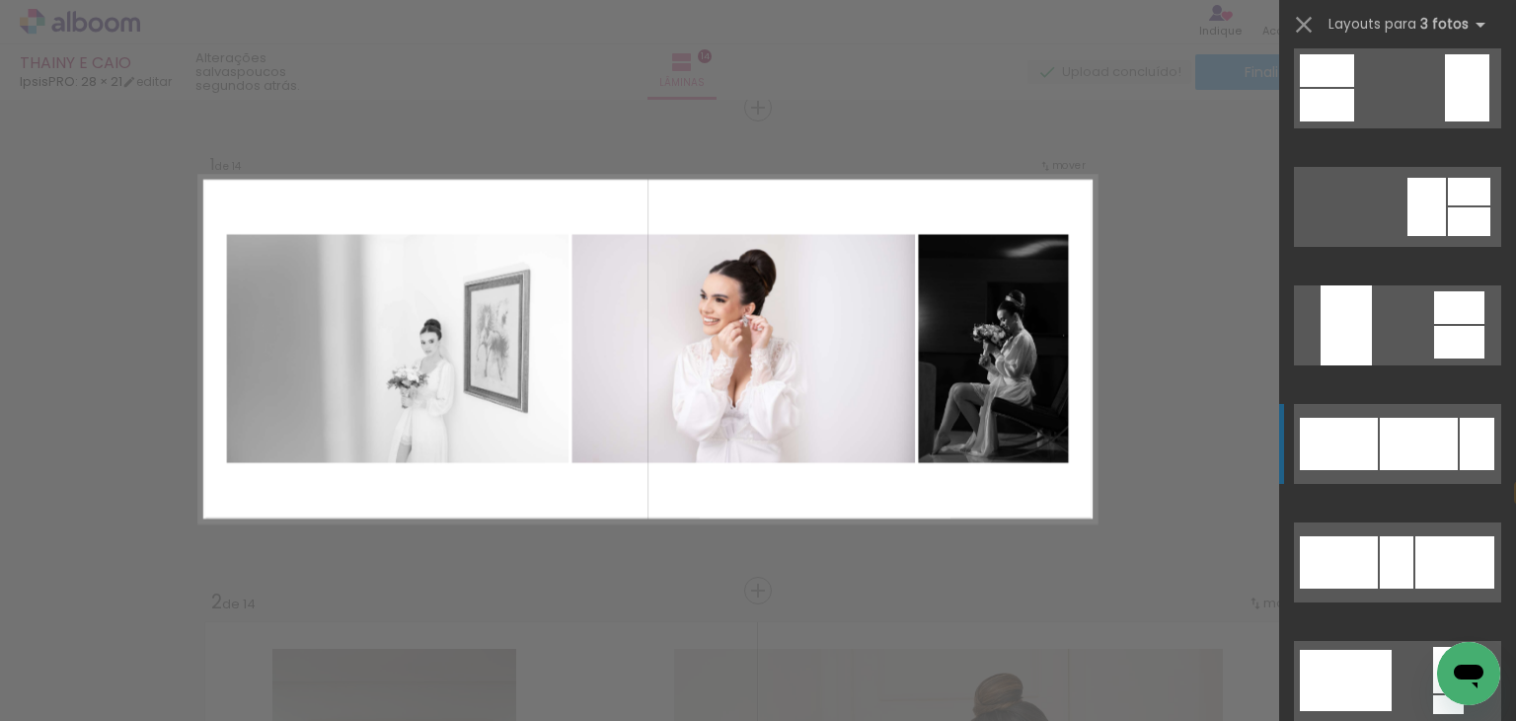
click at [1410, 447] on div at bounding box center [1419, 444] width 78 height 52
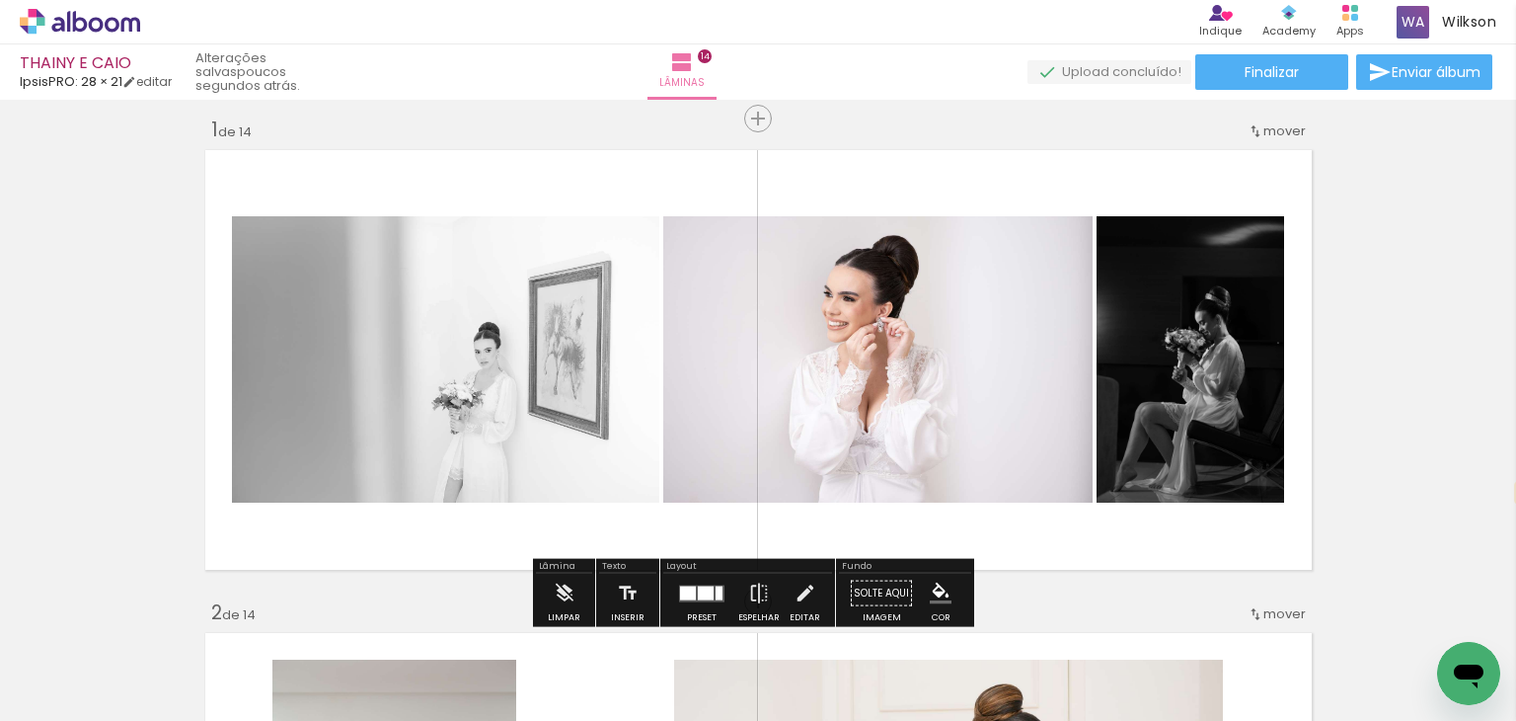
scroll to position [0, 0]
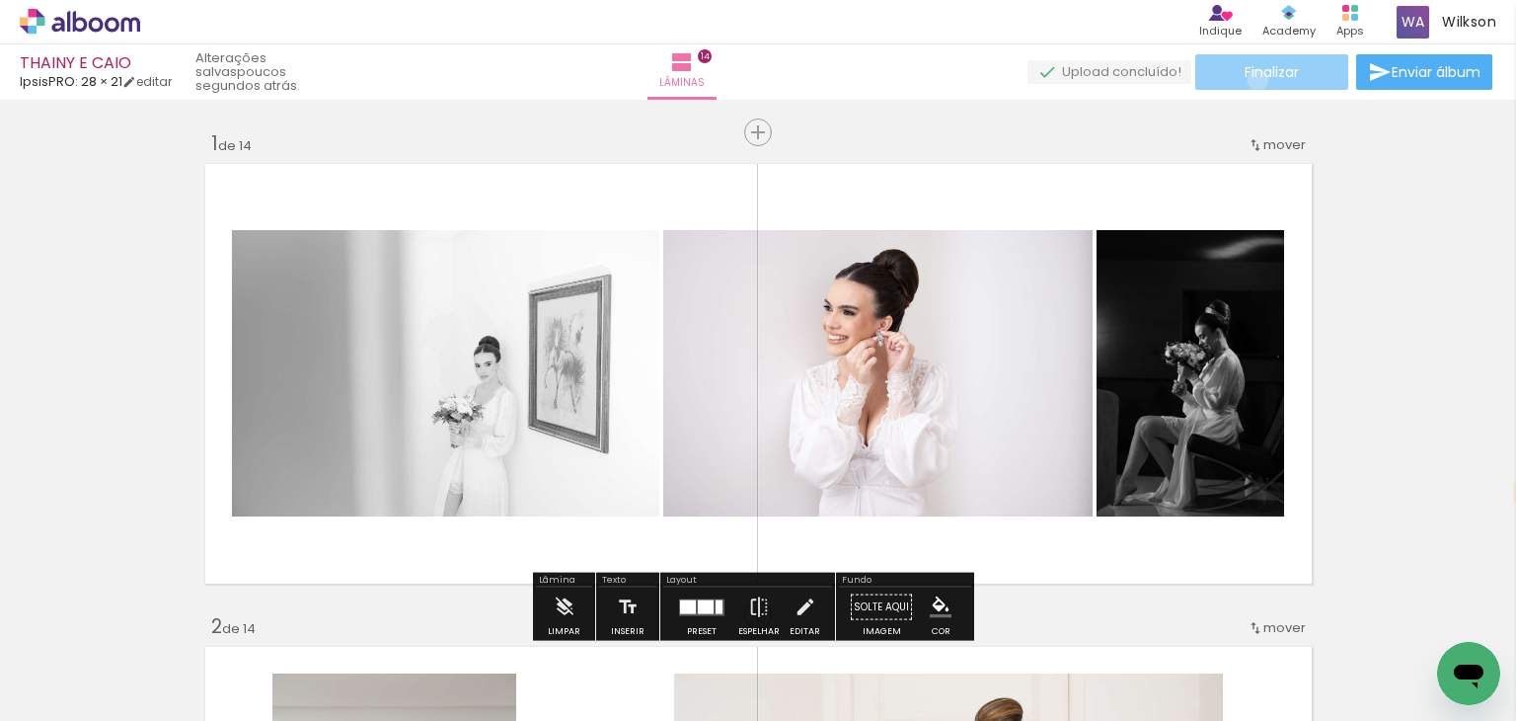
click at [1251, 79] on span "Finalizar" at bounding box center [1272, 72] width 54 height 14
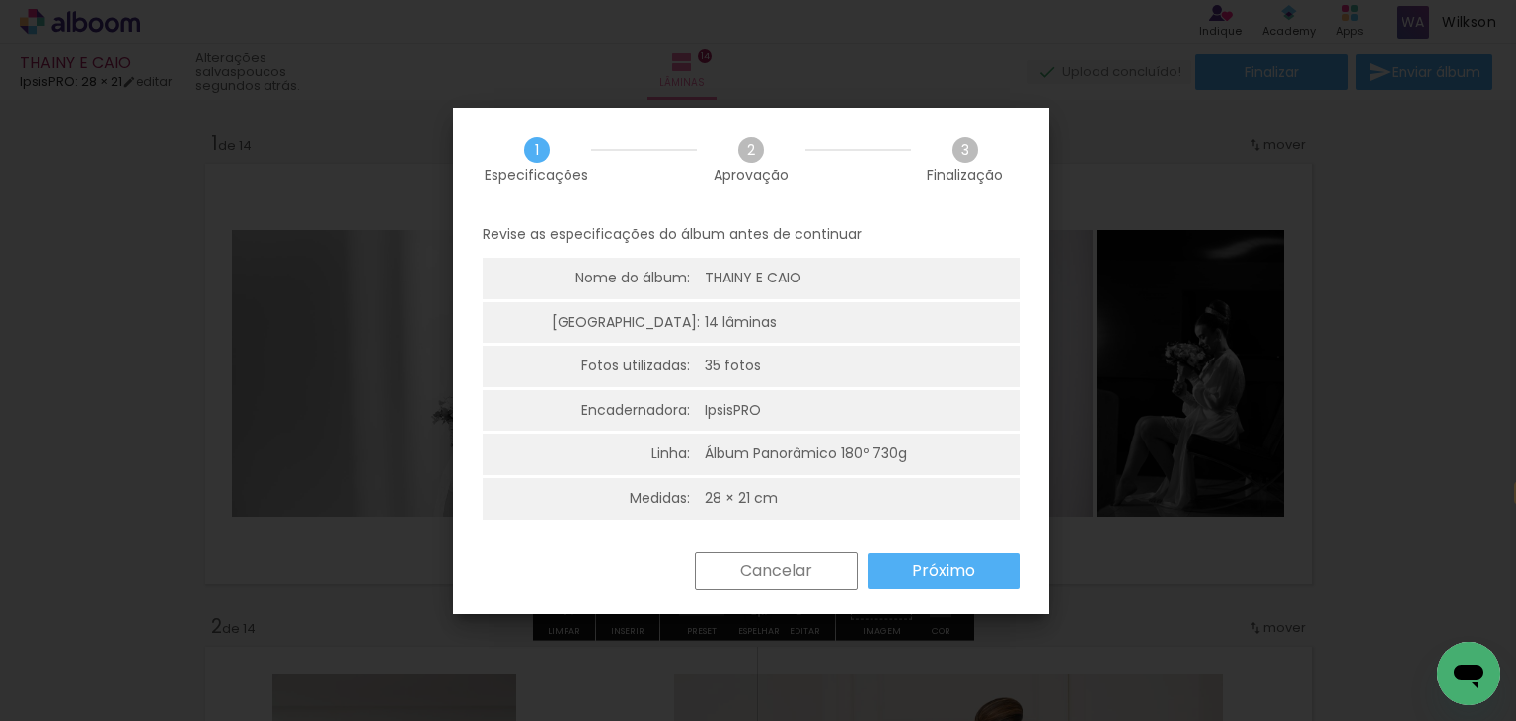
click at [0, 0] on slot "Próximo" at bounding box center [0, 0] width 0 height 0
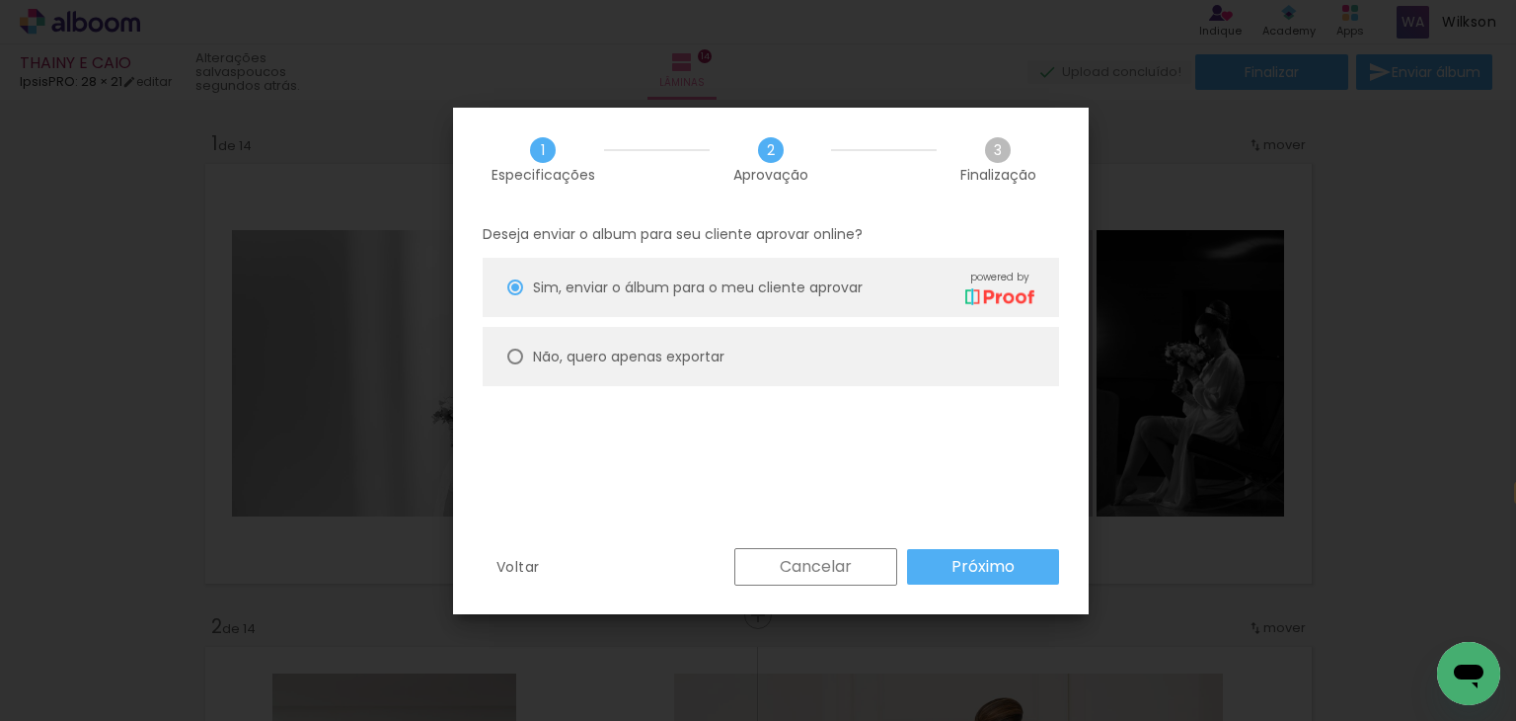
click at [920, 574] on paper-button "Próximo" at bounding box center [983, 567] width 152 height 36
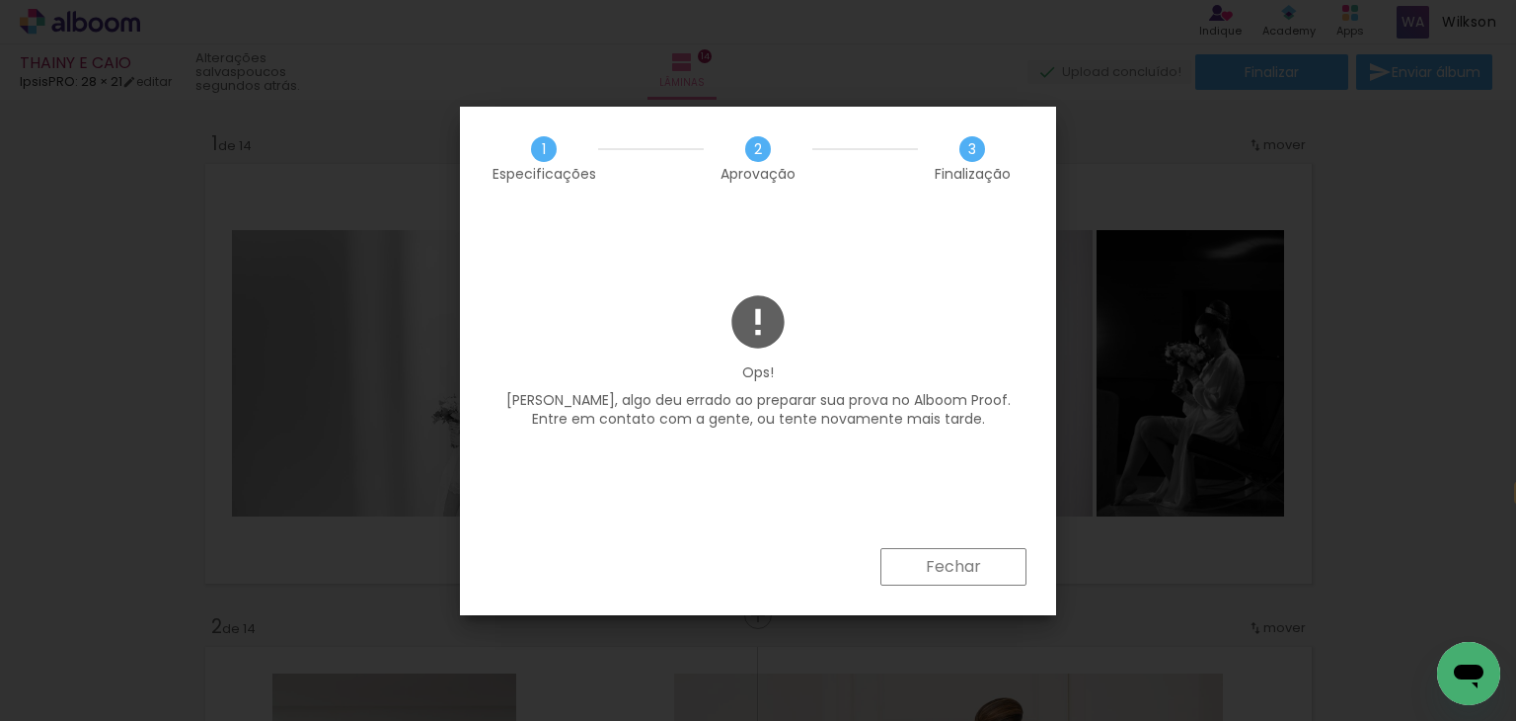
click at [0, 0] on slot "Fechar" at bounding box center [0, 0] width 0 height 0
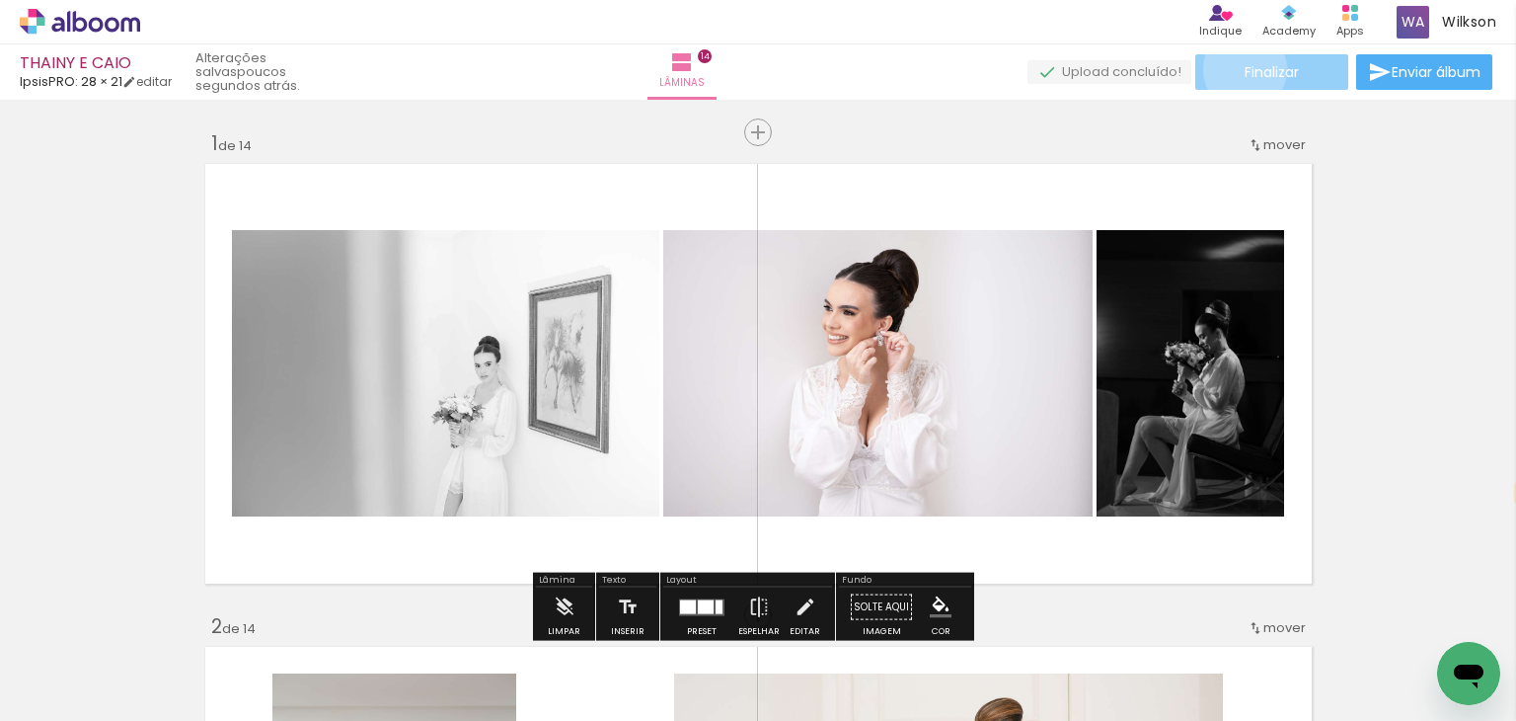
click at [1245, 69] on span "Finalizar" at bounding box center [1272, 72] width 54 height 14
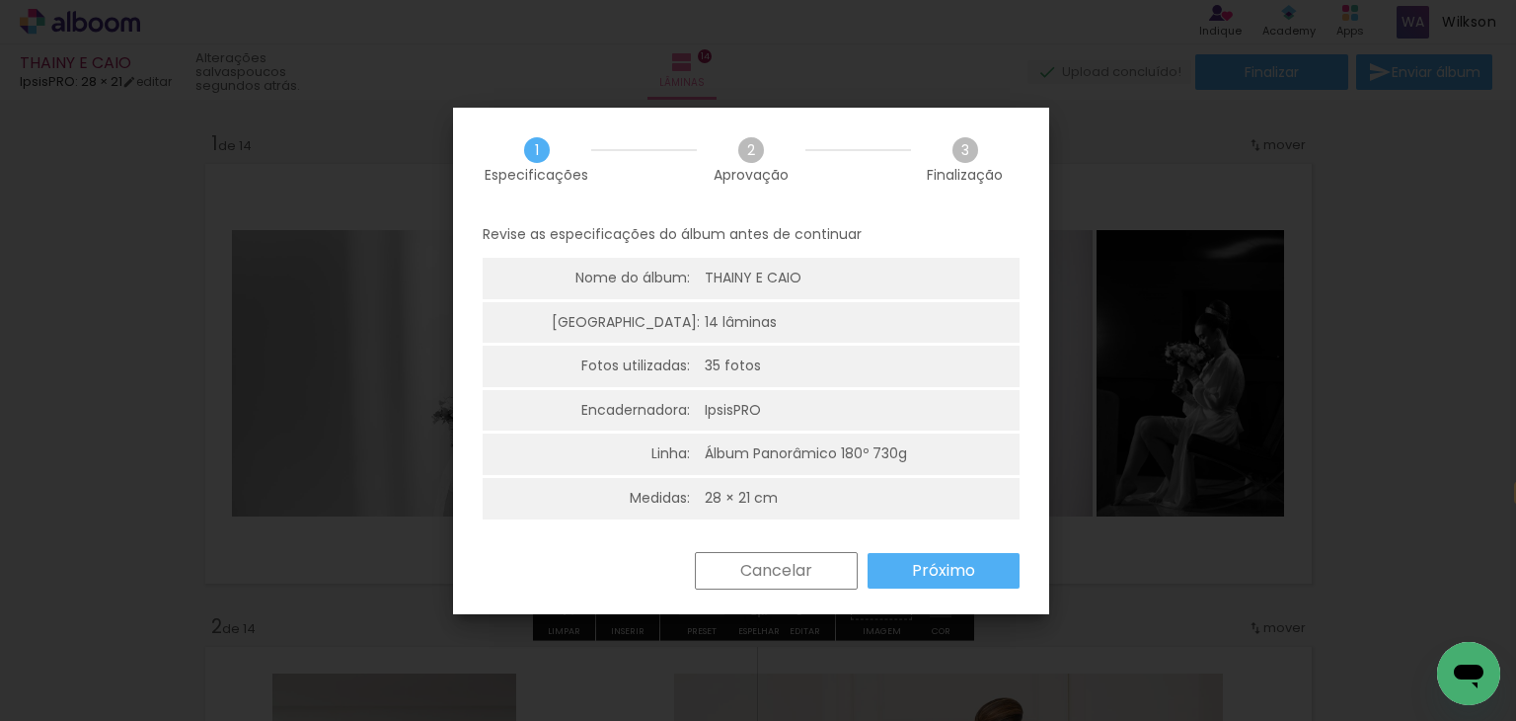
click at [0, 0] on slot "Próximo" at bounding box center [0, 0] width 0 height 0
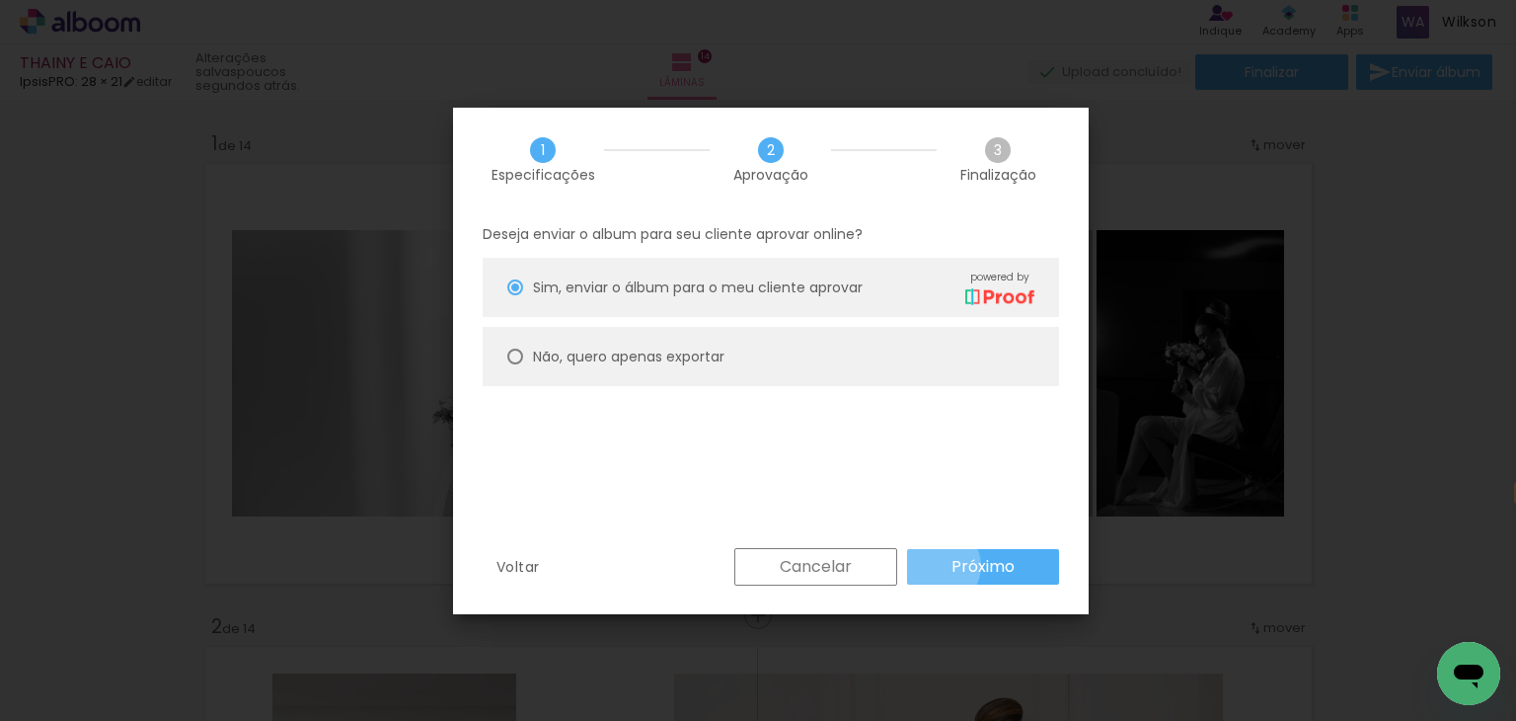
click at [937, 566] on paper-button "Próximo" at bounding box center [983, 567] width 152 height 36
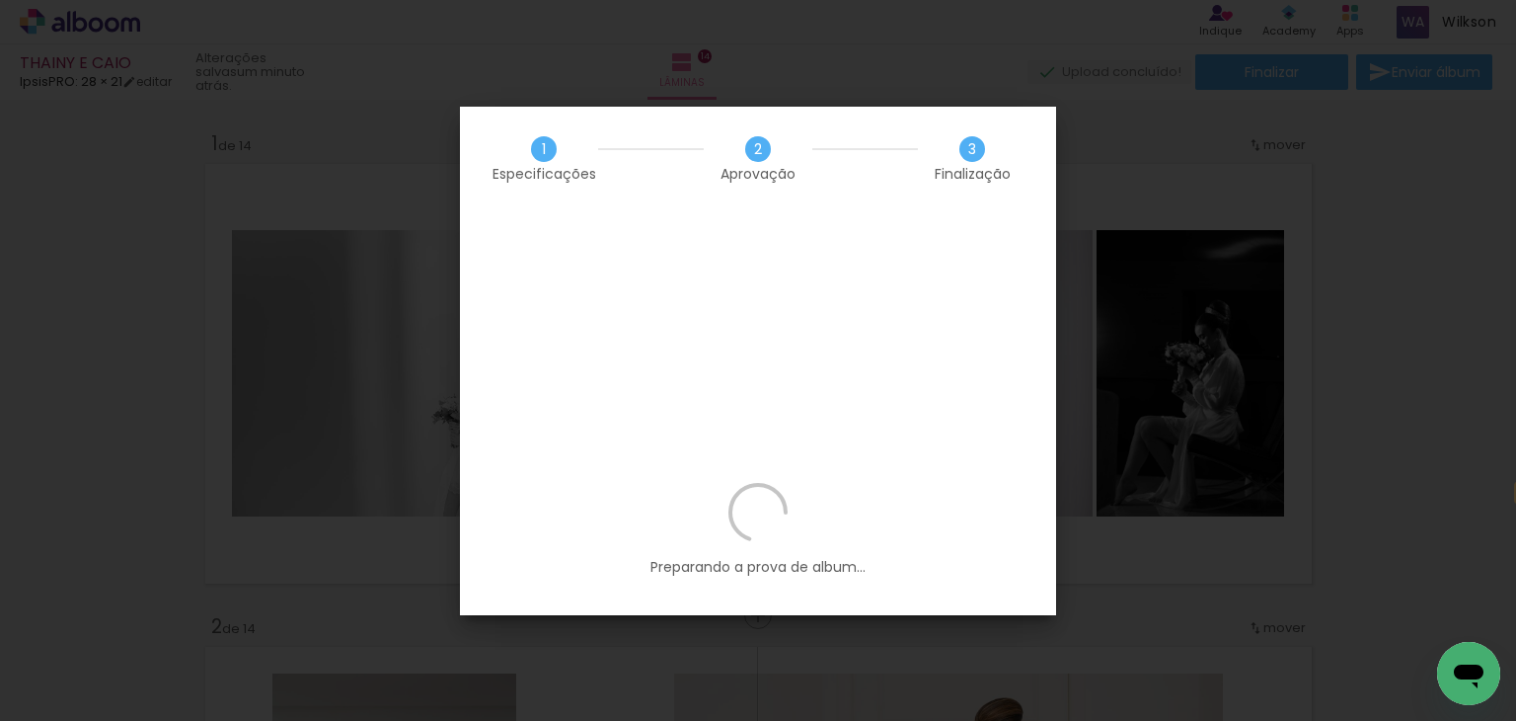
scroll to position [1552, 0]
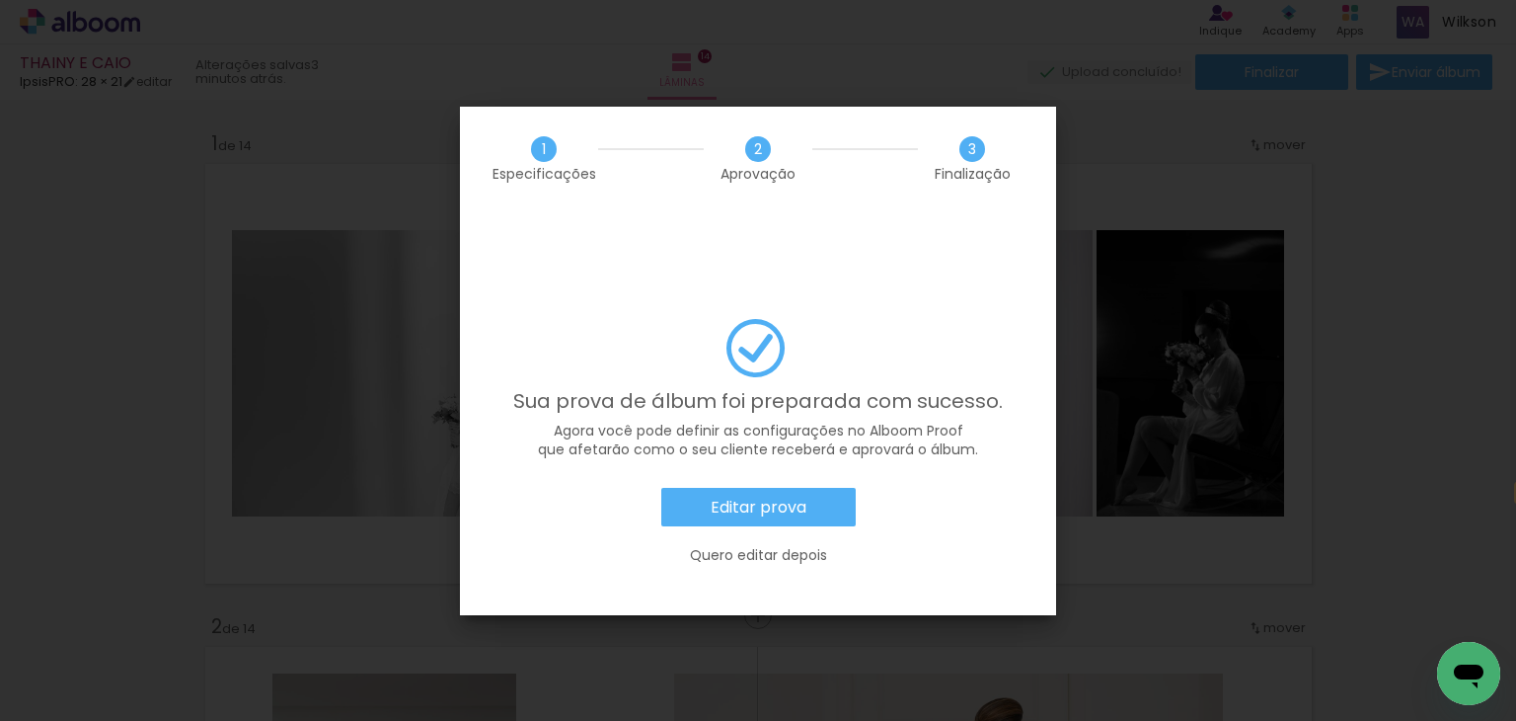
click at [0, 0] on slot "Editar prova" at bounding box center [0, 0] width 0 height 0
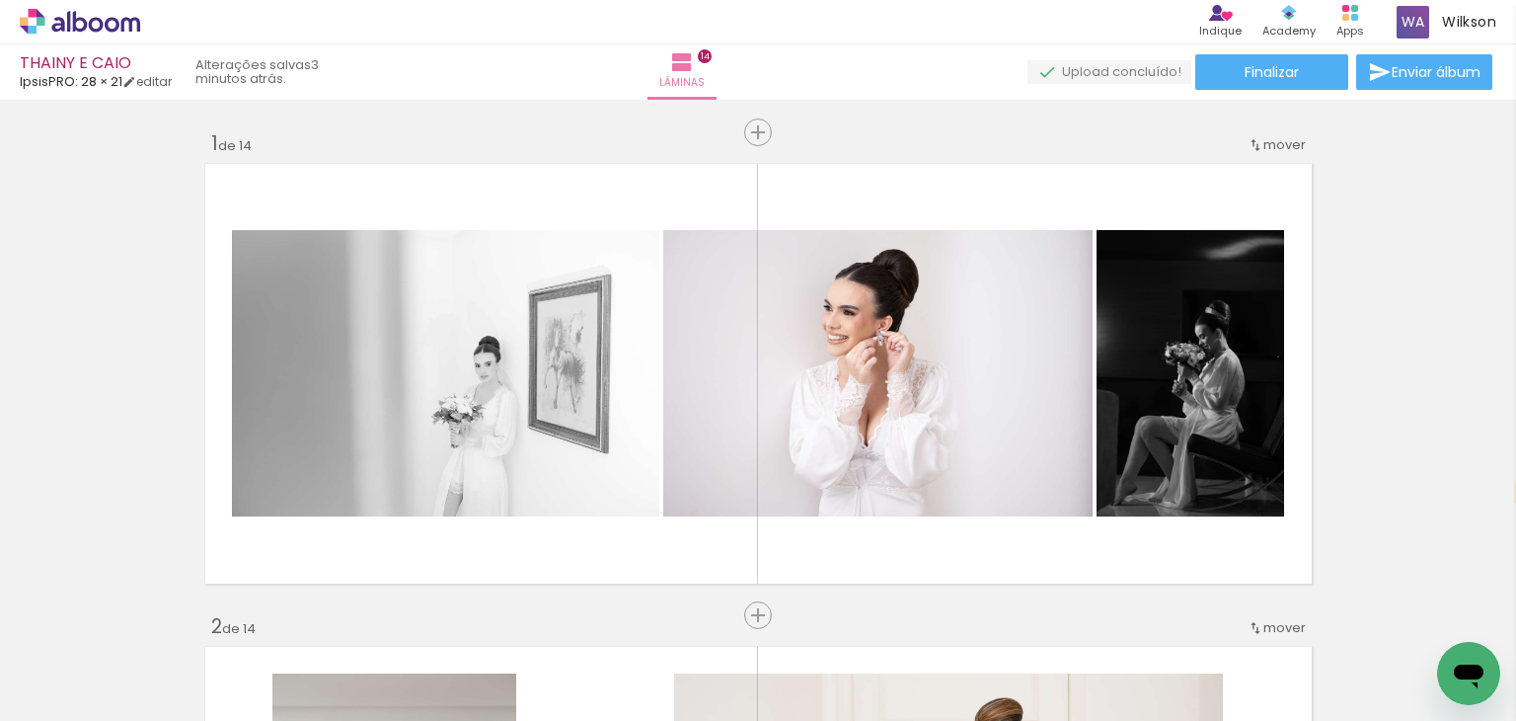
scroll to position [1552, 0]
